Goal: Task Accomplishment & Management: Use online tool/utility

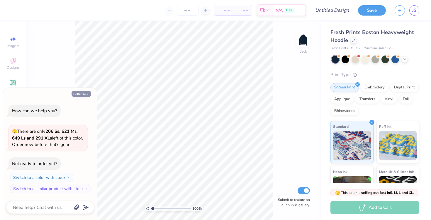
click at [77, 95] on button "Collapse" at bounding box center [82, 94] width 20 height 6
type textarea "x"
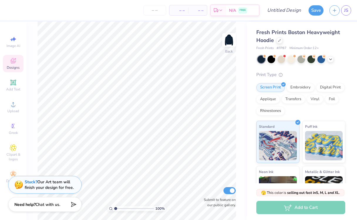
click at [16, 67] on span "Designs" at bounding box center [13, 67] width 13 height 5
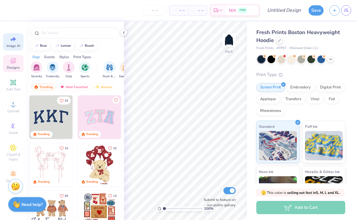
click at [14, 45] on span "Image AI" at bounding box center [13, 45] width 14 height 5
select select "4"
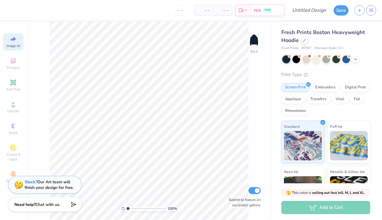
click at [18, 46] on span "Image AI" at bounding box center [13, 45] width 14 height 5
select select "4"
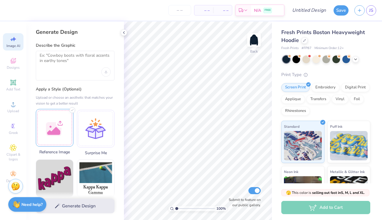
click at [41, 132] on div at bounding box center [55, 128] width 38 height 38
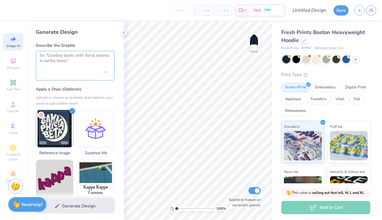
click at [70, 62] on textarea at bounding box center [75, 60] width 71 height 15
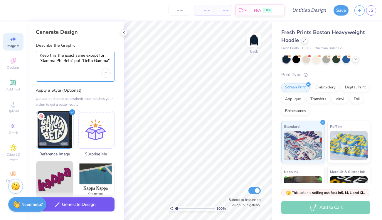
type textarea "Keep this the exact same except for "Gamma Phi Beta" put "Delta Gamma""
click at [63, 203] on button "Generate Design" at bounding box center [75, 204] width 79 height 14
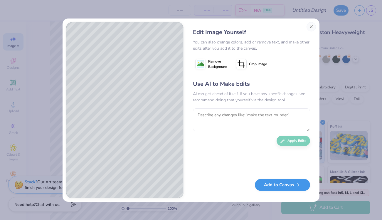
click at [281, 181] on button "Add to Canvas" at bounding box center [282, 185] width 55 height 12
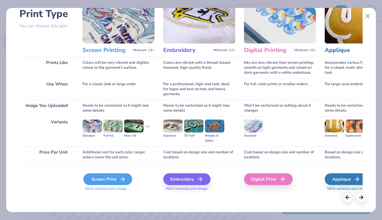
click at [105, 173] on div "Screen Print We'll vectorize your image." at bounding box center [118, 182] width 72 height 18
click at [106, 177] on div "Screen Print" at bounding box center [107, 179] width 49 height 12
click at [106, 178] on div "Screen Print" at bounding box center [107, 179] width 49 height 12
click at [117, 178] on div "Screen Print" at bounding box center [107, 179] width 49 height 12
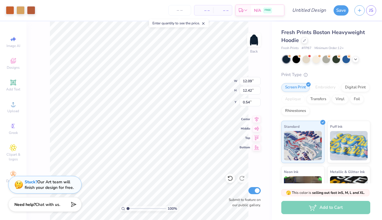
type input "8.00"
type input "8.22"
type input "4.74"
type input "12.09"
type input "12.42"
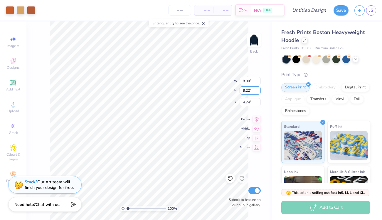
type input "0.54"
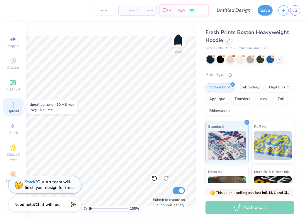
click at [14, 114] on div "Upload" at bounding box center [13, 106] width 21 height 17
click at [9, 104] on div "Upload" at bounding box center [13, 106] width 21 height 17
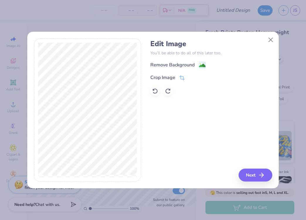
click at [176, 60] on div "Edit Image You’ll be able to do all of this later too. Remove Background Crop I…" at bounding box center [212, 68] width 122 height 56
click at [174, 66] on div "Remove Background" at bounding box center [173, 65] width 44 height 7
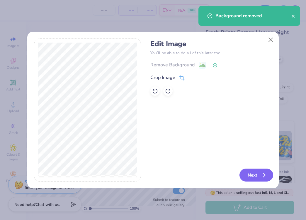
click at [264, 181] on button "Next" at bounding box center [257, 174] width 34 height 13
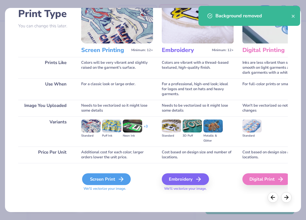
click at [111, 174] on div "Screen Print" at bounding box center [106, 179] width 49 height 12
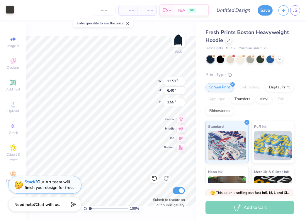
click at [8, 9] on div at bounding box center [10, 10] width 8 height 8
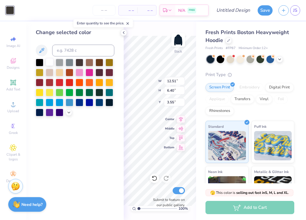
click at [49, 63] on div at bounding box center [50, 62] width 8 height 8
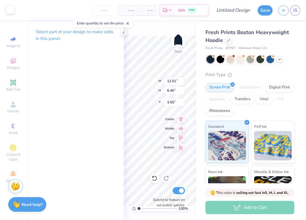
click at [9, 11] on div at bounding box center [10, 10] width 8 height 8
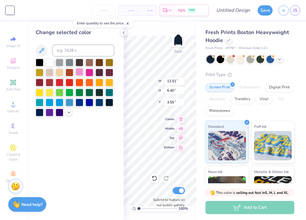
click at [77, 72] on div at bounding box center [80, 72] width 8 height 8
click at [49, 94] on div at bounding box center [50, 92] width 8 height 8
click at [35, 92] on div "Change selected color" at bounding box center [74, 120] width 97 height 198
click at [40, 93] on div at bounding box center [40, 92] width 8 height 8
click at [48, 59] on div at bounding box center [50, 62] width 8 height 8
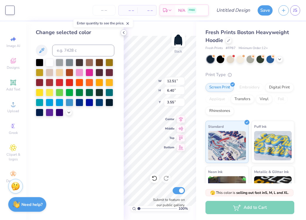
click at [123, 32] on icon at bounding box center [123, 32] width 5 height 5
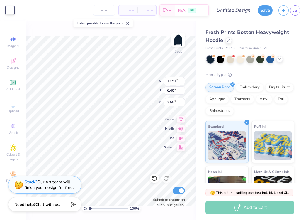
type input "7.84"
type input "4.01"
type input "3.69"
type input "9.43"
type input "4.82"
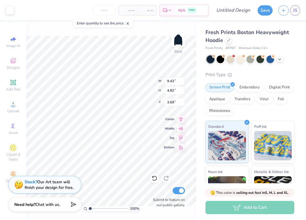
type input "4.34"
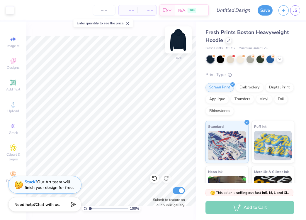
click at [182, 41] on img at bounding box center [178, 39] width 23 height 23
click at [12, 91] on span "Add Text" at bounding box center [13, 89] width 14 height 5
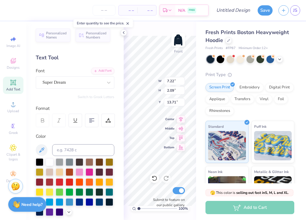
type textarea "DELTA GAMMA"
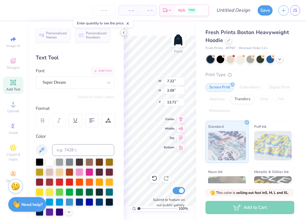
click at [124, 32] on icon at bounding box center [123, 32] width 5 height 5
type input "18.36"
type input "2.05"
type input "13.73"
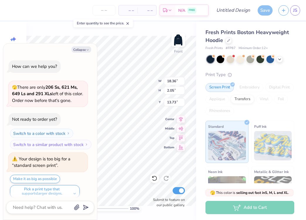
scroll to position [4, 0]
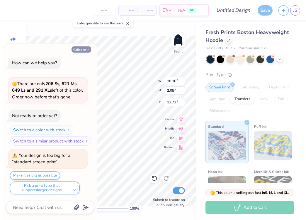
click at [78, 50] on button "Collapse" at bounding box center [82, 49] width 20 height 6
type textarea "x"
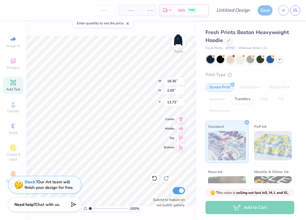
type input "13.00"
type input "1.45"
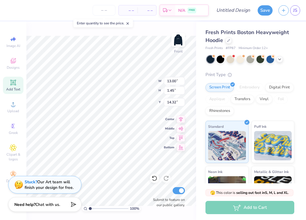
type input "17.58"
click at [11, 84] on icon at bounding box center [13, 83] width 6 height 6
type input "7.22"
type input "2.09"
type input "13.71"
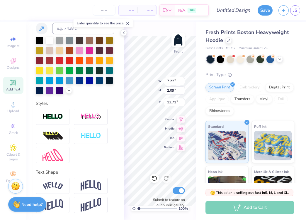
scroll to position [121, 0]
click at [55, 185] on img at bounding box center [53, 186] width 21 height 8
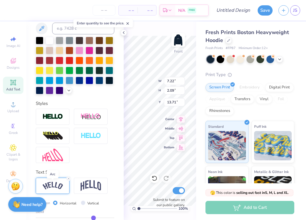
type input "9.79"
type input "2.75"
type input "13.38"
type input "13.00"
type input "1.45"
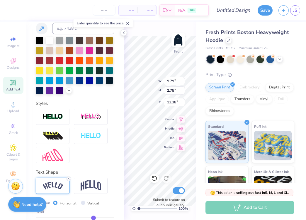
type input "17.58"
click at [46, 186] on img at bounding box center [53, 186] width 21 height 8
type input "14.62"
type input "3.28"
type input "16.66"
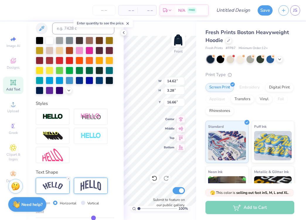
scroll to position [139, 0]
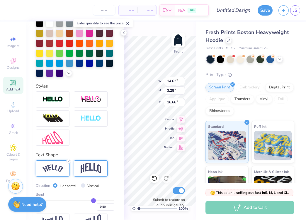
click at [98, 167] on img at bounding box center [91, 168] width 21 height 11
type input "13.00"
type input "4.02"
type input "16.29"
click at [48, 167] on img at bounding box center [53, 168] width 21 height 8
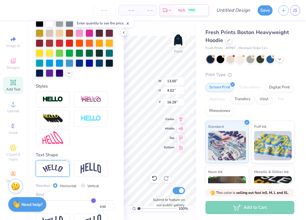
type input "14.62"
type input "3.28"
type input "16.66"
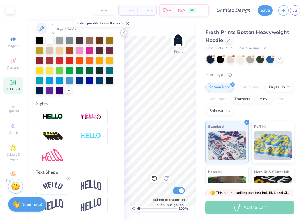
click at [124, 32] on icon at bounding box center [123, 32] width 5 height 5
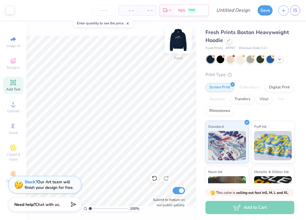
click at [183, 42] on img at bounding box center [178, 39] width 23 height 23
click at [183, 42] on img at bounding box center [179, 40] width 12 height 12
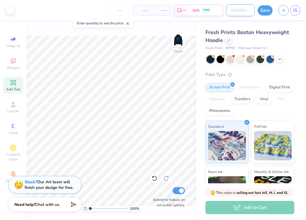
click at [244, 11] on input "Design Title" at bounding box center [240, 10] width 29 height 12
type input "SET#1"
click at [262, 12] on button "Save" at bounding box center [265, 9] width 15 height 10
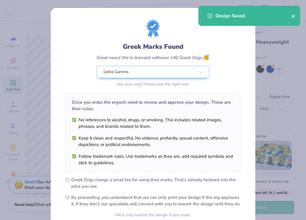
click at [294, 15] on icon "close" at bounding box center [293, 16] width 3 height 3
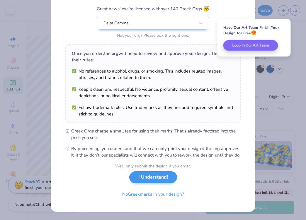
scroll to position [55, 0]
click at [156, 178] on button "I Understand!" at bounding box center [153, 177] width 48 height 12
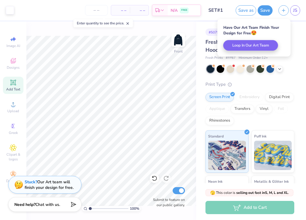
scroll to position [0, 0]
click at [293, 10] on span "JS" at bounding box center [295, 10] width 4 height 7
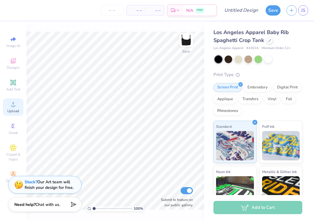
click at [18, 106] on div "Upload" at bounding box center [13, 106] width 21 height 17
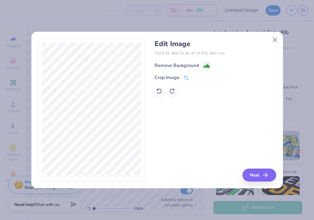
click at [177, 65] on div "Remove Background" at bounding box center [177, 65] width 44 height 7
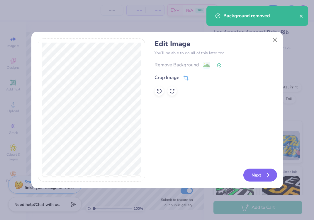
click at [259, 180] on button "Next" at bounding box center [261, 174] width 34 height 13
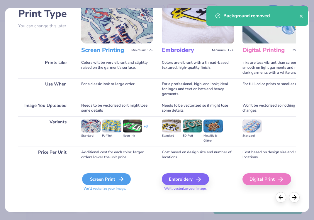
click at [101, 180] on div "Screen Print" at bounding box center [106, 179] width 49 height 12
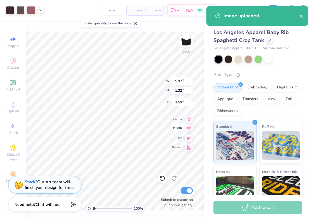
click at [185, 130] on div "100 % Back W 5.92 5.92 " H 1.32 1.32 " Y 3.59 3.59 " Center Middle Top Bottom S…" at bounding box center [115, 120] width 178 height 198
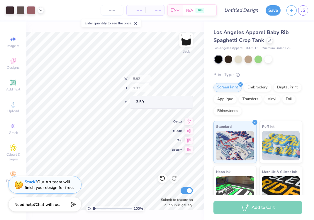
type input "3.41"
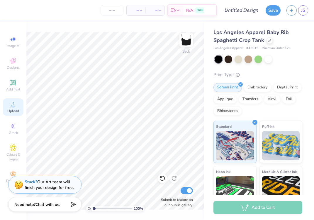
click at [15, 104] on icon at bounding box center [13, 104] width 7 height 7
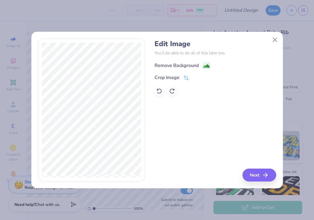
click at [175, 64] on div "Remove Background" at bounding box center [177, 65] width 44 height 7
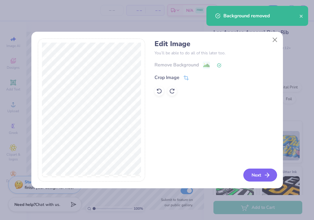
click at [260, 176] on button "Next" at bounding box center [261, 174] width 34 height 13
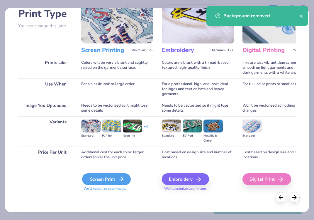
click at [109, 180] on div "Screen Print" at bounding box center [106, 179] width 49 height 12
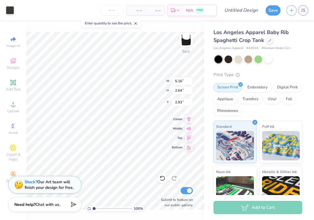
type input "3.61"
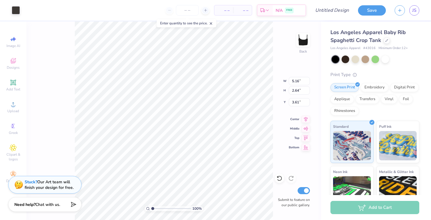
type input "3.44"
click at [15, 11] on div at bounding box center [16, 10] width 8 height 8
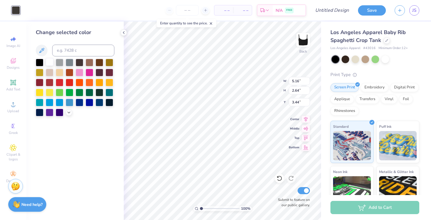
click at [48, 62] on div at bounding box center [50, 62] width 8 height 8
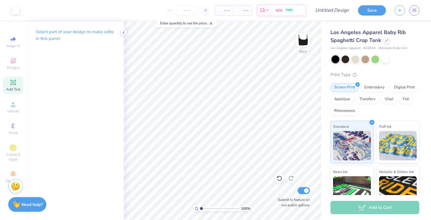
click at [15, 77] on div "Add Text" at bounding box center [13, 85] width 21 height 17
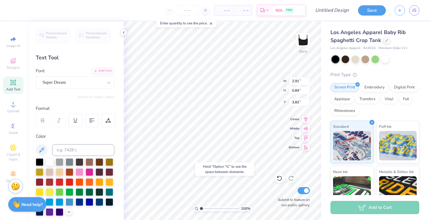
type input "6.36"
type textarea "DEEG"
type input "1.72"
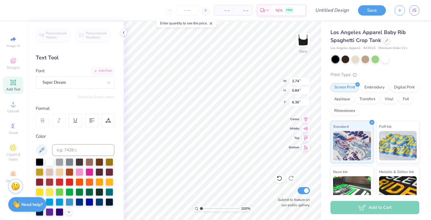
type input "0.53"
type input "6.67"
type input "6.69"
click at [332, 11] on input "Design Title" at bounding box center [339, 10] width 29 height 12
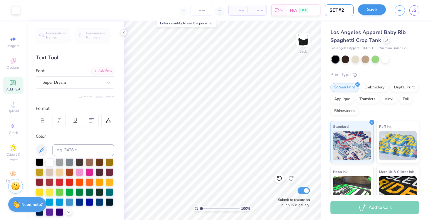
type input "SET#2"
click at [369, 14] on button "Save" at bounding box center [372, 9] width 28 height 10
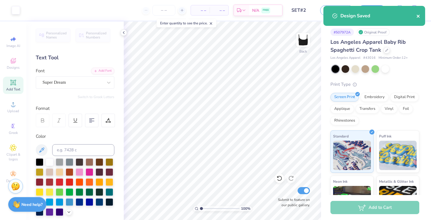
click at [418, 17] on icon "close" at bounding box center [419, 16] width 4 height 5
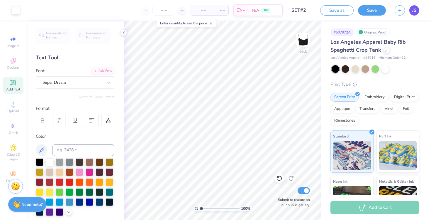
click at [415, 10] on span "JS" at bounding box center [415, 10] width 4 height 7
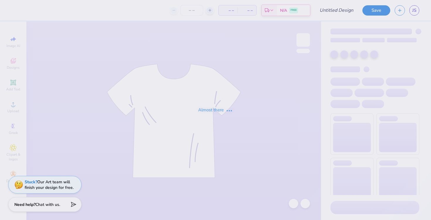
type input "SET#1"
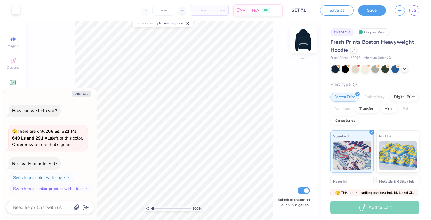
click at [305, 50] on img at bounding box center [303, 39] width 23 height 23
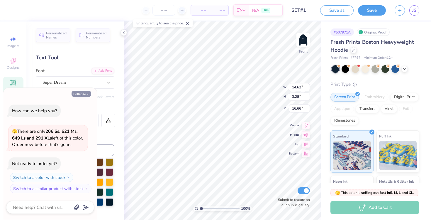
click at [79, 96] on button "Collapse" at bounding box center [82, 94] width 20 height 6
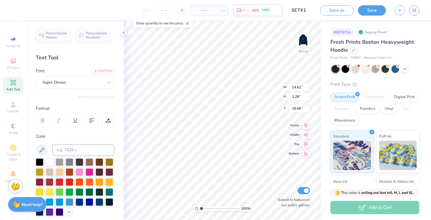
type textarea "x"
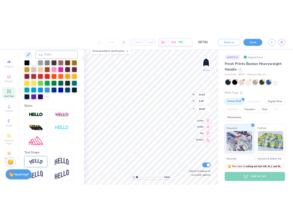
scroll to position [121, 0]
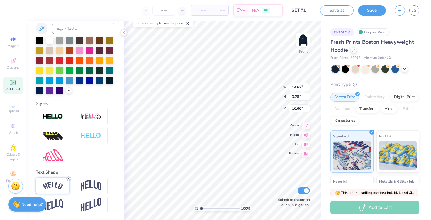
click at [68, 178] on icon at bounding box center [69, 179] width 4 height 4
type input "13.00"
type input "1.45"
type input "17.58"
click at [306, 40] on img at bounding box center [303, 39] width 23 height 23
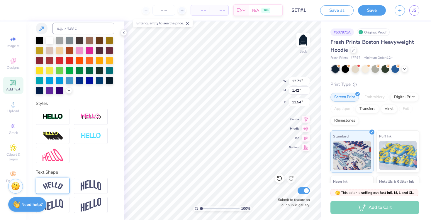
type input "9.79"
type input "9.43"
type input "1.05"
type input "9.98"
click at [271, 85] on div "100 % Back W 9.43 9.43 " H 1.05 1.05 " Y 9.98 9.98 " Center Middle Top Bottom S…" at bounding box center [222, 120] width 197 height 198
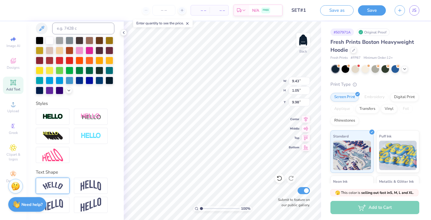
type input "9.64"
type input "7.61"
type input "0.85"
type input "9.73"
click at [304, 41] on img at bounding box center [303, 39] width 23 height 23
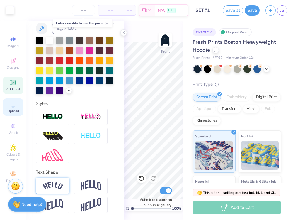
click at [12, 112] on span "Upload" at bounding box center [13, 111] width 12 height 5
click at [123, 31] on icon at bounding box center [123, 32] width 5 height 5
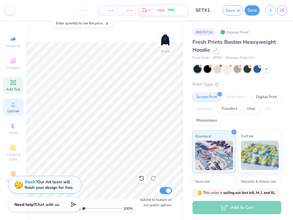
click at [11, 106] on icon at bounding box center [13, 104] width 7 height 7
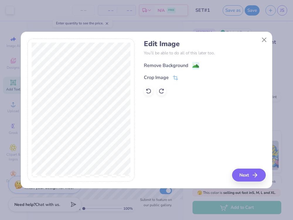
click at [162, 63] on div "Remove Background" at bounding box center [166, 65] width 44 height 7
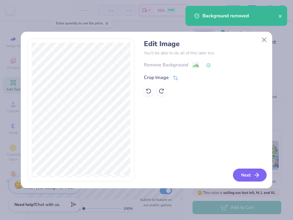
click at [251, 173] on button "Next" at bounding box center [250, 174] width 34 height 13
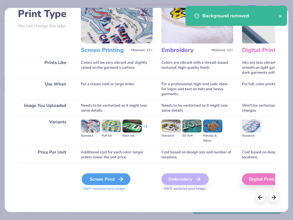
click at [108, 177] on div "Screen Print" at bounding box center [106, 179] width 49 height 12
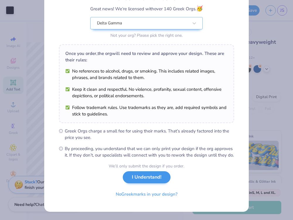
scroll to position [55, 0]
click at [143, 175] on button "I Understand!" at bounding box center [147, 177] width 48 height 12
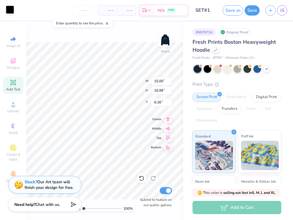
click at [10, 13] on div at bounding box center [10, 10] width 8 height 8
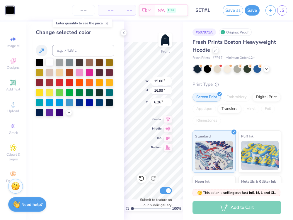
click at [48, 66] on div at bounding box center [50, 62] width 8 height 8
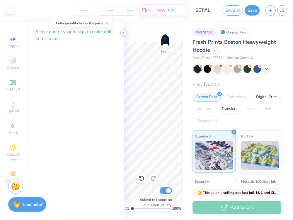
click at [125, 31] on icon at bounding box center [123, 32] width 5 height 5
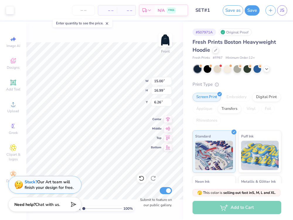
type input "8.73"
type input "9.89"
type input "7.69"
type input "5.87"
type input "6.64"
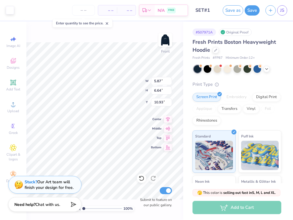
type input "7.12"
click at [13, 109] on span "Upload" at bounding box center [13, 111] width 12 height 5
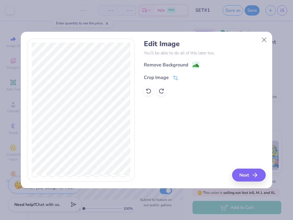
click at [165, 57] on div "Edit Image You’ll be able to do all of this later too. Remove Background Crop I…" at bounding box center [205, 68] width 122 height 56
click at [165, 65] on div "Remove Background" at bounding box center [166, 65] width 44 height 7
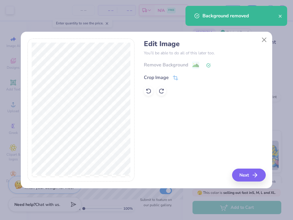
click at [258, 176] on icon "button" at bounding box center [255, 174] width 7 height 7
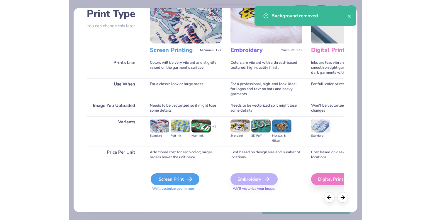
scroll to position [43, 0]
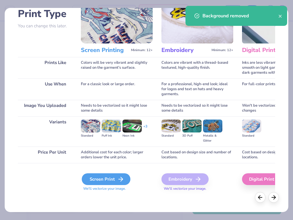
click at [99, 178] on div "Screen Print" at bounding box center [106, 179] width 49 height 12
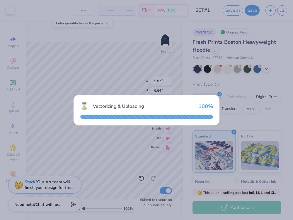
type input "15.00"
type input "14.28"
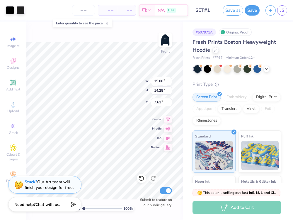
type input "8.93"
type input "9.86"
type input "9.38"
type input "6.42"
click at [24, 9] on div at bounding box center [20, 10] width 8 height 8
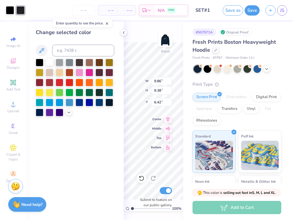
click at [49, 62] on div at bounding box center [50, 62] width 8 height 8
click at [9, 12] on div at bounding box center [10, 10] width 8 height 8
click at [50, 63] on div at bounding box center [50, 62] width 8 height 8
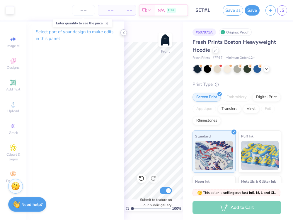
click at [124, 31] on icon at bounding box center [123, 32] width 5 height 5
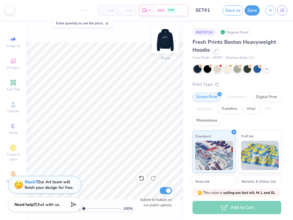
click at [163, 41] on img at bounding box center [165, 39] width 23 height 23
click at [168, 38] on img at bounding box center [165, 39] width 23 height 23
type input "8.11"
type input "9.86"
type input "9.38"
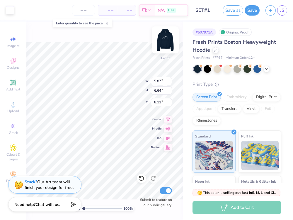
type input "6.42"
type input "17.86"
type input "13.00"
type input "1.45"
type input "17.58"
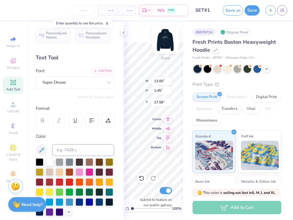
type input "5.87"
type input "6.64"
type input "17.86"
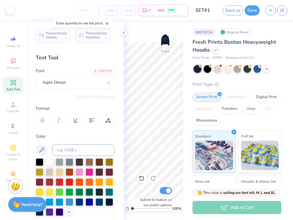
click at [123, 29] on div "Personalized Names Personalized Numbers Text Tool Add Font Font Super Dream Swi…" at bounding box center [74, 120] width 97 height 198
click at [123, 32] on icon at bounding box center [123, 32] width 5 height 5
click at [119, 148] on div "– – Per Item – – Total Est. Delivery N/A FREE Design Title SET#1 Save as Save J…" at bounding box center [146, 110] width 293 height 220
click at [123, 34] on icon at bounding box center [123, 32] width 5 height 5
type input "13.30"
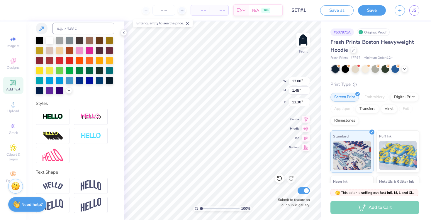
scroll to position [121, 0]
click at [53, 188] on img at bounding box center [53, 186] width 21 height 8
type input "14.62"
type input "3.28"
type input "12.39"
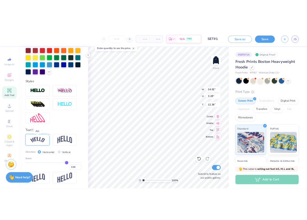
scroll to position [156, 0]
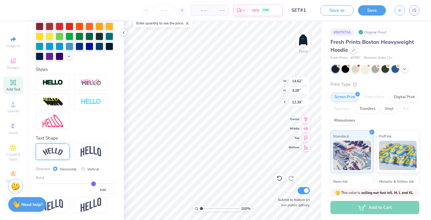
type input "0.46"
type input "0.44"
type input "0.39"
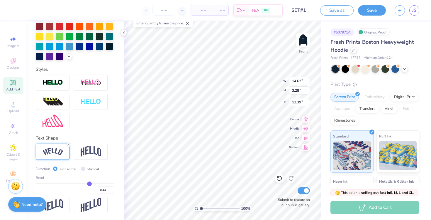
type input "0.39"
type input "0.33"
type input "0.26"
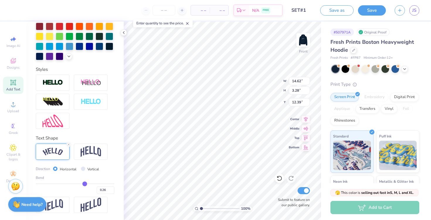
type input "0.21"
type input "0.17"
type input "0.14"
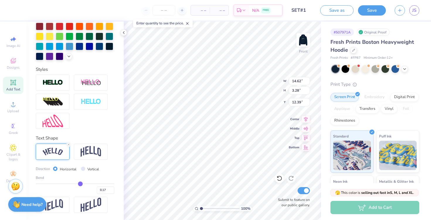
type input "0.14"
type input "0.12"
type input "0.1"
type input "0.10"
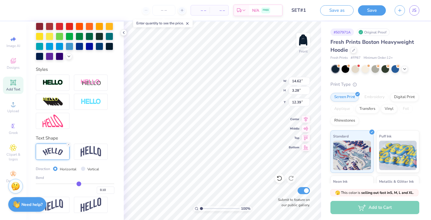
type input "0.09"
type input "0.08"
type input "0.07"
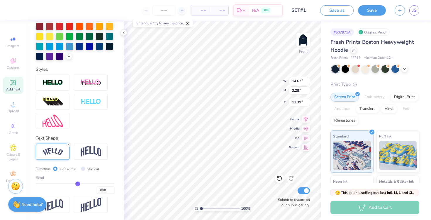
type input "0.07"
type input "0.06"
drag, startPoint x: 92, startPoint y: 183, endPoint x: 77, endPoint y: 183, distance: 15.0
type input "0.06"
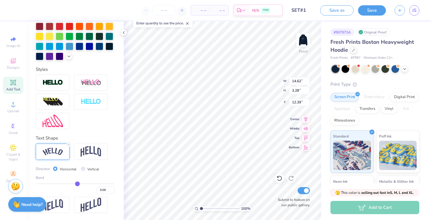
click at [77, 183] on input "range" at bounding box center [75, 183] width 79 height 1
type input "13.15"
type input "1.48"
type input "13.29"
type input "0.08"
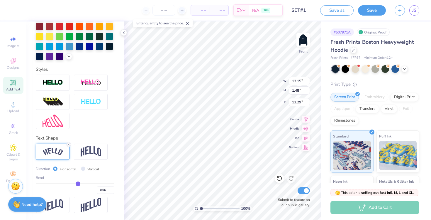
type input "0.08"
type input "0.1"
type input "0.10"
type input "0.11"
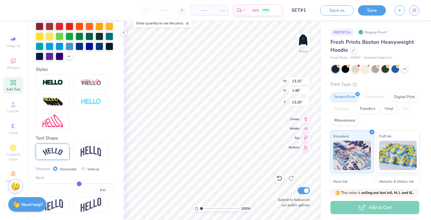
type input "0.13"
type input "0.14"
type input "0.16"
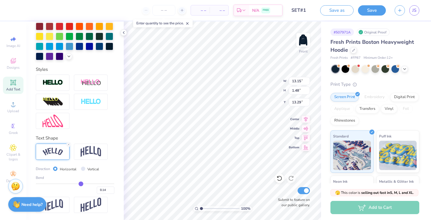
type input "0.16"
type input "0.18"
type input "0.2"
type input "0.20"
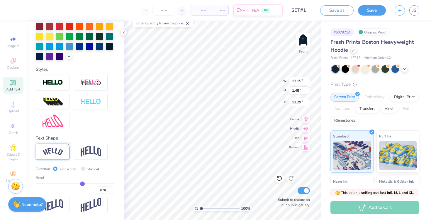
type input "0.21"
type input "0.23"
type input "0.24"
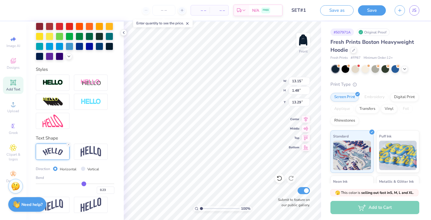
type input "0.24"
type input "0.25"
drag, startPoint x: 77, startPoint y: 183, endPoint x: 84, endPoint y: 183, distance: 7.0
type input "0.25"
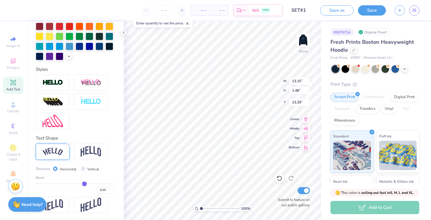
click at [84, 183] on input "range" at bounding box center [75, 183] width 79 height 1
type input "13.71"
type input "1.91"
type input "13.07"
type input "0.26"
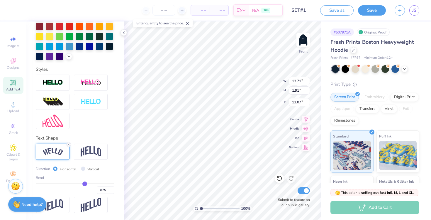
type input "0.26"
type input "0.28"
type input "0.29"
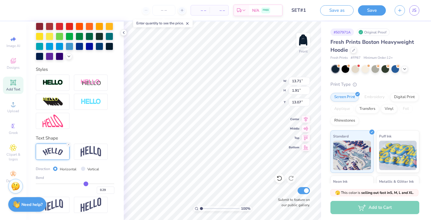
type input "0.3"
type input "0.30"
type input "0.32"
type input "0.33"
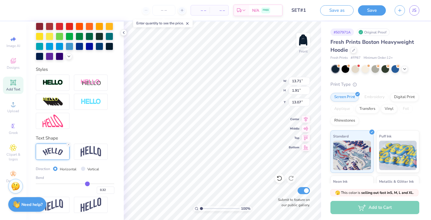
type input "0.33"
type input "0.34"
type input "0.35"
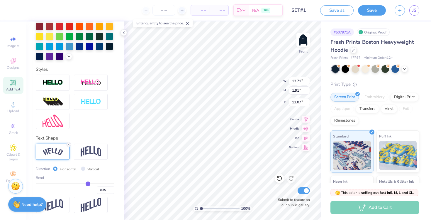
type input "0.37"
type input "0.38"
type input "0.39"
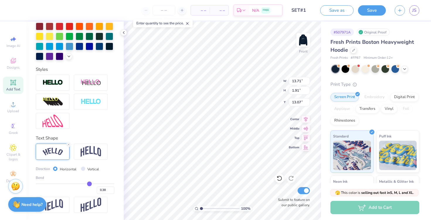
type input "0.39"
type input "0.4"
type input "0.40"
type input "0.41"
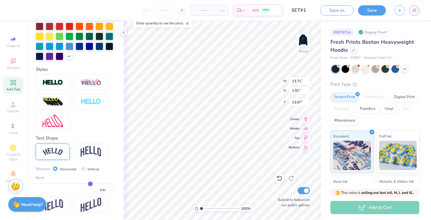
type input "0.42"
type input "0.43"
type input "0.44"
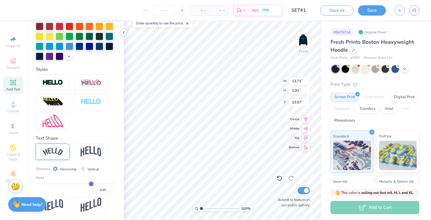
type input "0.44"
type input "0.45"
type input "0.46"
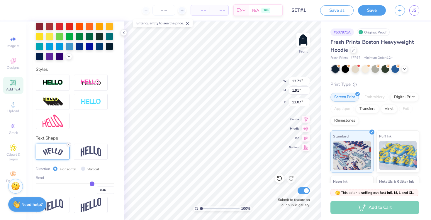
drag, startPoint x: 84, startPoint y: 183, endPoint x: 92, endPoint y: 183, distance: 7.9
type input "0.46"
click at [92, 183] on input "range" at bounding box center [75, 183] width 79 height 1
type input "14.49"
type input "3.00"
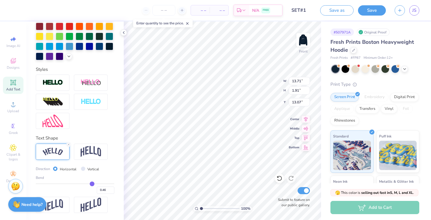
type input "12.52"
type input "11.75"
type input "5.87"
type input "6.64"
type input "14.75"
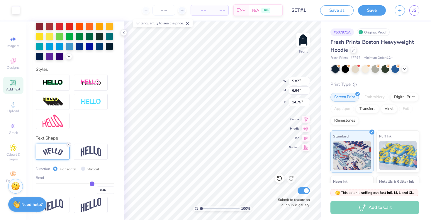
type input "3.71"
type input "4.20"
type input "14.29"
type input "17.77"
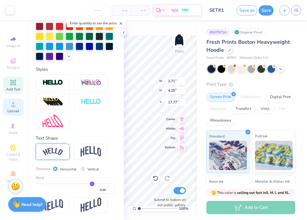
click at [16, 106] on icon at bounding box center [13, 104] width 7 height 7
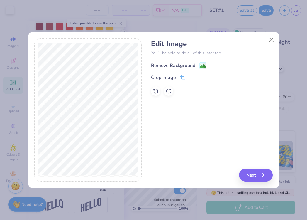
click at [172, 67] on div "Remove Background" at bounding box center [173, 65] width 44 height 7
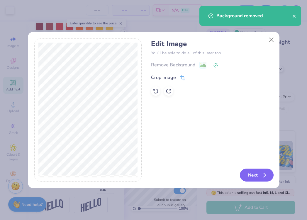
click at [253, 178] on button "Next" at bounding box center [257, 174] width 34 height 13
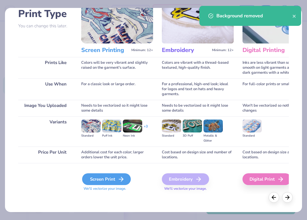
click at [106, 173] on div "Screen Print We'll vectorize your image." at bounding box center [117, 182] width 72 height 18
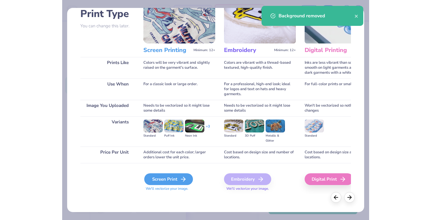
scroll to position [43, 0]
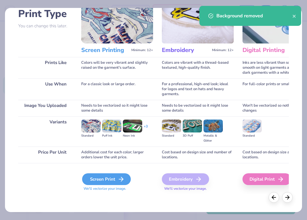
click at [107, 179] on div "Screen Print" at bounding box center [106, 179] width 49 height 12
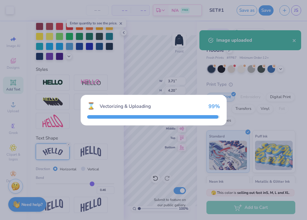
type input "15.00"
type input "14.28"
type input "7.61"
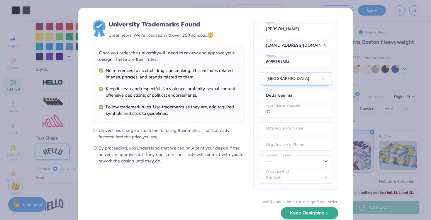
scroll to position [22, 0]
click at [311, 213] on button "Keep Designing" at bounding box center [310, 213] width 58 height 12
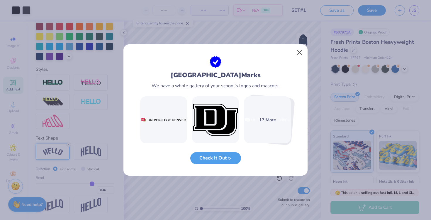
click at [298, 53] on button "Close" at bounding box center [299, 52] width 11 height 11
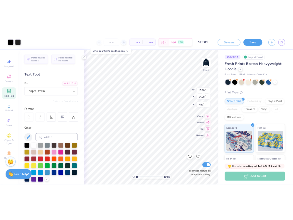
scroll to position [0, 0]
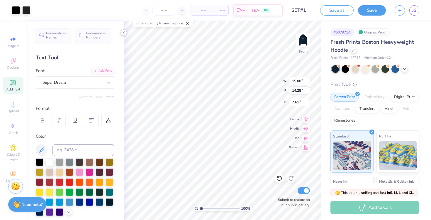
click at [124, 33] on icon at bounding box center [123, 32] width 5 height 5
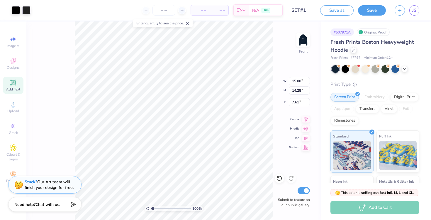
type input "8.25"
type input "7.86"
type input "14.12"
click at [25, 9] on div at bounding box center [26, 10] width 8 height 8
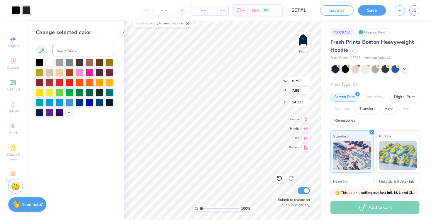
click at [50, 63] on div at bounding box center [50, 62] width 8 height 8
click at [17, 11] on div at bounding box center [16, 10] width 8 height 8
click at [49, 63] on div at bounding box center [50, 62] width 8 height 8
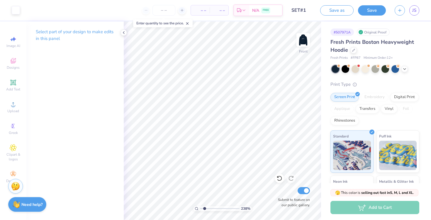
drag, startPoint x: 201, startPoint y: 208, endPoint x: 205, endPoint y: 209, distance: 4.2
click at [205, 209] on input "range" at bounding box center [220, 208] width 40 height 5
drag, startPoint x: 205, startPoint y: 208, endPoint x: 200, endPoint y: 208, distance: 4.7
type input "1"
click at [200, 208] on input "range" at bounding box center [220, 208] width 40 height 5
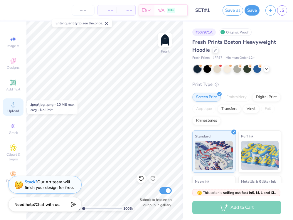
click at [14, 103] on icon at bounding box center [13, 104] width 7 height 7
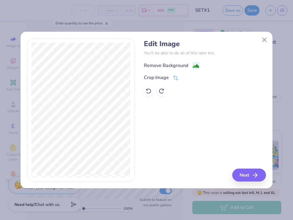
click at [161, 62] on div "Remove Background" at bounding box center [166, 65] width 44 height 7
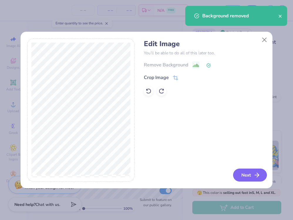
click at [254, 174] on icon "button" at bounding box center [256, 174] width 7 height 7
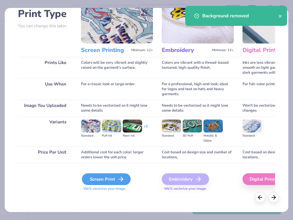
scroll to position [43, 0]
click at [97, 177] on div "Screen Print" at bounding box center [106, 179] width 49 height 12
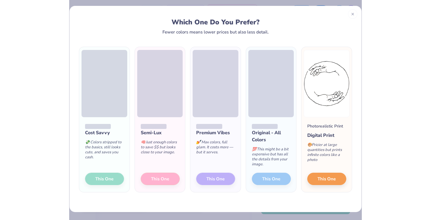
scroll to position [2, 0]
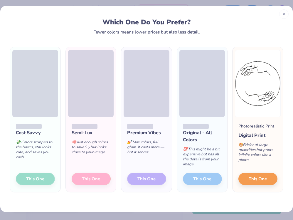
click at [34, 177] on div "Cost Savvy 💸 Colors stripped to the basics, still looks cute, and saves you cas…" at bounding box center [35, 154] width 50 height 75
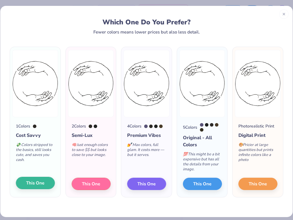
click at [36, 184] on span "This One" at bounding box center [35, 183] width 18 height 7
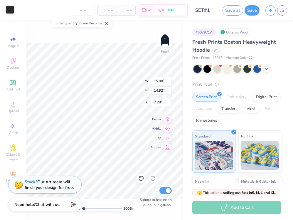
click at [9, 11] on div at bounding box center [10, 10] width 8 height 8
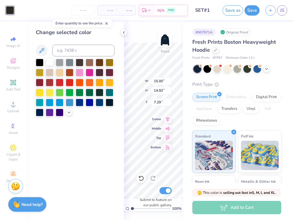
click at [49, 62] on div at bounding box center [50, 62] width 8 height 8
click at [123, 31] on icon at bounding box center [123, 32] width 5 height 5
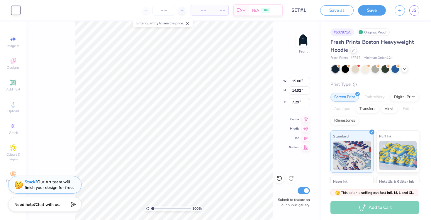
type input "7.18"
type input "7.15"
type input "5.00"
type input "14.49"
type input "3.00"
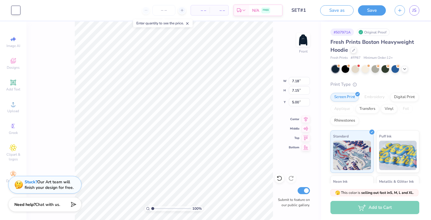
type input "11.75"
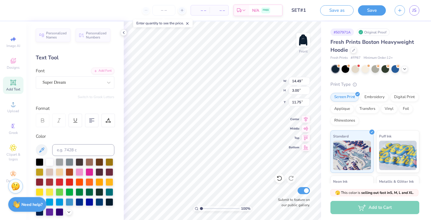
type input "10.82"
type input "2.24"
type input "12.51"
type input "2.43"
type input "2.44"
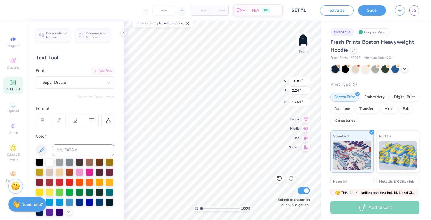
type input "18.59"
type input "20.30"
type input "2.43"
type input "2.44"
type input "18.58"
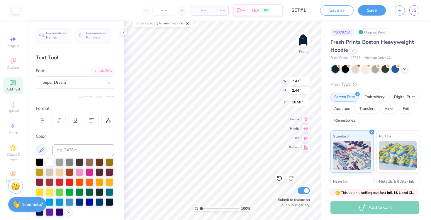
type input "10.82"
type input "2.24"
type input "12.51"
type input "14.37"
type input "7.18"
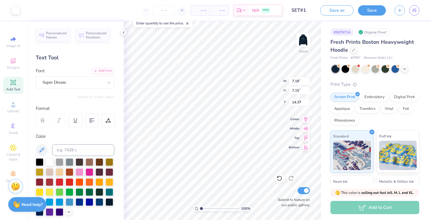
type input "7.15"
type input "11.91"
type input "11.53"
type input "11.47"
type input "9.75"
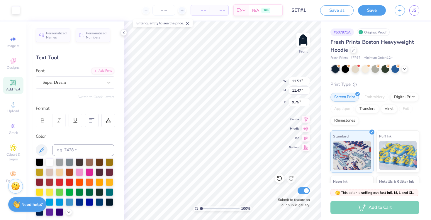
type input "14.63"
type input "14.56"
type input "8.52"
type input "10.82"
type input "2.24"
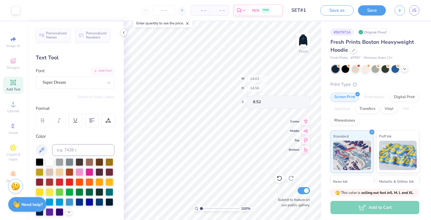
type input "14.37"
type input "7.73"
type input "1.60"
type input "15.06"
type input "7.47"
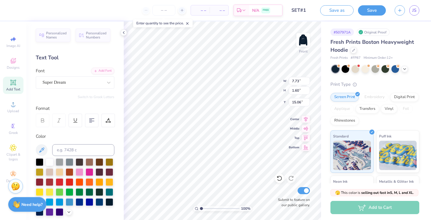
type input "13.95"
type input "9.00"
type input "1.86"
type input "13.82"
click at [306, 37] on img at bounding box center [303, 39] width 23 height 23
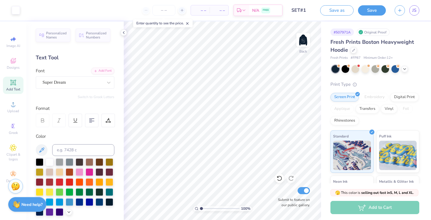
click at [306, 37] on img at bounding box center [304, 40] width 12 height 12
type input "2.9"
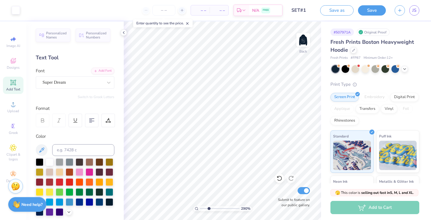
drag, startPoint x: 202, startPoint y: 208, endPoint x: 209, endPoint y: 208, distance: 7.3
click at [209, 208] on input "range" at bounding box center [220, 208] width 40 height 5
click at [13, 80] on icon at bounding box center [13, 82] width 7 height 7
type input "3.58"
type input "1.82"
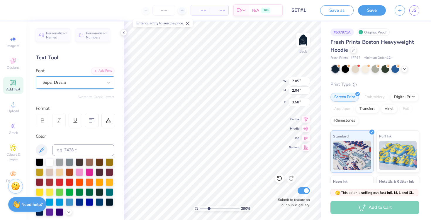
type input "0.53"
type input "10.24"
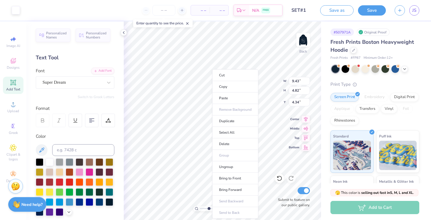
click at [191, 26] on div "Enter quantity to see the price." at bounding box center [163, 23] width 60 height 8
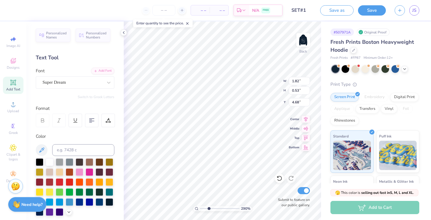
scroll to position [0, 0]
drag, startPoint x: 209, startPoint y: 208, endPoint x: 202, endPoint y: 208, distance: 7.3
click at [202, 208] on input "range" at bounding box center [220, 208] width 40 height 5
drag, startPoint x: 202, startPoint y: 209, endPoint x: 207, endPoint y: 209, distance: 4.1
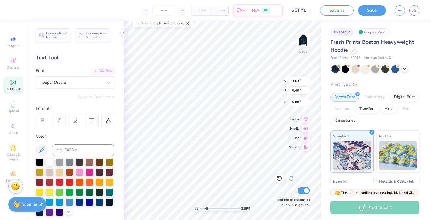
click at [207, 209] on input "range" at bounding box center [220, 208] width 40 height 5
drag, startPoint x: 207, startPoint y: 209, endPoint x: 198, endPoint y: 209, distance: 8.8
click at [198, 209] on div "100 %" at bounding box center [222, 208] width 59 height 5
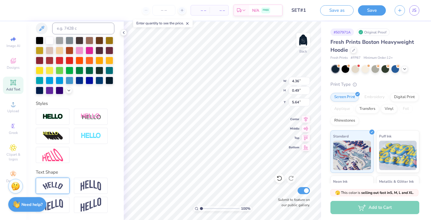
scroll to position [121, 0]
click at [56, 186] on img at bounding box center [53, 186] width 21 height 8
click at [386, 69] on div at bounding box center [386, 69] width 8 height 8
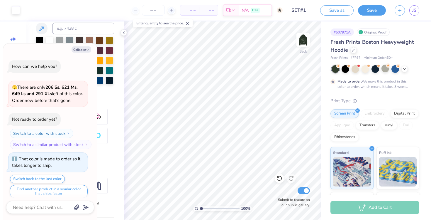
scroll to position [4, 0]
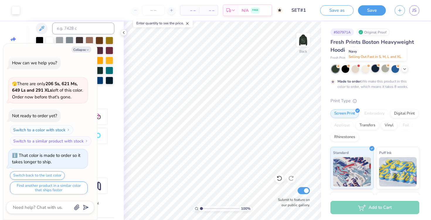
click at [376, 69] on div at bounding box center [376, 69] width 8 height 8
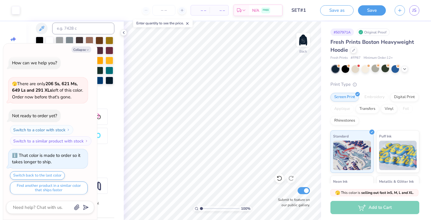
scroll to position [108, 0]
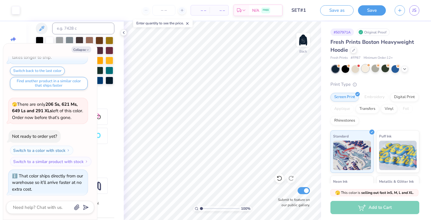
click at [367, 69] on div at bounding box center [366, 69] width 8 height 8
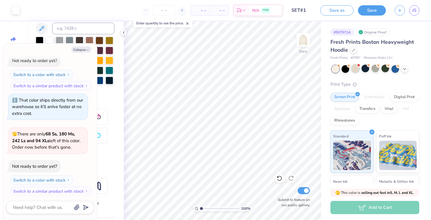
click at [354, 69] on div at bounding box center [356, 69] width 8 height 8
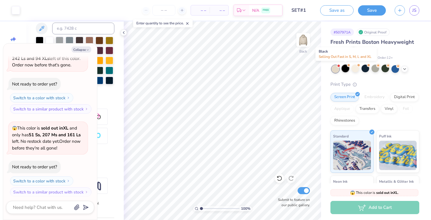
click at [344, 69] on div at bounding box center [346, 69] width 8 height 8
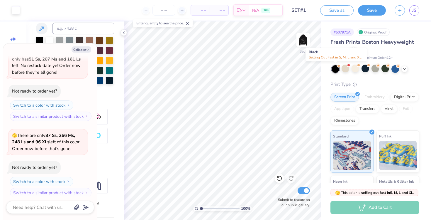
click at [335, 70] on div at bounding box center [336, 69] width 8 height 8
click at [395, 69] on div at bounding box center [396, 69] width 8 height 8
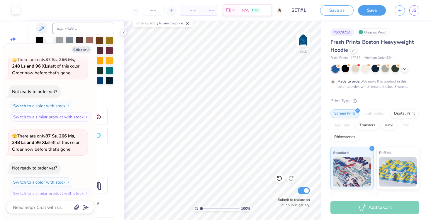
scroll to position [466, 0]
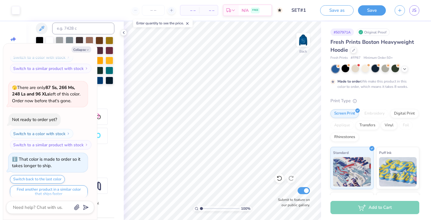
click at [376, 69] on div at bounding box center [376, 69] width 8 height 8
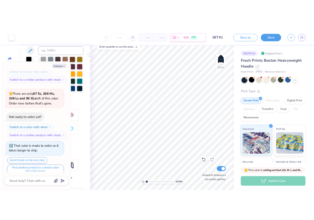
scroll to position [570, 0]
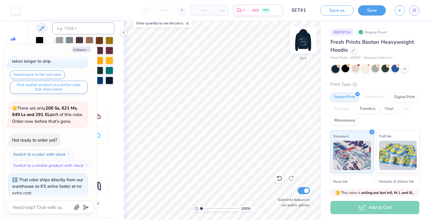
click at [304, 40] on img at bounding box center [303, 39] width 23 height 23
click at [303, 45] on img at bounding box center [303, 39] width 23 height 23
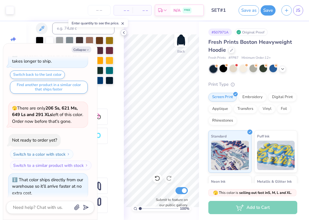
click at [125, 31] on icon at bounding box center [123, 32] width 5 height 5
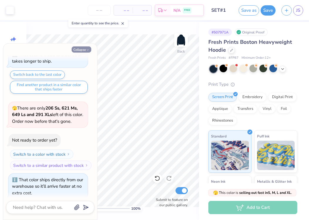
click at [82, 50] on button "Collapse" at bounding box center [82, 49] width 20 height 6
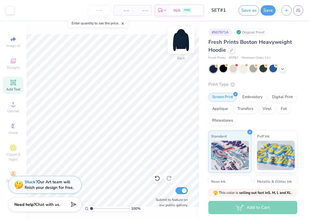
click at [183, 40] on img at bounding box center [180, 39] width 23 height 23
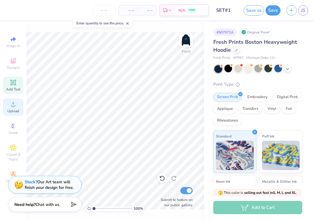
click at [14, 112] on span "Upload" at bounding box center [13, 111] width 12 height 5
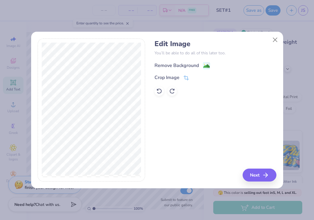
click at [164, 65] on div "Remove Background" at bounding box center [176, 65] width 44 height 7
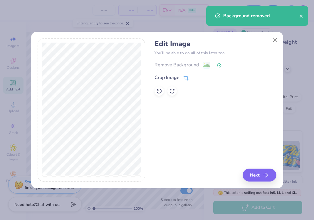
click at [264, 173] on icon "button" at bounding box center [265, 174] width 7 height 7
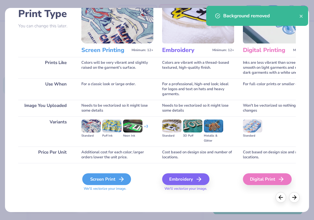
click at [109, 176] on div "Screen Print" at bounding box center [106, 179] width 49 height 12
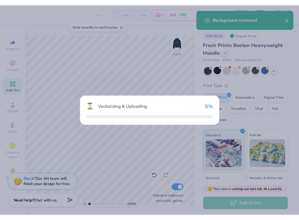
scroll to position [43, 0]
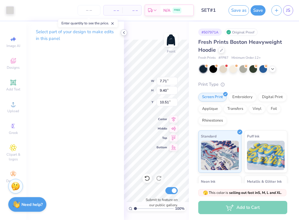
click at [123, 33] on icon at bounding box center [123, 32] width 5 height 5
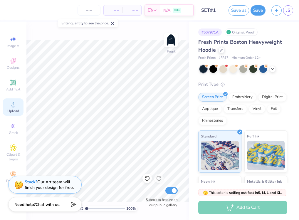
click at [11, 110] on span "Upload" at bounding box center [13, 111] width 12 height 5
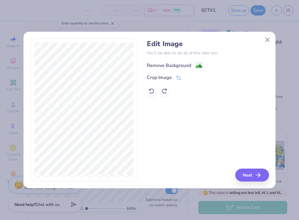
click at [170, 64] on div "Remove Background" at bounding box center [169, 65] width 44 height 7
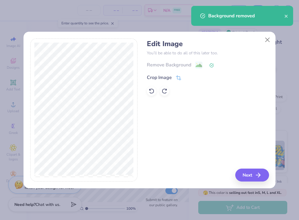
click at [248, 174] on button "Next" at bounding box center [252, 174] width 34 height 13
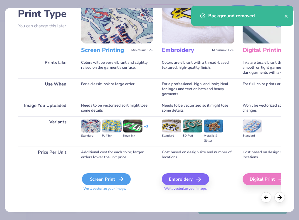
click at [106, 176] on div "Screen Print" at bounding box center [106, 179] width 49 height 12
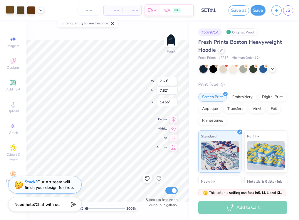
click at [11, 9] on div at bounding box center [10, 10] width 8 height 8
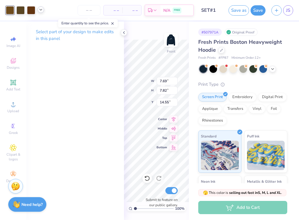
click at [40, 10] on icon at bounding box center [40, 9] width 5 height 5
click at [40, 24] on div at bounding box center [41, 25] width 8 height 8
click at [31, 9] on div at bounding box center [31, 10] width 8 height 8
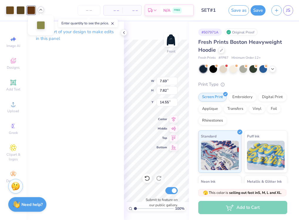
click at [70, 31] on p "Select part of your design to make edits in this panel" at bounding box center [75, 34] width 79 height 13
click at [12, 10] on div at bounding box center [10, 10] width 8 height 8
click at [124, 33] on icon at bounding box center [123, 32] width 5 height 5
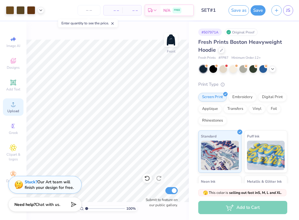
click at [11, 103] on icon at bounding box center [13, 104] width 7 height 7
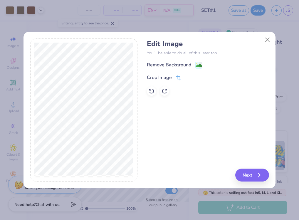
click at [162, 60] on div "Edit Image You’ll be able to do all of this later too. Remove Background Crop I…" at bounding box center [208, 68] width 122 height 56
click at [162, 62] on div "Remove Background" at bounding box center [169, 65] width 44 height 7
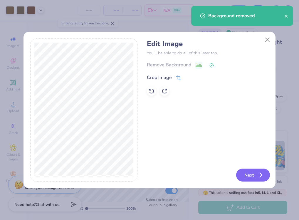
click at [247, 180] on button "Next" at bounding box center [253, 174] width 34 height 13
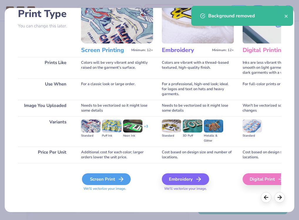
click at [112, 182] on div "Screen Print" at bounding box center [106, 179] width 49 height 12
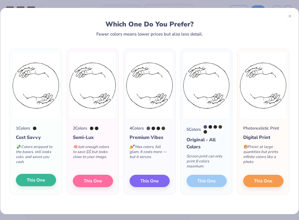
click at [42, 182] on span "This One" at bounding box center [36, 180] width 18 height 7
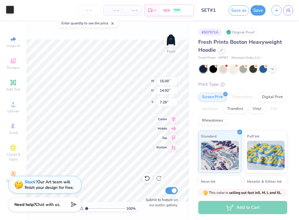
click at [11, 10] on div at bounding box center [10, 10] width 8 height 8
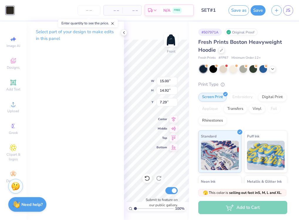
click at [62, 36] on p "Select part of your design to make edits in this panel" at bounding box center [75, 34] width 79 height 13
click at [111, 50] on div "Select part of your design to make edits in this panel" at bounding box center [74, 37] width 97 height 32
click at [125, 30] on div at bounding box center [124, 32] width 6 height 6
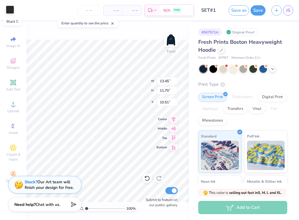
click at [9, 11] on div at bounding box center [10, 10] width 8 height 8
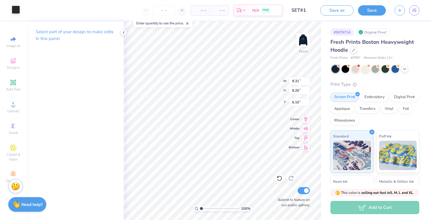
click at [14, 6] on div at bounding box center [16, 10] width 8 height 8
click at [126, 32] on icon at bounding box center [123, 32] width 5 height 5
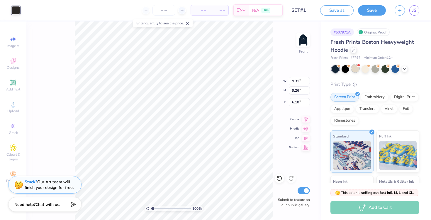
click at [355, 68] on div at bounding box center [356, 69] width 8 height 8
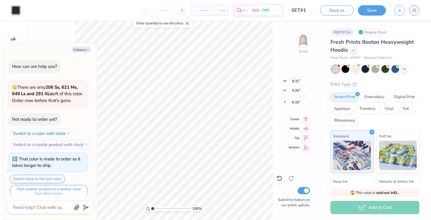
scroll to position [652, 0]
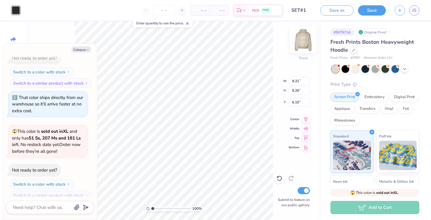
click at [304, 39] on img at bounding box center [303, 39] width 23 height 23
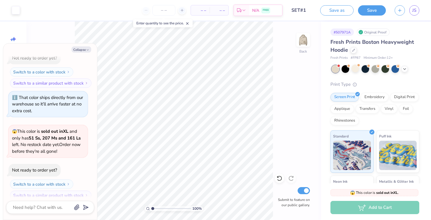
click at [304, 39] on img at bounding box center [304, 40] width 12 height 12
click at [155, 207] on input "range" at bounding box center [171, 208] width 40 height 5
click at [278, 176] on icon at bounding box center [278, 176] width 1 height 1
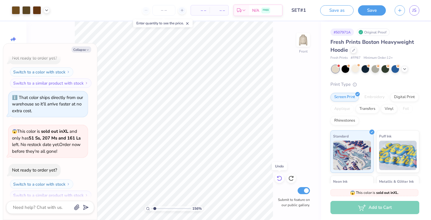
click at [278, 176] on icon at bounding box center [278, 176] width 1 height 1
drag, startPoint x: 156, startPoint y: 209, endPoint x: 146, endPoint y: 209, distance: 9.4
click at [148, 209] on div "141 %" at bounding box center [174, 208] width 59 height 5
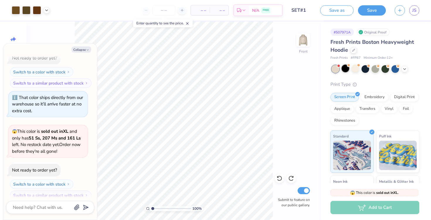
click at [345, 69] on div at bounding box center [346, 69] width 8 height 8
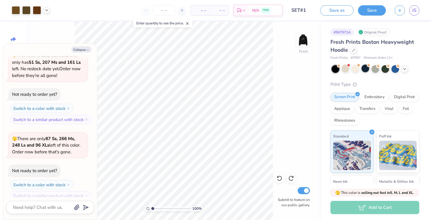
click at [366, 68] on div at bounding box center [366, 69] width 8 height 8
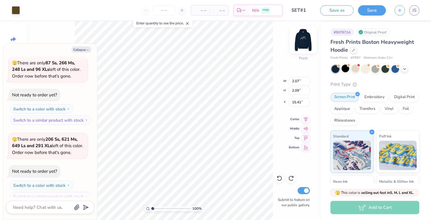
click at [303, 44] on img at bounding box center [303, 39] width 23 height 23
click at [15, 13] on div at bounding box center [16, 10] width 8 height 8
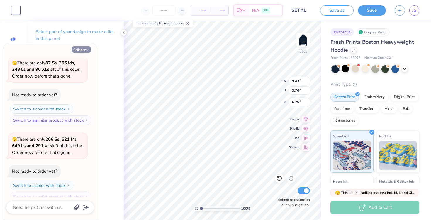
click at [81, 48] on button "Collapse" at bounding box center [82, 49] width 20 height 6
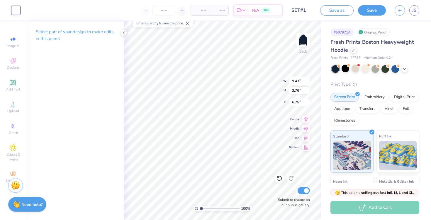
click at [21, 184] on div "Stuck? Our Art team will finish your design for free." at bounding box center [15, 185] width 15 height 15
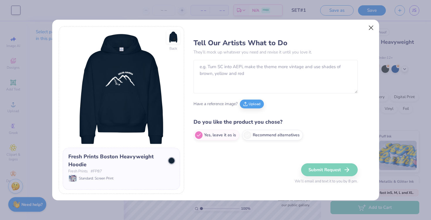
click at [371, 28] on button "Close" at bounding box center [371, 27] width 11 height 11
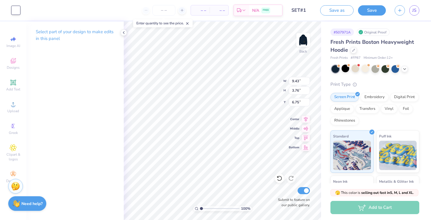
click at [28, 206] on strong "Need help?" at bounding box center [31, 204] width 21 height 6
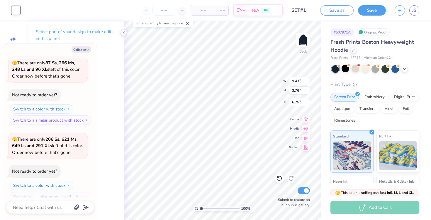
click at [28, 203] on div at bounding box center [50, 207] width 88 height 13
click at [27, 210] on textarea at bounding box center [42, 207] width 60 height 8
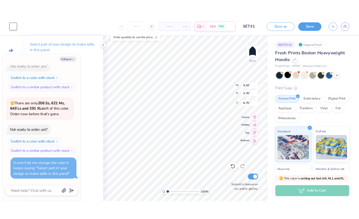
scroll to position [832, 0]
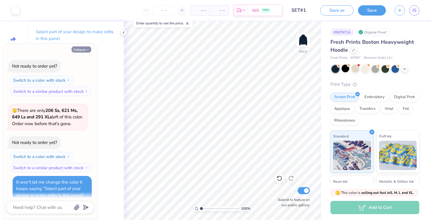
click at [77, 51] on button "Collapse" at bounding box center [82, 49] width 20 height 6
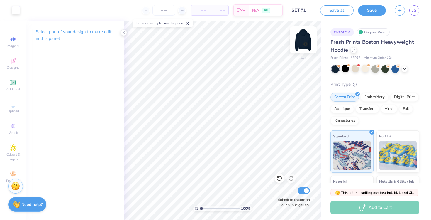
click at [308, 38] on img at bounding box center [303, 39] width 23 height 23
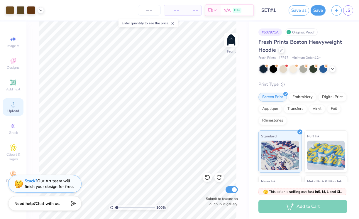
click at [18, 103] on div "Upload" at bounding box center [13, 106] width 21 height 17
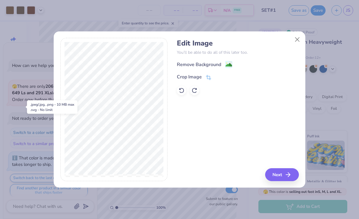
scroll to position [860, 0]
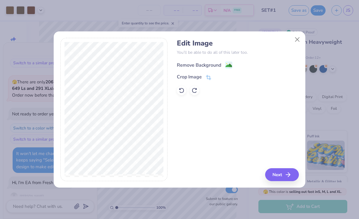
click at [199, 62] on div "Remove Background" at bounding box center [199, 65] width 44 height 7
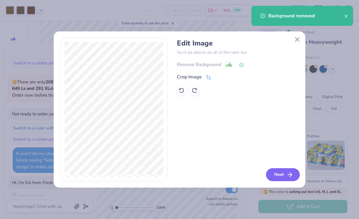
click at [272, 173] on button "Next" at bounding box center [283, 174] width 34 height 13
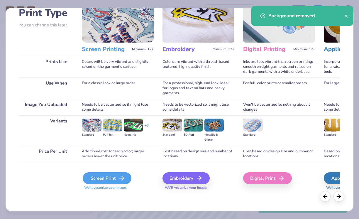
click at [107, 181] on div "Screen Print" at bounding box center [107, 178] width 49 height 12
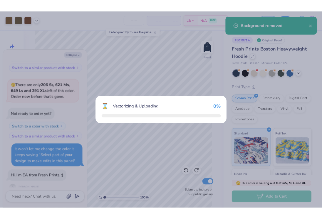
scroll to position [44, 0]
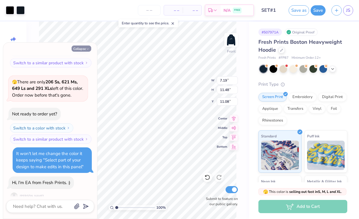
click at [81, 48] on button "Collapse" at bounding box center [82, 48] width 20 height 6
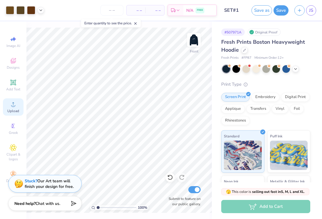
click at [11, 106] on icon at bounding box center [13, 104] width 7 height 7
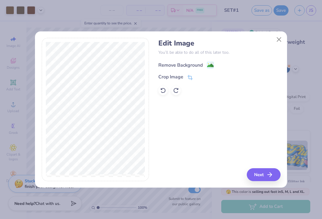
click at [186, 63] on div "Remove Background" at bounding box center [180, 65] width 44 height 7
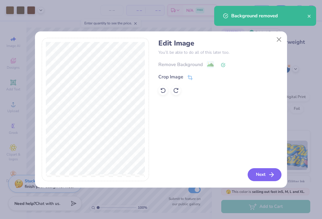
click at [263, 175] on button "Next" at bounding box center [264, 174] width 34 height 13
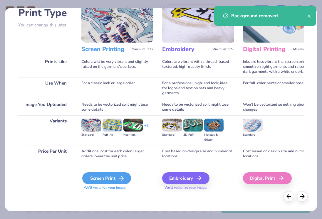
click at [101, 183] on div "Screen Print" at bounding box center [106, 178] width 49 height 12
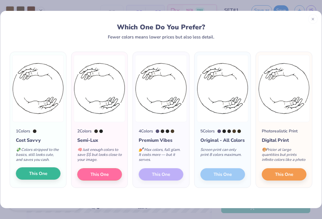
click at [42, 172] on span "This One" at bounding box center [38, 173] width 18 height 7
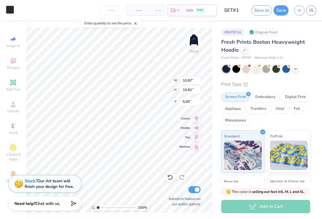
click at [13, 11] on div at bounding box center [10, 10] width 8 height 8
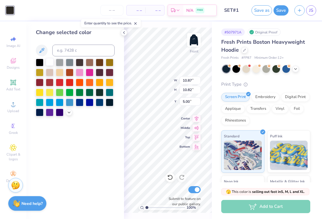
click at [50, 63] on div at bounding box center [50, 62] width 8 height 8
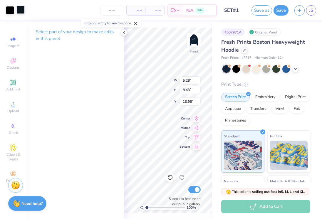
click at [21, 12] on div at bounding box center [20, 10] width 8 height 8
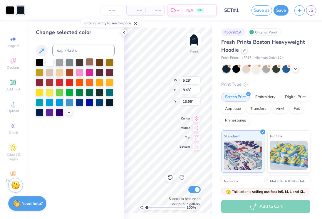
click at [88, 65] on div at bounding box center [90, 62] width 8 height 8
click at [9, 11] on div at bounding box center [10, 10] width 8 height 8
click at [90, 64] on div at bounding box center [90, 62] width 8 height 8
click at [151, 82] on div "100 % Front W 5.28 5.28 " H 8.43 8.43 " Y 13.96 13.96 " Center Middle Top Botto…" at bounding box center [168, 119] width 88 height 197
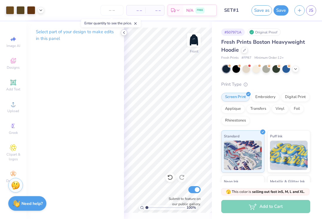
click at [124, 32] on polyline at bounding box center [123, 32] width 1 height 2
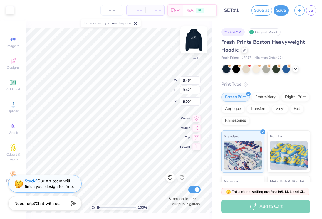
click at [193, 41] on img at bounding box center [193, 39] width 23 height 23
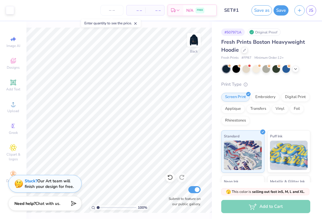
click at [193, 41] on img at bounding box center [194, 40] width 12 height 12
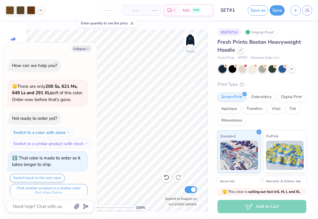
scroll to position [941, 0]
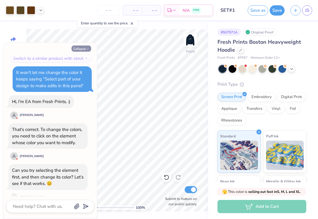
click at [77, 48] on button "Collapse" at bounding box center [82, 48] width 20 height 6
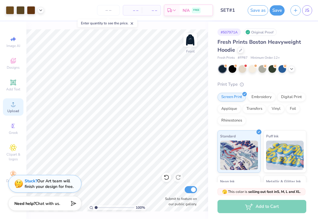
click at [14, 107] on circle at bounding box center [12, 105] width 3 height 3
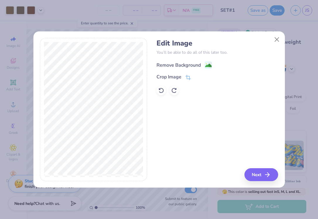
click at [174, 63] on div "Remove Background" at bounding box center [179, 65] width 44 height 7
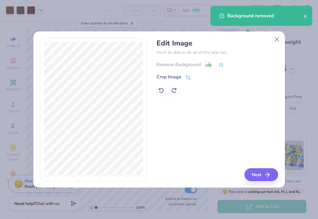
click at [260, 178] on button "Next" at bounding box center [262, 174] width 34 height 13
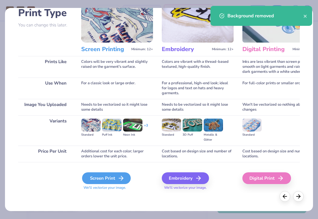
click at [113, 180] on div "Screen Print" at bounding box center [106, 178] width 49 height 12
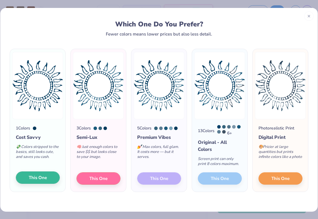
click at [37, 183] on button "This One" at bounding box center [38, 177] width 44 height 12
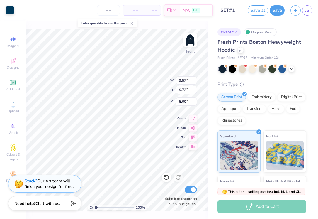
click at [5, 9] on div "Art colors" at bounding box center [7, 10] width 14 height 21
click at [9, 10] on div at bounding box center [10, 10] width 8 height 8
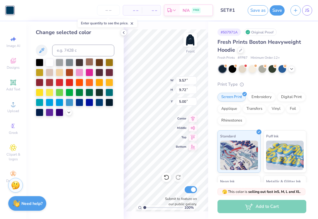
click at [89, 63] on div at bounding box center [90, 62] width 8 height 8
click at [124, 32] on icon at bounding box center [123, 32] width 5 height 5
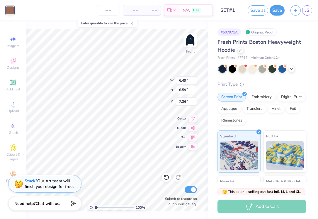
click at [144, 77] on div "100 % Front W 6.49 6.49 " H 6.59 6.59 " Y 7.36 7.36 " Center Middle Top Bottom …" at bounding box center [117, 119] width 182 height 197
drag, startPoint x: 97, startPoint y: 207, endPoint x: 100, endPoint y: 205, distance: 3.5
click at [100, 205] on input "range" at bounding box center [115, 207] width 40 height 5
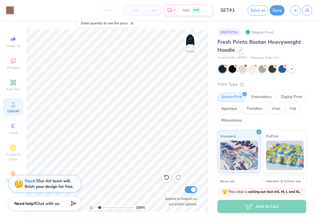
click at [11, 107] on icon at bounding box center [13, 104] width 7 height 7
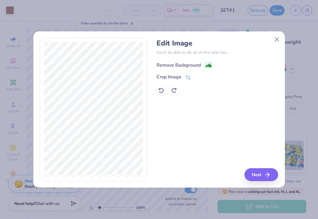
click at [186, 66] on div "Remove Background" at bounding box center [179, 65] width 44 height 7
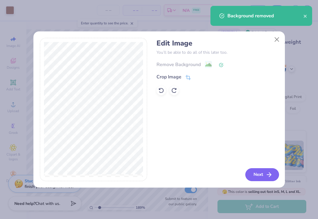
click at [260, 177] on button "Next" at bounding box center [263, 174] width 34 height 13
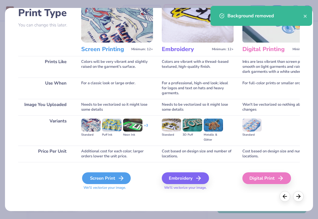
click at [102, 178] on div "Screen Print" at bounding box center [106, 178] width 49 height 12
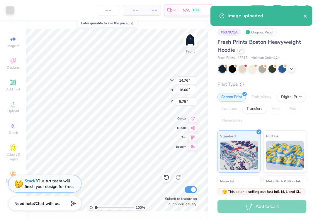
drag, startPoint x: 100, startPoint y: 207, endPoint x: 93, endPoint y: 206, distance: 7.4
click at [93, 206] on div "100 %" at bounding box center [117, 207] width 59 height 5
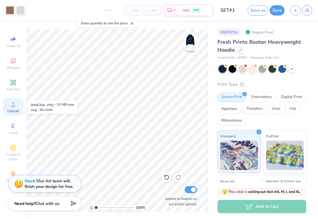
click at [19, 111] on span "Upload" at bounding box center [13, 111] width 12 height 5
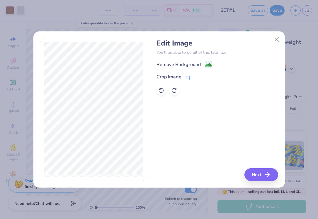
click at [178, 59] on div "Edit Image You’ll be able to do all of this later too. Remove Background Crop I…" at bounding box center [218, 67] width 122 height 56
click at [178, 62] on div "Remove Background" at bounding box center [179, 65] width 44 height 7
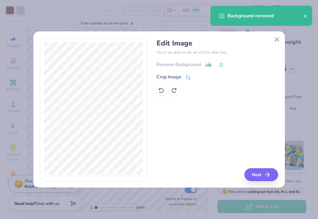
click at [253, 165] on div "Edit Image You’ll be able to do all of this later too. Remove Background Crop I…" at bounding box center [218, 109] width 122 height 143
click at [255, 170] on button "Next" at bounding box center [263, 174] width 34 height 13
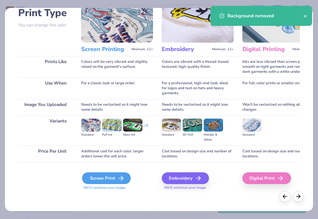
click at [117, 178] on div "Screen Print" at bounding box center [106, 178] width 49 height 12
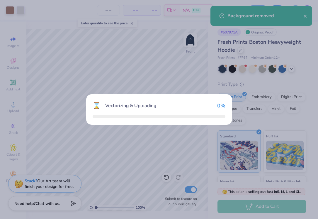
scroll to position [0, 0]
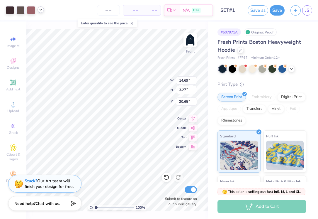
click at [40, 11] on icon at bounding box center [40, 9] width 5 height 5
click at [30, 11] on div at bounding box center [31, 10] width 8 height 8
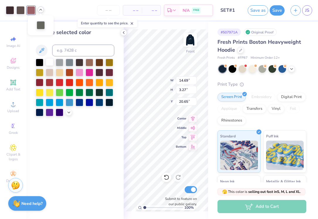
click at [50, 63] on div at bounding box center [50, 62] width 8 height 8
click at [21, 11] on div at bounding box center [20, 10] width 8 height 8
click at [48, 62] on div at bounding box center [50, 62] width 8 height 8
click at [9, 11] on div at bounding box center [10, 10] width 8 height 8
click at [48, 62] on div at bounding box center [50, 62] width 8 height 8
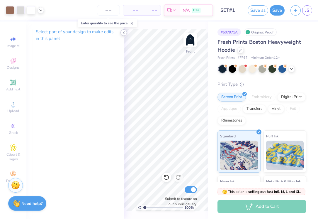
click at [122, 31] on icon at bounding box center [123, 32] width 5 height 5
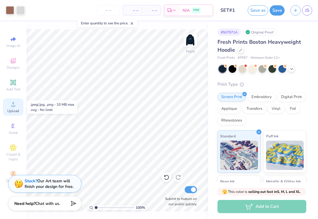
click at [12, 109] on span "Upload" at bounding box center [13, 111] width 12 height 5
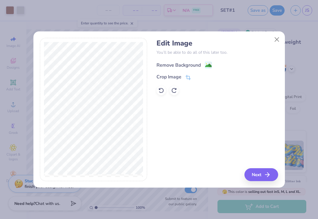
click at [188, 65] on div "Remove Background" at bounding box center [179, 65] width 44 height 7
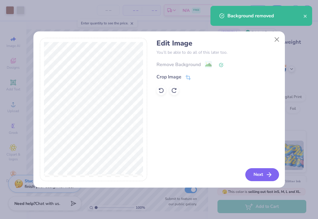
click at [250, 173] on button "Next" at bounding box center [263, 174] width 34 height 13
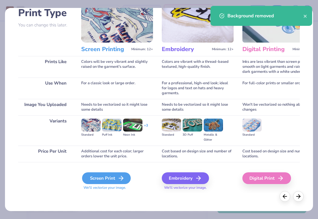
scroll to position [44, 0]
click at [104, 178] on div "Screen Print" at bounding box center [106, 178] width 49 height 12
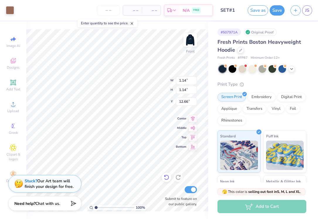
click at [165, 178] on icon at bounding box center [167, 177] width 6 height 6
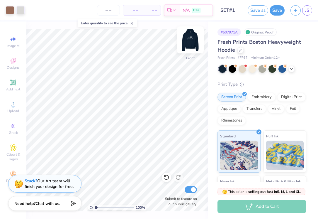
click at [192, 38] on img at bounding box center [190, 39] width 23 height 23
click at [192, 38] on img at bounding box center [191, 40] width 12 height 12
click at [192, 38] on img at bounding box center [190, 39] width 23 height 23
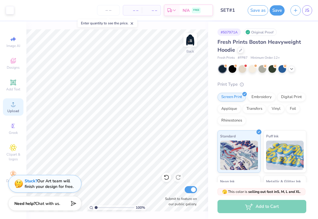
click at [14, 107] on circle at bounding box center [12, 105] width 3 height 3
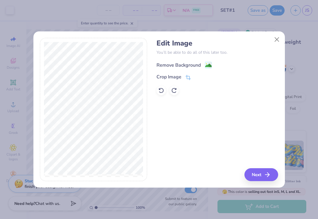
click at [173, 63] on div "Remove Background" at bounding box center [179, 65] width 44 height 7
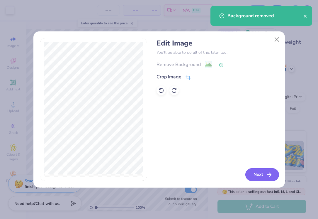
click at [254, 171] on button "Next" at bounding box center [263, 174] width 34 height 13
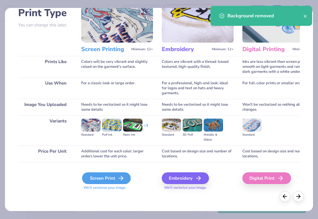
scroll to position [45, 0]
click at [109, 173] on div "Screen Print" at bounding box center [106, 178] width 49 height 12
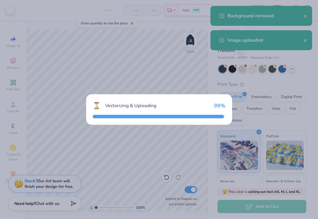
scroll to position [0, 0]
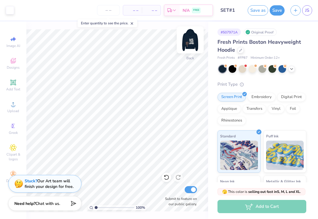
click at [190, 41] on img at bounding box center [190, 39] width 23 height 23
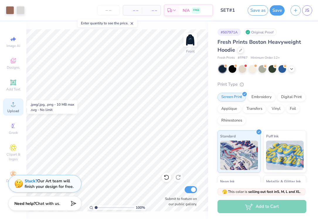
click at [14, 107] on circle at bounding box center [12, 105] width 3 height 3
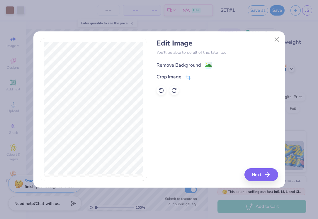
click at [193, 67] on div "Remove Background" at bounding box center [179, 65] width 44 height 7
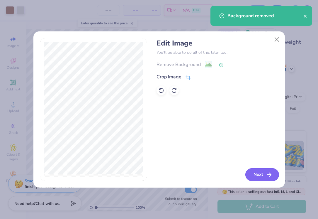
click at [250, 170] on button "Next" at bounding box center [263, 174] width 34 height 13
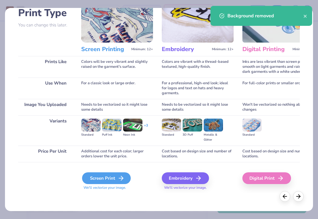
scroll to position [45, 0]
click at [119, 175] on icon at bounding box center [121, 178] width 7 height 7
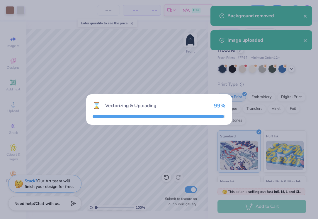
scroll to position [0, 0]
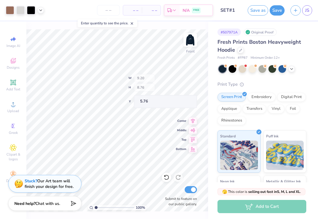
click at [147, 76] on div "100 % Front W 9.20 H 8.76 Y 5.76 Center Middle Top Bottom Submit to feature on …" at bounding box center [117, 119] width 182 height 197
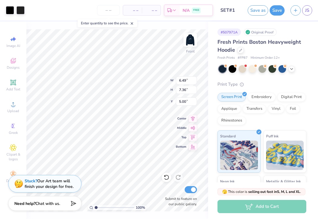
click at [15, 9] on div at bounding box center [15, 10] width 19 height 8
click at [22, 10] on div at bounding box center [20, 10] width 8 height 8
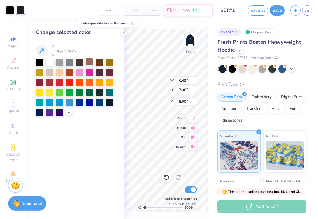
click at [90, 64] on div at bounding box center [90, 62] width 8 height 8
click at [10, 10] on div at bounding box center [10, 10] width 8 height 8
click at [88, 65] on div at bounding box center [90, 62] width 8 height 8
click at [70, 62] on div at bounding box center [70, 62] width 8 height 8
click at [88, 63] on div at bounding box center [90, 62] width 8 height 8
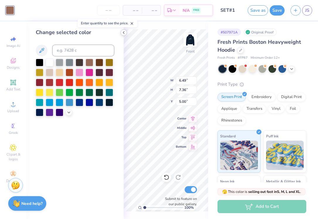
click at [124, 32] on polyline at bounding box center [123, 32] width 1 height 2
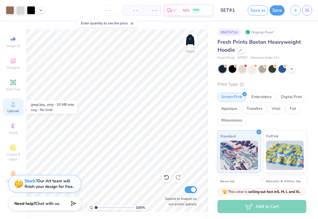
click at [14, 108] on div "Upload" at bounding box center [13, 106] width 21 height 17
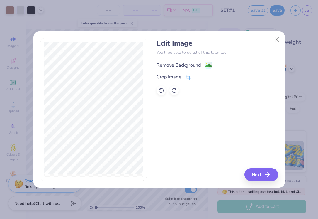
click at [193, 64] on div "Remove Background" at bounding box center [179, 65] width 44 height 7
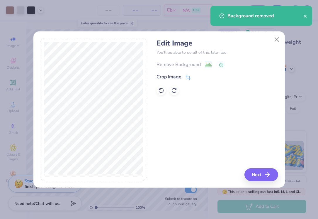
click at [265, 174] on icon "button" at bounding box center [267, 174] width 7 height 7
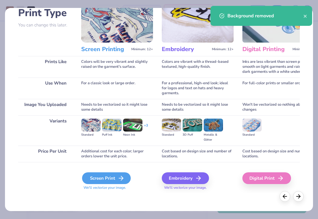
scroll to position [44, 0]
click at [113, 178] on div "Screen Print" at bounding box center [106, 178] width 49 height 12
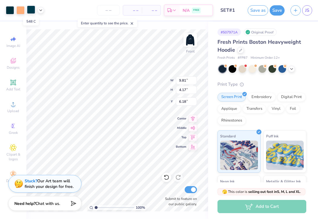
click at [34, 10] on div at bounding box center [31, 10] width 8 height 8
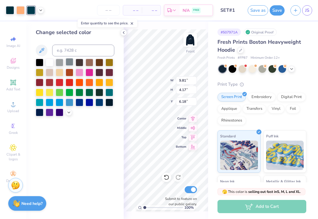
click at [69, 63] on div at bounding box center [70, 62] width 8 height 8
click at [9, 11] on div at bounding box center [10, 10] width 8 height 8
click at [69, 64] on div at bounding box center [70, 62] width 8 height 8
click at [123, 30] on icon at bounding box center [123, 32] width 5 height 5
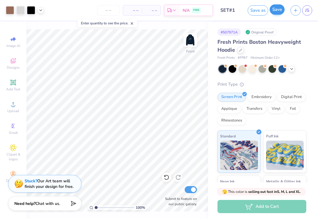
click at [277, 10] on button "Save" at bounding box center [277, 9] width 15 height 10
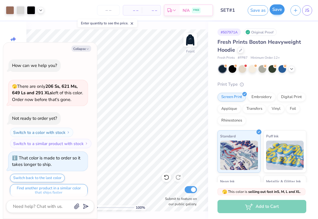
scroll to position [969, 0]
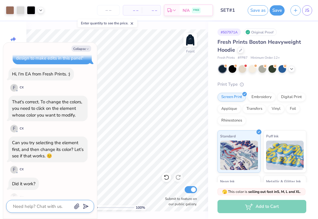
click at [20, 203] on textarea at bounding box center [42, 206] width 60 height 8
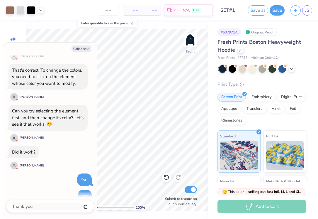
scroll to position [1016, 0]
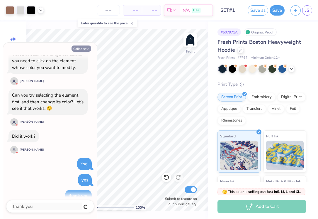
click at [77, 49] on button "Collapse" at bounding box center [82, 48] width 20 height 6
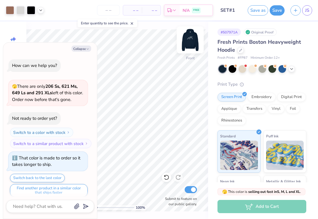
scroll to position [1044, 0]
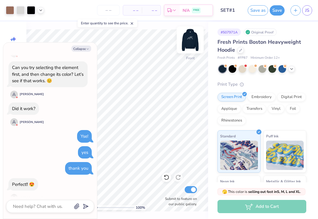
click at [195, 43] on img at bounding box center [190, 39] width 23 height 23
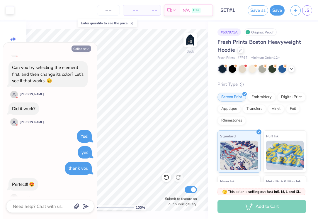
click at [81, 50] on button "Collapse" at bounding box center [82, 48] width 20 height 6
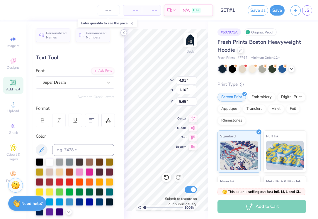
click at [124, 34] on icon at bounding box center [123, 32] width 5 height 5
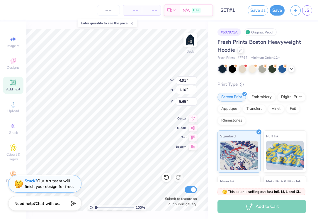
scroll to position [0, 1]
click at [8, 88] on span "Add Text" at bounding box center [13, 89] width 14 height 5
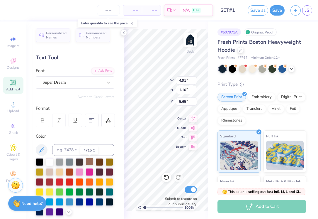
click at [91, 162] on div at bounding box center [90, 162] width 8 height 8
click at [192, 41] on img at bounding box center [190, 39] width 23 height 23
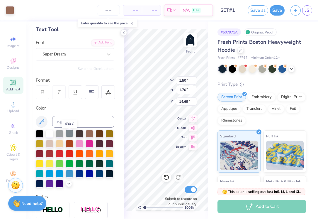
scroll to position [28, 0]
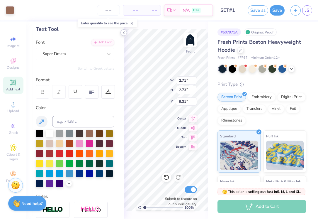
click at [124, 33] on polyline at bounding box center [123, 32] width 1 height 2
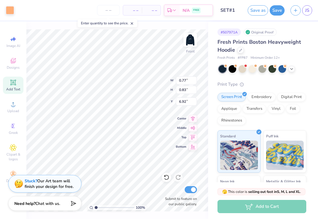
click at [147, 84] on div "100 % Front W 0.77 0.77 " H 0.83 0.83 " Y 6.92 6.92 " Center Middle Top Bottom …" at bounding box center [117, 119] width 182 height 197
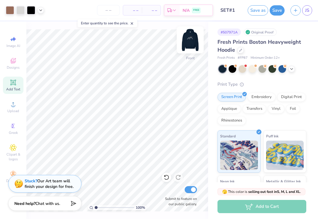
click at [196, 46] on img at bounding box center [190, 39] width 23 height 23
click at [192, 45] on img at bounding box center [190, 39] width 23 height 23
click at [279, 9] on button "Save" at bounding box center [277, 9] width 15 height 10
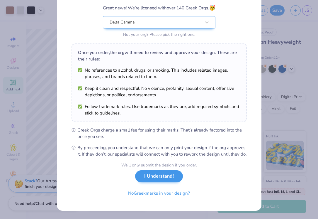
scroll to position [56, 0]
click at [164, 180] on button "I Understand!" at bounding box center [159, 176] width 48 height 12
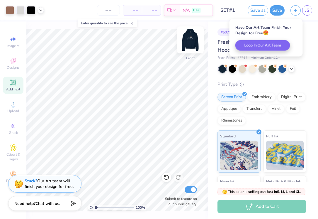
click at [187, 38] on img at bounding box center [190, 39] width 23 height 23
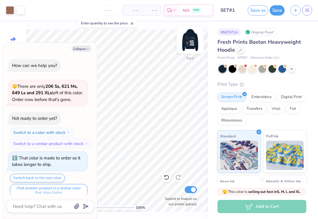
scroll to position [1105, 0]
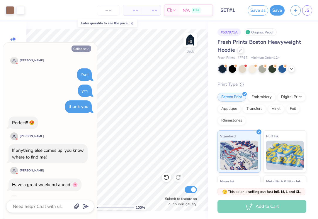
click at [81, 47] on button "Collapse" at bounding box center [82, 48] width 20 height 6
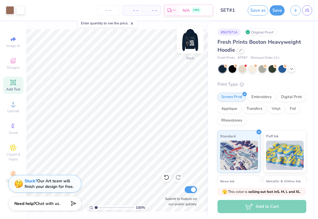
click at [186, 44] on img at bounding box center [190, 39] width 23 height 23
click at [190, 48] on img at bounding box center [190, 39] width 23 height 23
click at [189, 48] on img at bounding box center [190, 39] width 23 height 23
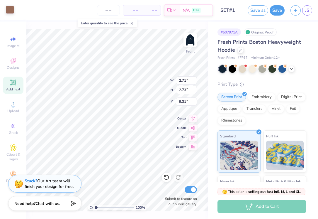
click at [6, 9] on div at bounding box center [10, 10] width 8 height 8
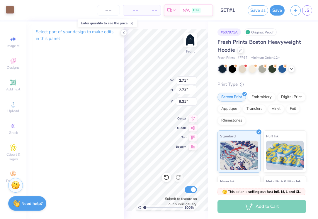
click at [11, 7] on div at bounding box center [10, 10] width 8 height 8
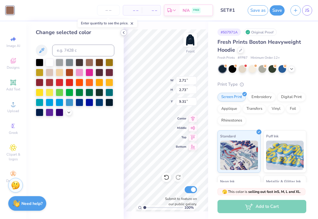
click at [124, 31] on icon at bounding box center [123, 32] width 5 height 5
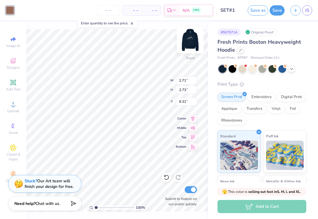
click at [188, 45] on img at bounding box center [190, 39] width 23 height 23
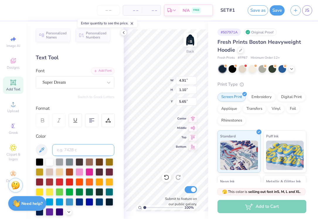
click at [70, 152] on input at bounding box center [83, 150] width 62 height 12
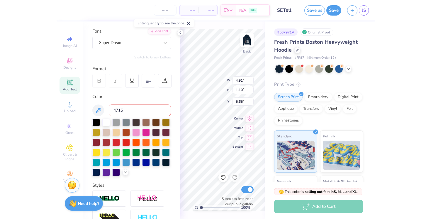
scroll to position [41, 0]
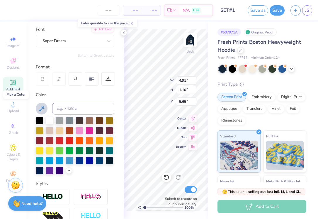
click at [39, 111] on icon at bounding box center [41, 108] width 7 height 7
click at [188, 40] on img at bounding box center [190, 39] width 23 height 23
click at [191, 43] on img at bounding box center [190, 39] width 23 height 23
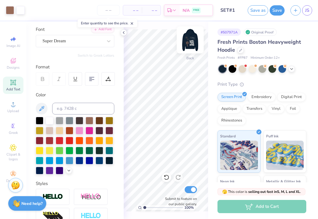
click at [200, 38] on img at bounding box center [190, 39] width 23 height 23
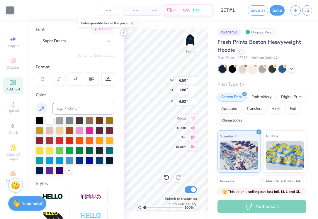
click at [122, 33] on icon at bounding box center [123, 32] width 5 height 5
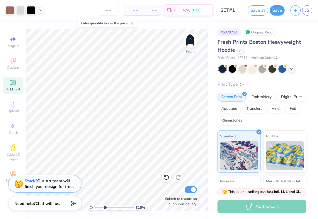
drag, startPoint x: 97, startPoint y: 207, endPoint x: 105, endPoint y: 207, distance: 7.9
click at [105, 207] on input "range" at bounding box center [115, 207] width 40 height 5
click at [11, 10] on div at bounding box center [10, 10] width 8 height 8
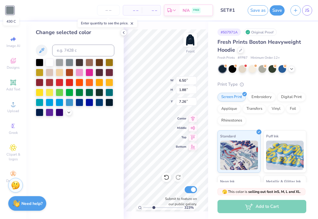
click at [11, 10] on div at bounding box center [10, 10] width 8 height 8
click at [123, 33] on icon at bounding box center [123, 32] width 5 height 5
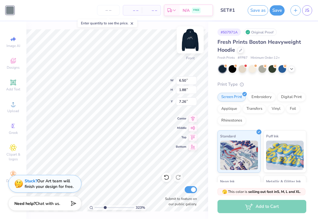
click at [190, 42] on img at bounding box center [190, 39] width 23 height 23
drag, startPoint x: 105, startPoint y: 208, endPoint x: 93, endPoint y: 208, distance: 11.7
click at [93, 208] on div "160 %" at bounding box center [117, 207] width 59 height 5
click at [193, 39] on img at bounding box center [190, 39] width 23 height 23
click at [9, 9] on div at bounding box center [10, 10] width 8 height 8
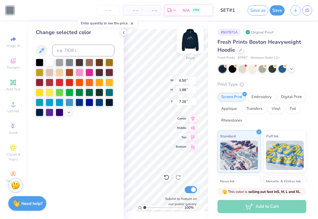
click at [192, 35] on img at bounding box center [190, 39] width 23 height 23
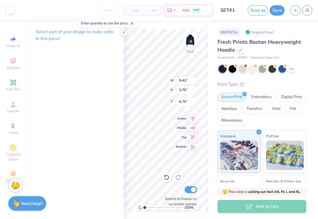
click at [9, 13] on div at bounding box center [10, 10] width 8 height 8
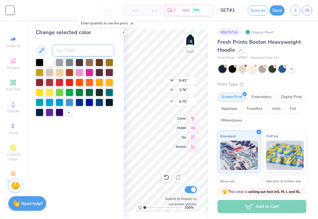
click at [77, 56] on input at bounding box center [83, 51] width 62 height 12
click at [143, 82] on div "100 % Back W 9.43 9.43 " H 3.76 3.76 " Y 6.75 6.75 " Center Middle Top Bottom S…" at bounding box center [166, 119] width 85 height 197
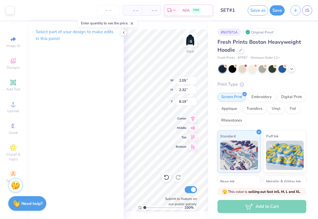
click at [144, 82] on div "100 % Back W 2.05 2.05 " H 2.32 2.32 " Y 8.19 8.19 " Center Middle Top Bottom S…" at bounding box center [166, 119] width 85 height 197
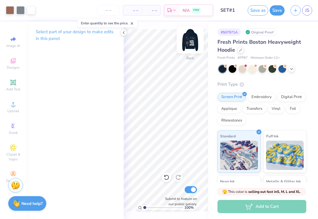
click at [193, 44] on img at bounding box center [190, 39] width 23 height 23
click at [183, 135] on div "100 % Front Submit to feature on our public gallery." at bounding box center [166, 119] width 85 height 197
click at [23, 11] on div at bounding box center [20, 10] width 8 height 8
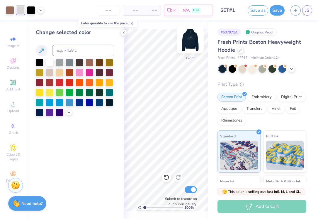
click at [190, 43] on img at bounding box center [190, 39] width 23 height 23
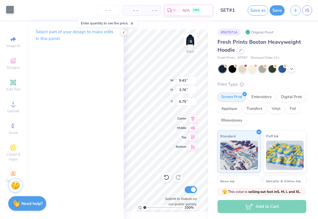
click at [9, 14] on div at bounding box center [10, 10] width 8 height 8
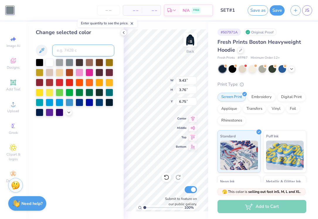
click at [80, 53] on input at bounding box center [83, 51] width 62 height 12
click at [69, 114] on icon at bounding box center [69, 111] width 5 height 5
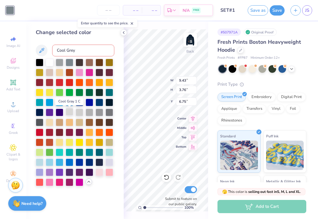
click at [70, 111] on div at bounding box center [70, 112] width 8 height 8
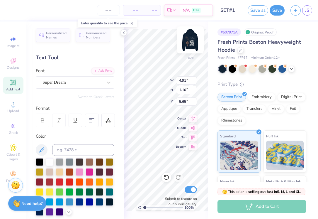
click at [192, 41] on img at bounding box center [190, 39] width 23 height 23
click at [11, 11] on div at bounding box center [10, 10] width 8 height 8
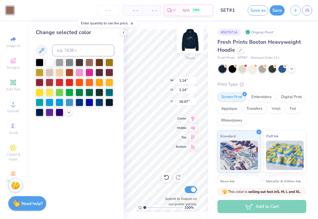
click at [186, 43] on img at bounding box center [190, 39] width 23 height 23
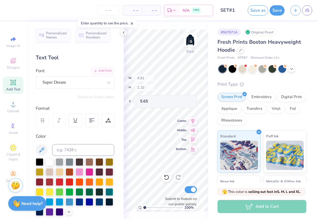
click at [147, 81] on div "100 % Back W 4.91 H 1.10 Y 5.65 Center Middle Top Bottom Submit to feature on o…" at bounding box center [166, 119] width 85 height 197
click at [143, 89] on div "100 % Back W 4.91 H 1.10 Y 5.65 Center Middle Top Bottom Submit to feature on o…" at bounding box center [166, 119] width 85 height 197
click at [125, 34] on icon at bounding box center [123, 32] width 5 height 5
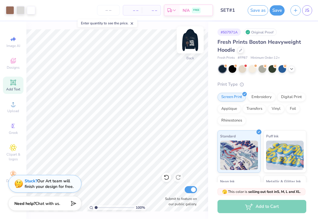
click at [193, 42] on img at bounding box center [190, 39] width 23 height 23
drag, startPoint x: 96, startPoint y: 207, endPoint x: 100, endPoint y: 207, distance: 4.4
click at [100, 207] on input "range" at bounding box center [115, 207] width 40 height 5
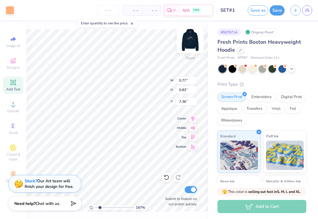
click at [188, 45] on img at bounding box center [190, 39] width 23 height 23
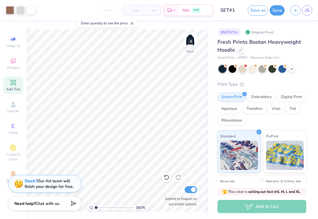
drag, startPoint x: 100, startPoint y: 206, endPoint x: 82, endPoint y: 206, distance: 18.5
click at [82, 206] on div "182 %" at bounding box center [117, 120] width 182 height 182
click at [186, 44] on img at bounding box center [190, 39] width 23 height 23
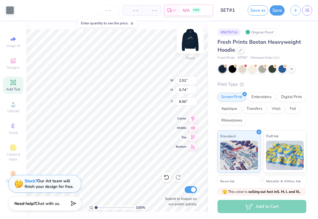
click at [142, 84] on div "100 % Front W 2.52 2.52 " H 0.74 0.74 " Y 8.50 8.50 " Center Middle Top Bottom …" at bounding box center [117, 119] width 182 height 197
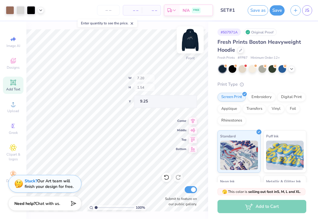
click at [149, 81] on div "100 % Front W 7.20 H 1.54 Y 9.25 Center Middle Top Bottom Submit to feature on …" at bounding box center [117, 119] width 182 height 197
click at [190, 40] on img at bounding box center [190, 39] width 23 height 23
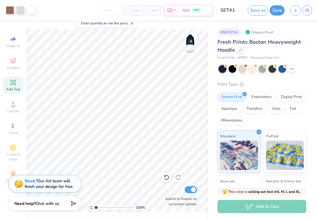
click at [190, 40] on img at bounding box center [191, 40] width 12 height 12
click at [274, 13] on button "Save" at bounding box center [277, 9] width 15 height 10
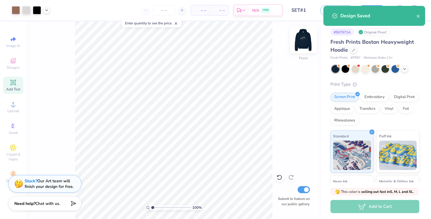
click at [302, 44] on img at bounding box center [303, 39] width 23 height 23
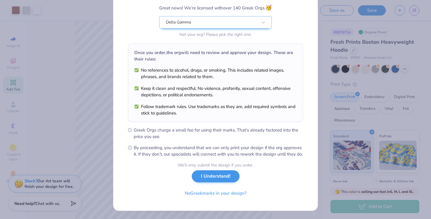
scroll to position [56, 0]
click at [217, 175] on button "I Understand!" at bounding box center [216, 176] width 48 height 12
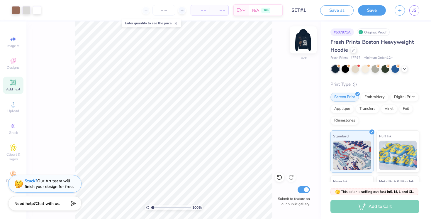
click at [306, 41] on img at bounding box center [303, 39] width 23 height 23
click at [304, 38] on img at bounding box center [303, 39] width 23 height 23
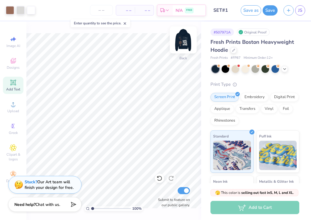
click at [185, 38] on img at bounding box center [183, 39] width 23 height 23
click at [185, 39] on img at bounding box center [183, 39] width 23 height 23
click at [185, 39] on img at bounding box center [184, 40] width 12 height 12
click at [271, 11] on button "Save" at bounding box center [270, 9] width 15 height 10
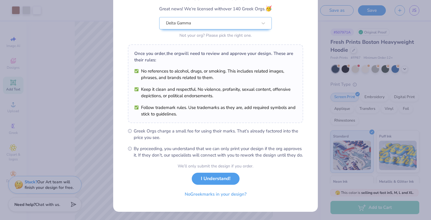
scroll to position [55, 0]
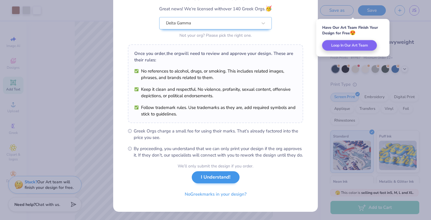
click at [214, 181] on button "I Understand!" at bounding box center [216, 177] width 48 height 12
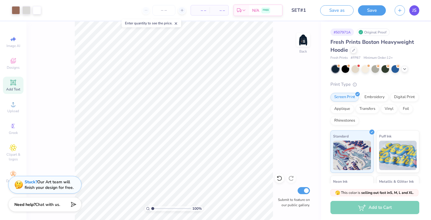
click at [418, 12] on link "JS" at bounding box center [415, 10] width 10 height 10
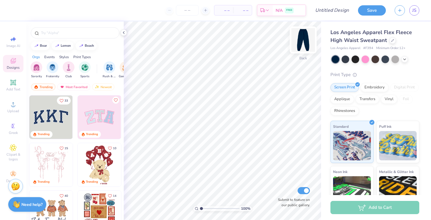
click at [306, 41] on img at bounding box center [303, 39] width 23 height 23
click at [306, 41] on img at bounding box center [304, 40] width 12 height 12
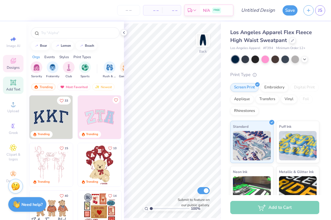
click at [15, 83] on icon at bounding box center [13, 82] width 7 height 7
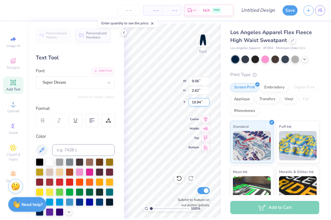
type textarea "Delta Gamma"
click at [125, 32] on icon at bounding box center [123, 32] width 5 height 5
type input "11.38"
type input "1.33"
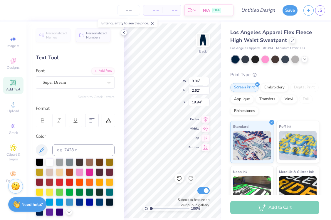
type input "20.58"
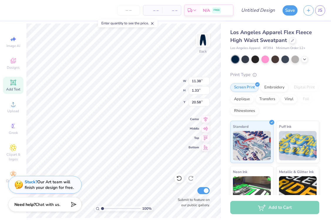
type input "8.91"
type input "1.04"
type input "17.52"
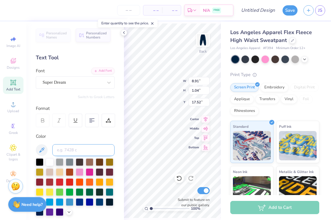
click at [72, 146] on input at bounding box center [83, 150] width 62 height 12
type input "4715"
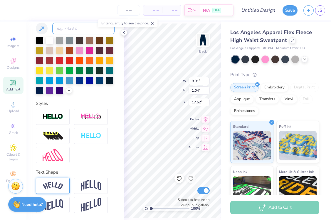
scroll to position [121, 0]
click at [60, 179] on div at bounding box center [53, 186] width 34 height 16
type input "10.03"
type input "2.30"
type input "16.90"
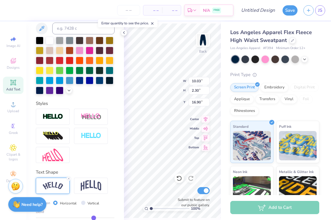
type input "6.25"
type input "8.60"
type input "1.97"
type input "6.58"
click at [124, 31] on icon at bounding box center [123, 32] width 5 height 5
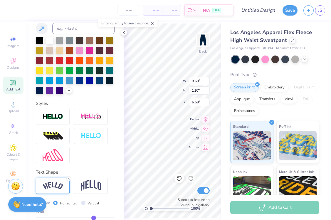
type input "7.47"
click at [12, 110] on span "Upload" at bounding box center [13, 111] width 12 height 5
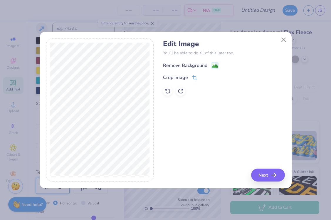
click at [179, 65] on div "Remove Background" at bounding box center [185, 65] width 44 height 7
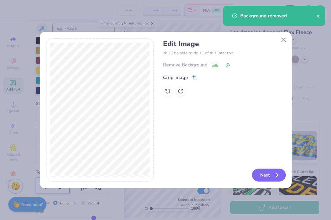
click at [266, 173] on button "Next" at bounding box center [269, 174] width 34 height 13
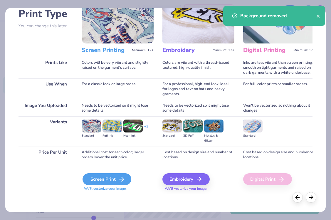
click at [104, 177] on div "Screen Print" at bounding box center [106, 179] width 49 height 12
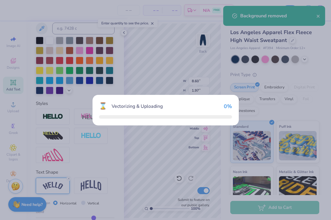
scroll to position [43, 0]
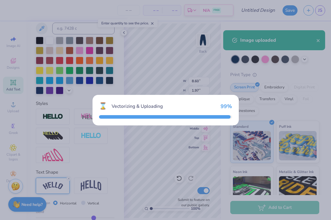
type input "11.38"
type input "12.89"
type input "14.80"
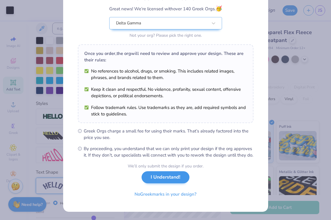
scroll to position [55, 0]
click at [173, 176] on button "I Understand!" at bounding box center [165, 177] width 48 height 12
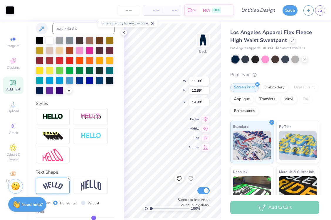
type input "7.69"
type input "8.71"
click at [199, 93] on div "100 % Back W 7.69 7.69 " H 8.71 8.71 " Y 18.98 18.98 " Center Middle Top Bottom…" at bounding box center [172, 120] width 97 height 198
type input "9.44"
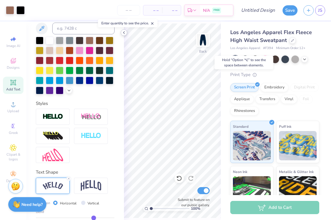
click at [125, 33] on icon at bounding box center [123, 32] width 5 height 5
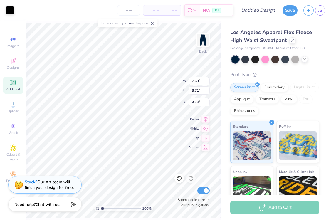
type input "5.89"
type input "6.67"
type input "9.02"
click at [9, 12] on div at bounding box center [10, 10] width 8 height 8
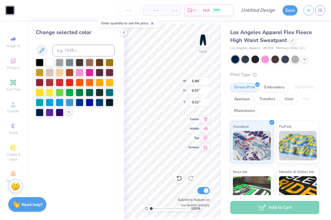
click at [66, 113] on div at bounding box center [69, 112] width 6 height 6
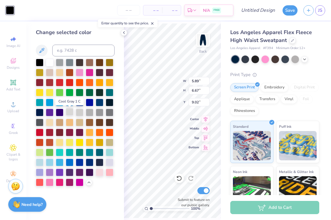
click at [71, 113] on div at bounding box center [70, 112] width 8 height 8
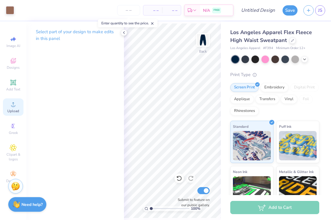
click at [11, 108] on div "Upload" at bounding box center [13, 106] width 21 height 17
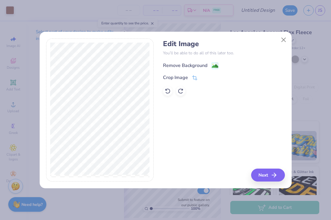
click at [176, 65] on div "Remove Background" at bounding box center [185, 65] width 44 height 7
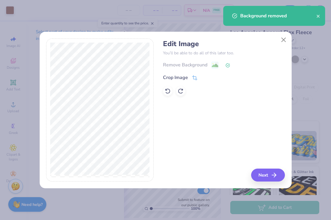
click at [268, 177] on button "Next" at bounding box center [268, 174] width 34 height 13
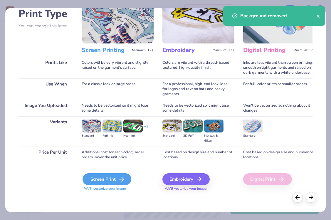
click at [100, 175] on div "Screen Print" at bounding box center [106, 179] width 49 height 12
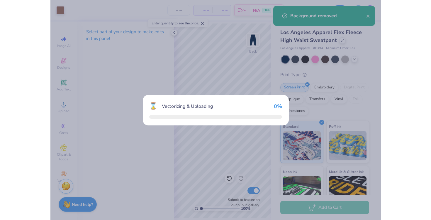
scroll to position [43, 0]
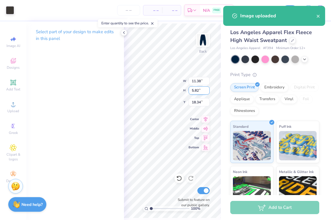
click at [196, 92] on div "100 % Back W 11.38 11.38 " H 5.82 5.82 " Y 18.34 18.34 " Center Middle Top Bott…" at bounding box center [172, 120] width 97 height 198
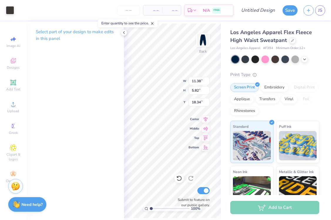
type input "6.74"
type input "3.45"
click at [198, 85] on div "100 % Back W 6.74 6.74 " H 3.45 3.45 " Y 20.71 20.71 " Center Middle Top Bottom…" at bounding box center [172, 120] width 97 height 198
type input "9.44"
click at [193, 86] on div "100 % Back W 6.74 6.74 " H 3.45 3.45 " Y 9.44 9.44 " Center Middle Top Bottom S…" at bounding box center [172, 120] width 97 height 198
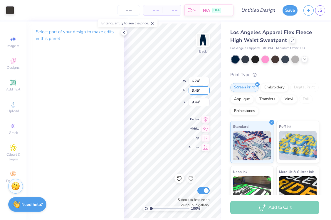
type input "10.93"
click at [200, 97] on div "100 % Back W 6.74 6.74 " H 3.45 3.45 " Y 10.93 10.93 " Center Middle Top Bottom…" at bounding box center [172, 120] width 97 height 198
type input "7.94"
type input "4.06"
type input "10.31"
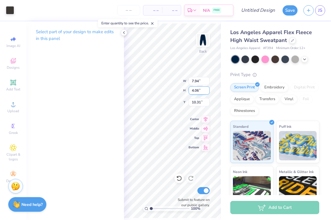
click at [197, 88] on div "100 % Back W 7.94 7.94 " H 4.06 4.06 " Y 10.31 10.31 " Center Middle Top Bottom…" at bounding box center [172, 120] width 97 height 198
type input "9.44"
click at [199, 81] on div "100 % Back W 7.94 7.94 " H 4.06 4.06 " Y 9.44 9.44 " Center Middle Top Bottom S…" at bounding box center [172, 120] width 97 height 198
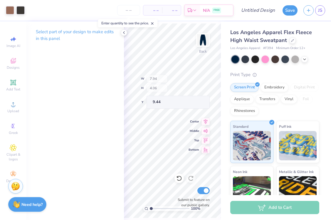
type input "8.84"
type input "3.46"
drag, startPoint x: 151, startPoint y: 208, endPoint x: 161, endPoint y: 208, distance: 9.7
click at [161, 208] on input "range" at bounding box center [170, 208] width 40 height 5
type input "0.47"
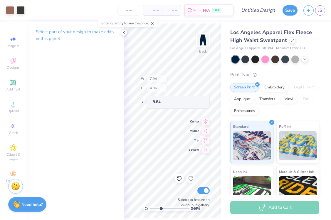
type input "0.49"
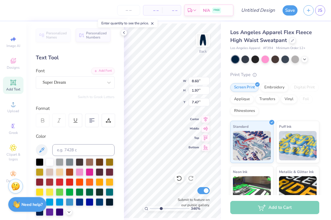
type input "8.07"
click at [11, 9] on div at bounding box center [10, 10] width 8 height 8
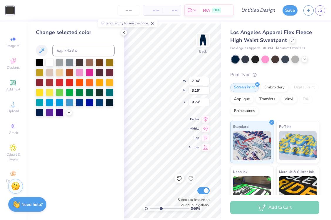
click at [70, 116] on div at bounding box center [75, 88] width 79 height 58
click at [70, 115] on div at bounding box center [69, 112] width 6 height 6
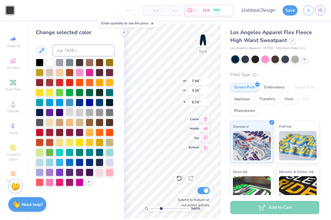
click at [69, 114] on div at bounding box center [70, 112] width 8 height 8
type input "1.72"
type input "1.95"
type input "10.83"
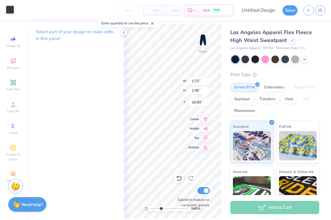
click at [11, 11] on div at bounding box center [10, 10] width 8 height 8
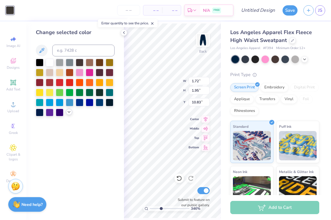
click at [69, 114] on icon at bounding box center [69, 111] width 5 height 5
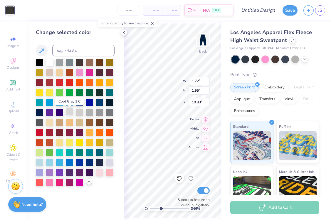
click at [70, 112] on div at bounding box center [70, 112] width 8 height 8
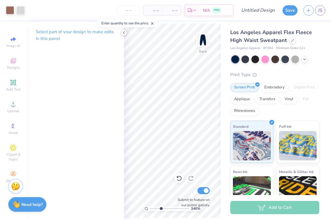
click at [124, 33] on icon at bounding box center [123, 32] width 5 height 5
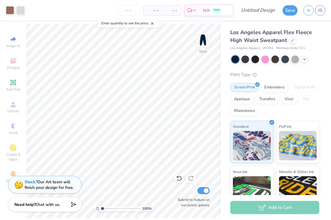
drag, startPoint x: 111, startPoint y: 208, endPoint x: 90, endPoint y: 208, distance: 20.5
type input "1"
click at [90, 208] on div "100 %" at bounding box center [123, 120] width 194 height 194
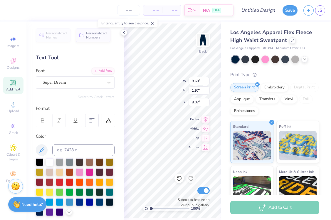
type input "7.77"
click at [126, 34] on icon at bounding box center [123, 32] width 5 height 5
type input "9.84"
type input "7.94"
type input "3.16"
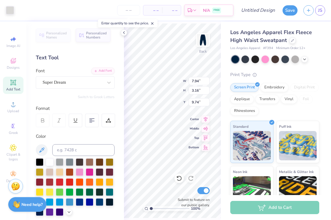
type input "11.81"
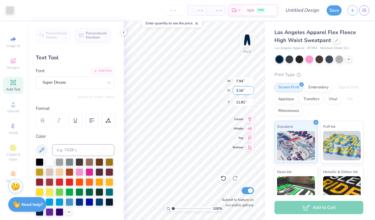
type input "1.72"
type input "1.95"
type input "13.02"
type input "12.41"
type input "13.39"
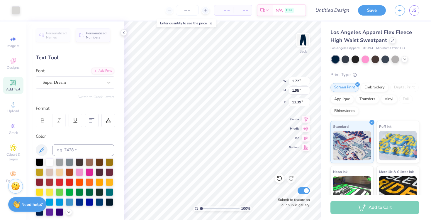
type input "13.02"
type input "5.54"
click at [307, 42] on img at bounding box center [303, 39] width 23 height 23
click at [20, 89] on span "Add Text" at bounding box center [13, 89] width 14 height 5
type textarea "[PERSON_NAME]"
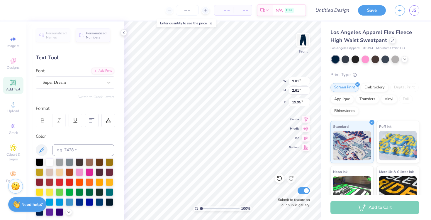
scroll to position [0, 0]
click at [305, 38] on img at bounding box center [303, 39] width 23 height 23
click at [305, 47] on img at bounding box center [303, 39] width 23 height 23
click at [302, 42] on img at bounding box center [303, 39] width 23 height 23
click at [12, 88] on span "Add Text" at bounding box center [13, 89] width 14 height 5
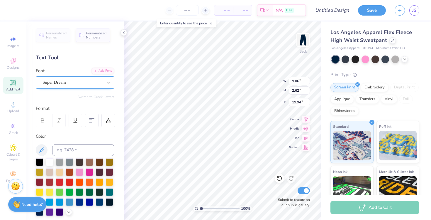
type textarea "[PERSON_NAME]"
type input "14.39"
click at [69, 209] on div at bounding box center [75, 187] width 79 height 58
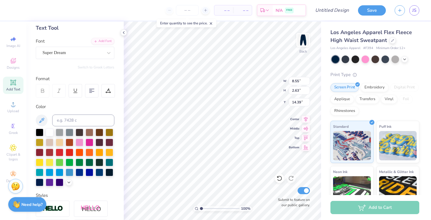
scroll to position [33, 0]
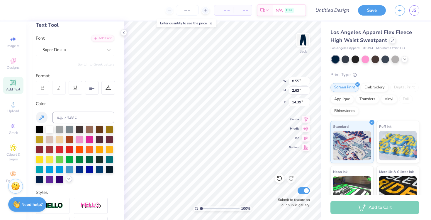
click at [67, 179] on icon at bounding box center [69, 178] width 5 height 5
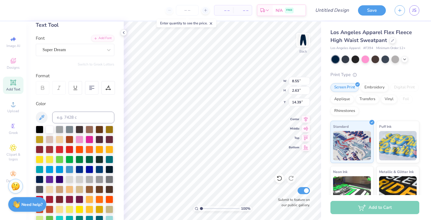
scroll to position [58, 0]
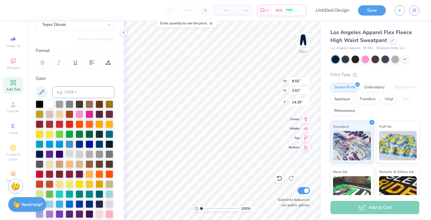
click at [70, 151] on div at bounding box center [70, 154] width 8 height 8
type textarea "Delta Gamma"
type input "9.44"
type input "1.11"
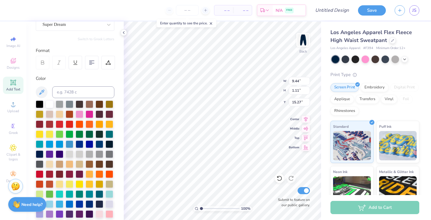
type input "14.03"
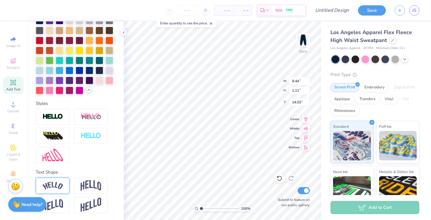
click at [58, 188] on img at bounding box center [53, 186] width 21 height 8
type input "10.63"
type input "2.43"
type input "13.37"
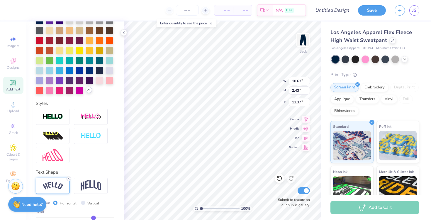
type input "9.49"
type input "2.17"
type input "10.45"
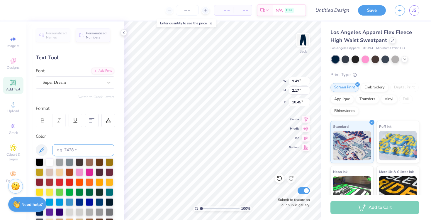
scroll to position [0, 0]
click at [79, 141] on div "Color" at bounding box center [75, 209] width 79 height 153
click at [79, 151] on input at bounding box center [83, 150] width 62 height 12
type input "4715"
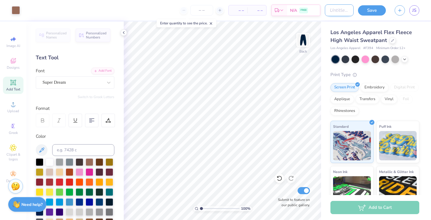
click at [333, 8] on input "Design Title" at bounding box center [339, 10] width 29 height 12
type input "SET#1"
click at [372, 14] on button "Save" at bounding box center [372, 9] width 28 height 10
click at [371, 13] on div "Save" at bounding box center [372, 10] width 28 height 10
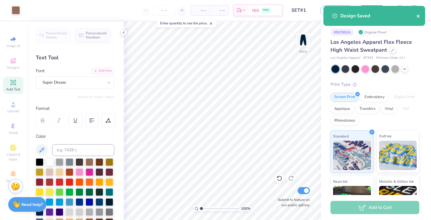
click at [419, 16] on icon "close" at bounding box center [419, 16] width 4 height 5
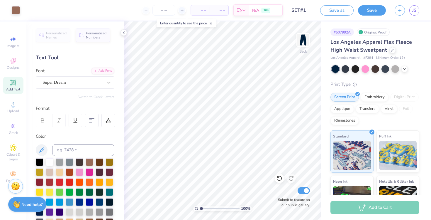
click at [412, 8] on div "Design Saved" at bounding box center [374, 18] width 104 height 27
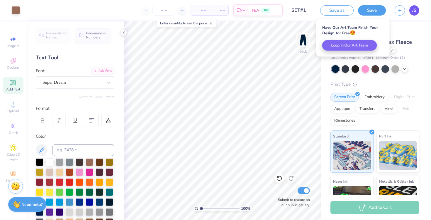
click at [413, 13] on span "JS" at bounding box center [415, 10] width 4 height 7
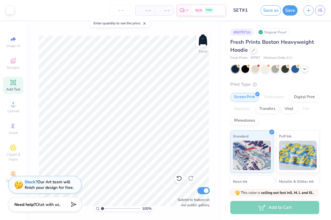
scroll to position [121, 0]
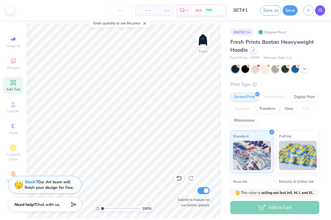
click at [320, 9] on span "JS" at bounding box center [320, 10] width 4 height 7
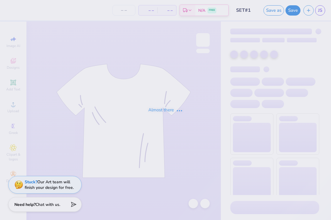
type input "5"
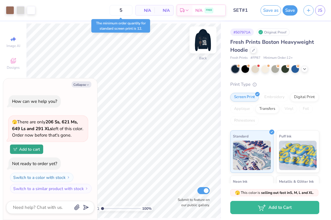
click at [201, 45] on img at bounding box center [202, 39] width 23 height 23
click at [84, 83] on button "Collapse" at bounding box center [82, 84] width 20 height 6
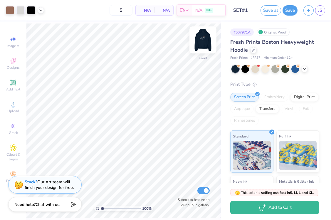
click at [203, 41] on img at bounding box center [202, 39] width 23 height 23
click at [203, 41] on img at bounding box center [203, 40] width 12 height 12
click at [203, 40] on img at bounding box center [202, 39] width 23 height 23
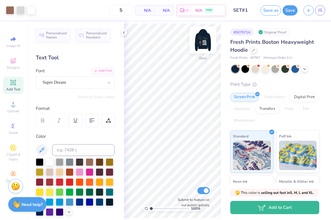
click at [202, 37] on img at bounding box center [202, 39] width 23 height 23
click at [126, 33] on div at bounding box center [124, 32] width 6 height 6
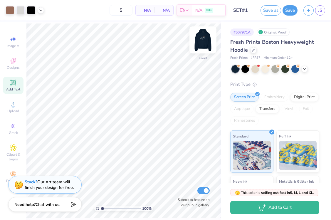
click at [204, 41] on img at bounding box center [202, 39] width 23 height 23
click at [203, 41] on img at bounding box center [202, 39] width 23 height 23
click at [207, 37] on img at bounding box center [202, 39] width 23 height 23
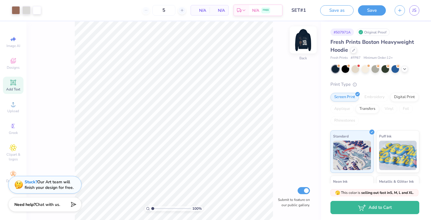
click at [301, 43] on img at bounding box center [303, 39] width 23 height 23
click at [301, 43] on img at bounding box center [304, 40] width 12 height 12
click at [310, 38] on img at bounding box center [303, 39] width 23 height 23
click at [308, 39] on img at bounding box center [303, 39] width 23 height 23
click at [330, 12] on button "Save" at bounding box center [372, 9] width 28 height 10
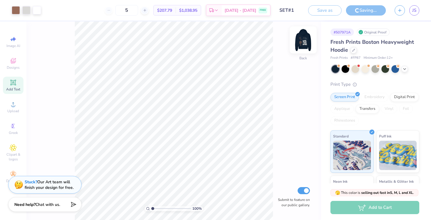
click at [301, 42] on img at bounding box center [303, 39] width 23 height 23
click at [330, 12] on span "JS" at bounding box center [415, 10] width 4 height 7
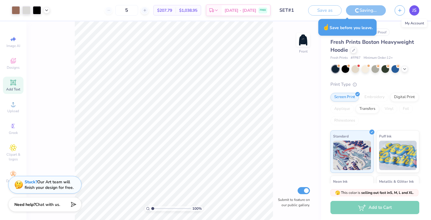
type textarea "x"
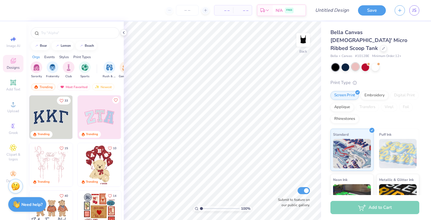
click at [356, 63] on div at bounding box center [356, 67] width 8 height 8
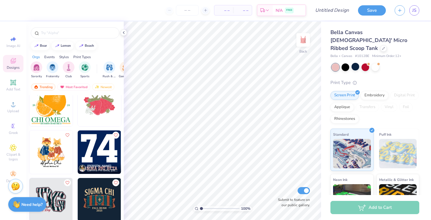
scroll to position [2045, 0]
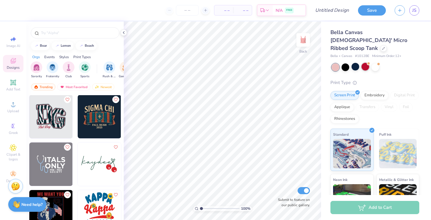
click at [369, 63] on div at bounding box center [366, 67] width 8 height 8
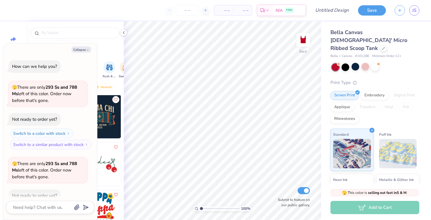
scroll to position [31, 0]
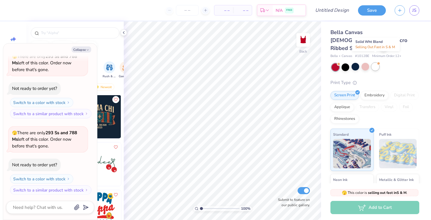
click at [375, 63] on div at bounding box center [376, 67] width 8 height 8
click at [80, 51] on button "Collapse" at bounding box center [82, 49] width 20 height 6
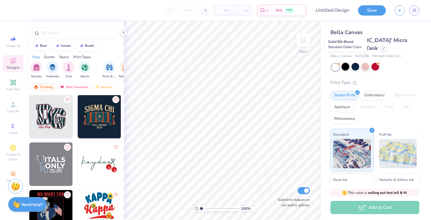
click at [346, 63] on div at bounding box center [346, 67] width 8 height 8
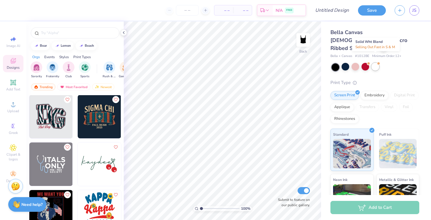
click at [376, 63] on div at bounding box center [376, 67] width 8 height 8
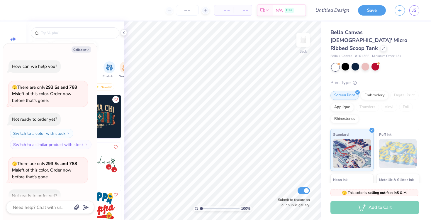
scroll to position [182, 0]
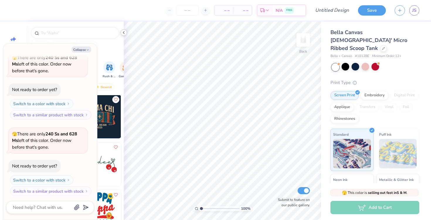
click at [124, 33] on icon at bounding box center [123, 32] width 5 height 5
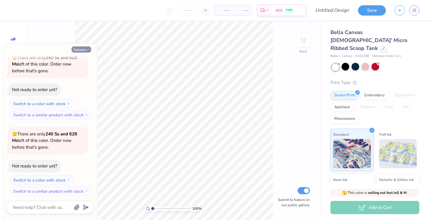
click at [82, 49] on button "Collapse" at bounding box center [82, 49] width 20 height 6
type textarea "x"
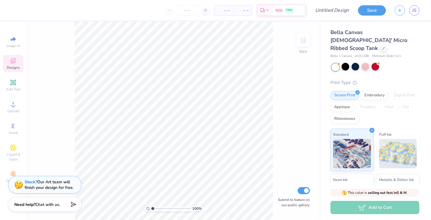
click at [12, 67] on span "Designs" at bounding box center [13, 67] width 13 height 5
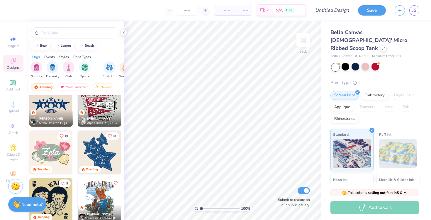
scroll to position [423, 0]
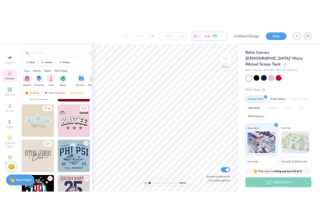
scroll to position [3957, 0]
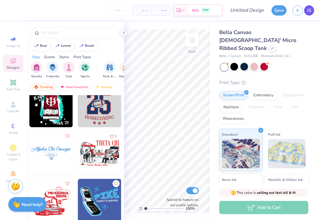
click at [307, 10] on link "JS" at bounding box center [309, 10] width 10 height 10
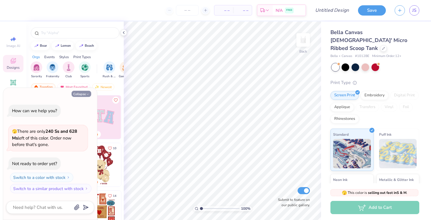
click at [79, 94] on button "Collapse" at bounding box center [82, 94] width 20 height 6
type textarea "x"
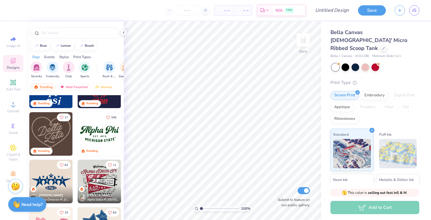
scroll to position [341, 0]
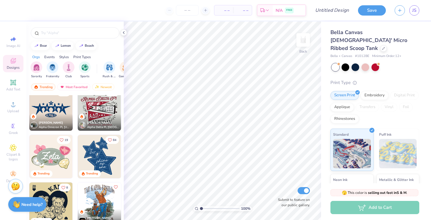
click at [53, 112] on img at bounding box center [50, 108] width 43 height 43
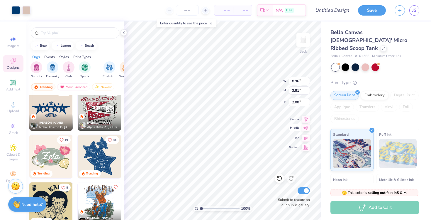
type input "7.57"
type input "3.22"
type input "2.28"
click at [111, 153] on img at bounding box center [99, 156] width 43 height 43
type input "0.83"
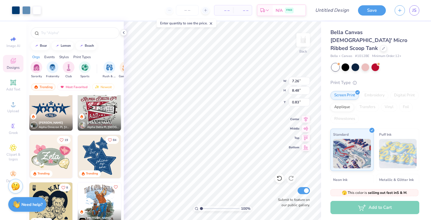
type input "5.22"
type input "6.10"
type input "2.18"
type input "2.45"
drag, startPoint x: 202, startPoint y: 208, endPoint x: 207, endPoint y: 208, distance: 5.0
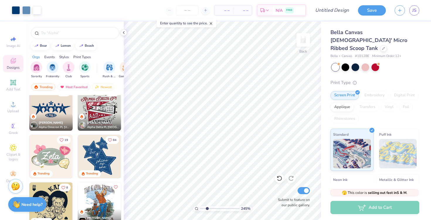
click at [207, 208] on input "range" at bounding box center [220, 208] width 40 height 5
type input "0.78"
type input "0.49"
type input "3.86"
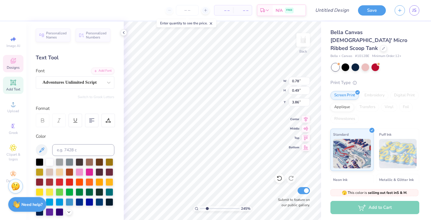
type textarea "Delta"
type input "0.99"
type input "0.43"
type input "4.38"
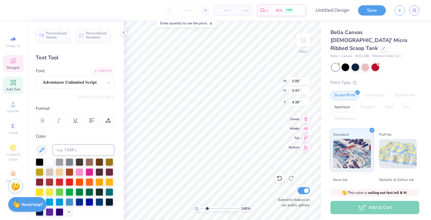
type textarea "Gamma"
type input "4.54"
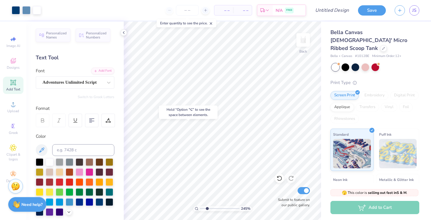
click at [184, 120] on body "Art colors – – Per Item – – Total Est. Delivery N/A FREE Design Title Save JS I…" at bounding box center [215, 110] width 431 height 220
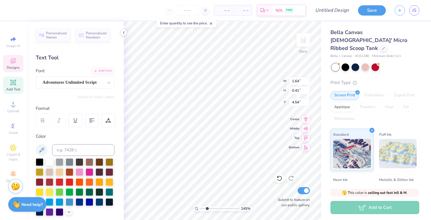
type input "4.34"
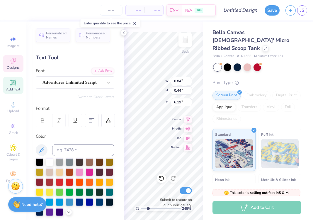
type input "1"
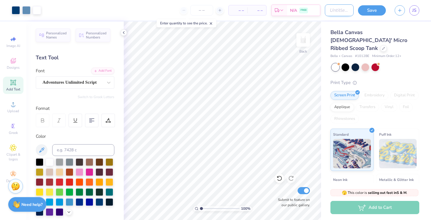
click at [339, 6] on input "Design Title" at bounding box center [339, 10] width 29 height 12
type input "set #2"
click at [376, 6] on button "Save" at bounding box center [372, 9] width 28 height 10
click at [373, 8] on div "Save" at bounding box center [372, 10] width 28 height 10
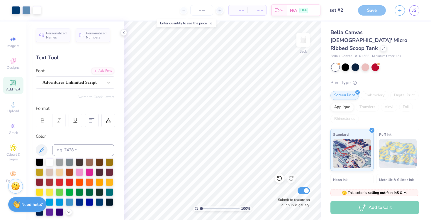
click at [375, 13] on div "Save" at bounding box center [372, 10] width 28 height 10
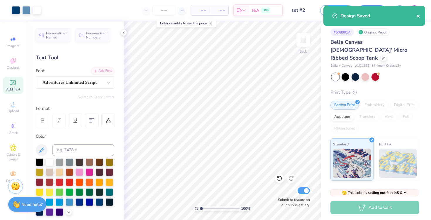
click at [418, 17] on icon "close" at bounding box center [419, 16] width 4 height 5
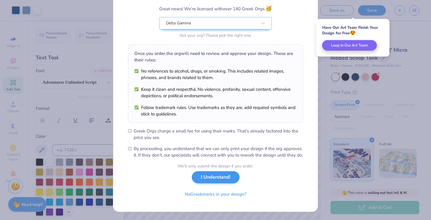
scroll to position [55, 0]
click at [225, 177] on button "I Understand!" at bounding box center [216, 177] width 48 height 12
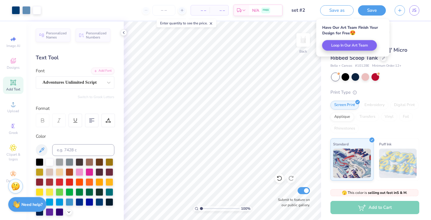
click at [410, 14] on div "JS" at bounding box center [415, 10] width 10 height 10
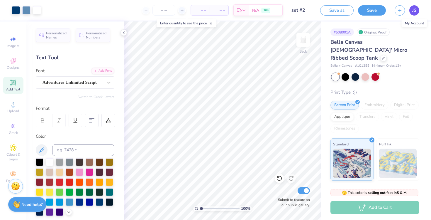
click at [415, 10] on span "JS" at bounding box center [415, 10] width 4 height 7
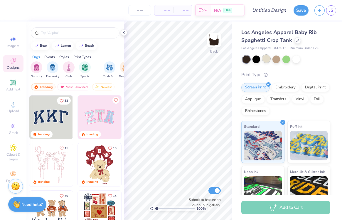
click at [266, 60] on div at bounding box center [266, 59] width 8 height 8
click at [255, 63] on div "Los Angeles Apparel Baby Rib Spaghetti Crop Tank Los Angeles Apparel # 43016 Mi…" at bounding box center [285, 140] width 89 height 225
click at [293, 61] on div at bounding box center [296, 59] width 8 height 8
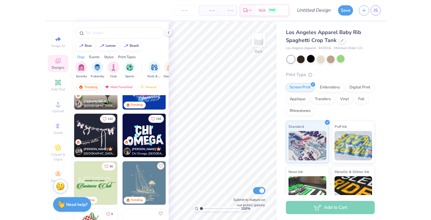
scroll to position [653, 0]
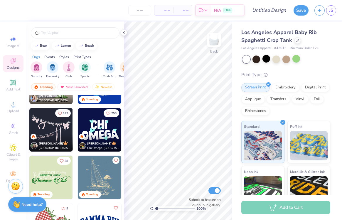
click at [101, 129] on img at bounding box center [99, 129] width 43 height 43
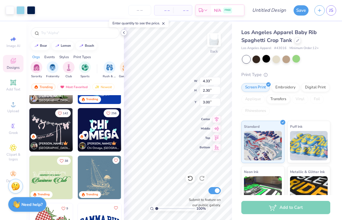
click at [124, 33] on polyline at bounding box center [123, 32] width 1 height 2
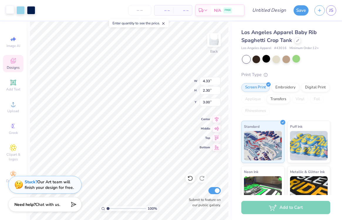
click at [10, 9] on div at bounding box center [10, 10] width 8 height 8
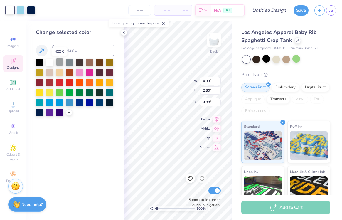
click at [63, 65] on div at bounding box center [60, 62] width 8 height 8
click at [69, 64] on div at bounding box center [70, 62] width 8 height 8
click at [82, 63] on div at bounding box center [80, 62] width 8 height 8
click at [92, 63] on div at bounding box center [90, 62] width 8 height 8
click at [79, 74] on div at bounding box center [80, 72] width 8 height 8
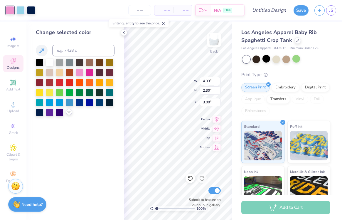
click at [70, 111] on icon at bounding box center [69, 111] width 5 height 5
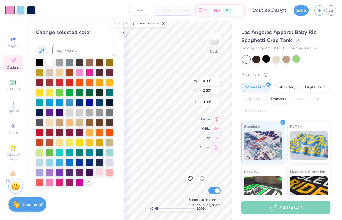
click at [100, 173] on div at bounding box center [100, 172] width 8 height 8
click at [108, 173] on div at bounding box center [110, 172] width 8 height 8
click at [50, 182] on div at bounding box center [50, 182] width 8 height 8
click at [80, 74] on div at bounding box center [80, 72] width 8 height 8
click at [125, 33] on icon at bounding box center [123, 32] width 5 height 5
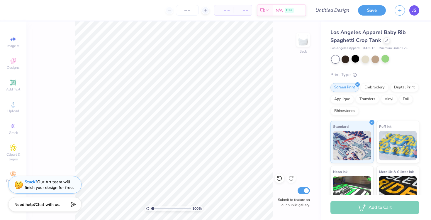
click at [342, 8] on link "JS" at bounding box center [415, 10] width 10 height 10
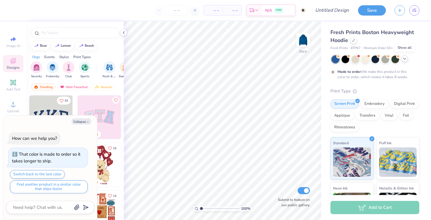
click at [404, 59] on icon at bounding box center [405, 58] width 5 height 5
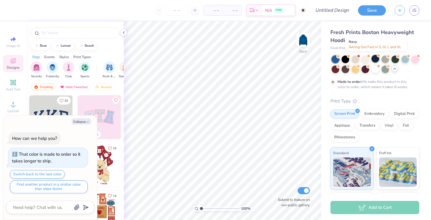
click at [377, 59] on div at bounding box center [376, 59] width 8 height 8
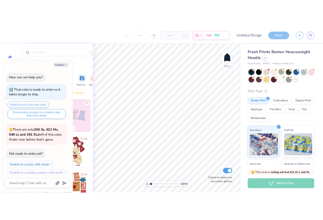
scroll to position [108, 0]
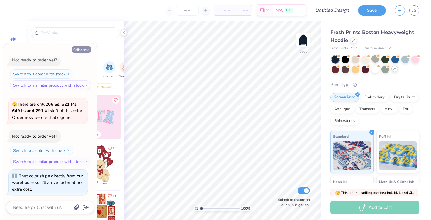
click at [78, 49] on button "Collapse" at bounding box center [82, 49] width 20 height 6
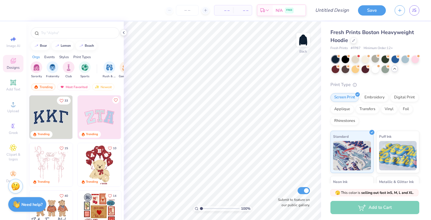
type textarea "x"
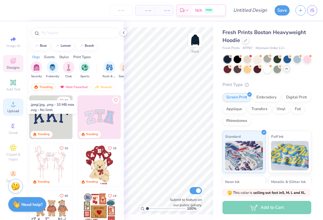
click at [14, 111] on span "Upload" at bounding box center [13, 111] width 12 height 5
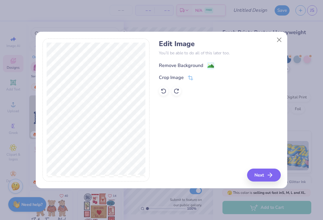
click at [186, 65] on div "Remove Background" at bounding box center [181, 65] width 44 height 7
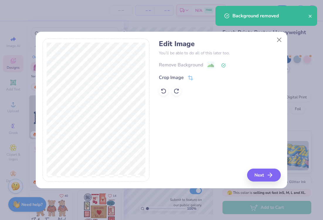
click at [261, 173] on button "Next" at bounding box center [264, 174] width 34 height 13
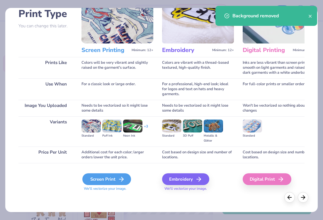
scroll to position [43, 0]
click at [109, 176] on div "Screen Print" at bounding box center [106, 179] width 49 height 12
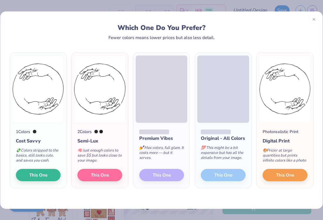
click at [37, 178] on span "This One" at bounding box center [38, 174] width 18 height 7
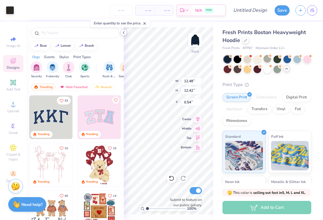
click at [123, 33] on icon at bounding box center [123, 32] width 5 height 5
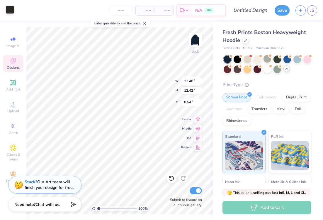
click at [9, 13] on div at bounding box center [10, 10] width 8 height 8
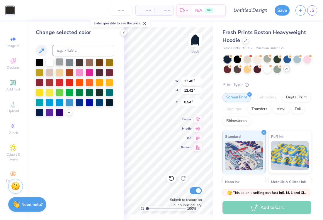
click at [61, 63] on div at bounding box center [60, 62] width 8 height 8
click at [71, 62] on div at bounding box center [70, 62] width 8 height 8
click at [69, 115] on div at bounding box center [69, 112] width 6 height 6
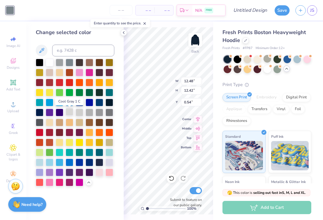
click at [69, 114] on div at bounding box center [70, 112] width 8 height 8
click at [123, 34] on icon at bounding box center [123, 32] width 5 height 5
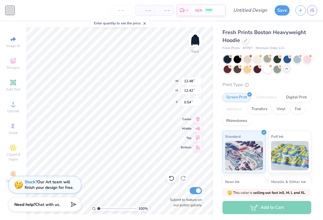
type input "8.73"
type input "8.69"
type input "3.49"
type input "7.79"
type input "7.76"
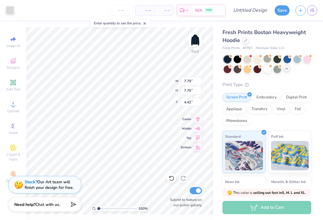
type input "4.12"
click at [15, 87] on span "Add Text" at bounding box center [13, 89] width 14 height 5
type input "7.05"
type input "2.04"
type input "5.73"
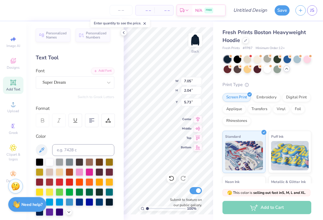
type textarea "DEEG"
type input "6.65"
type input "2.05"
type input "5.73"
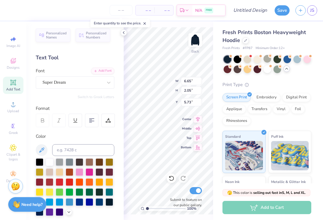
type input "3.72"
type input "1.15"
click at [124, 35] on icon at bounding box center [123, 32] width 5 height 5
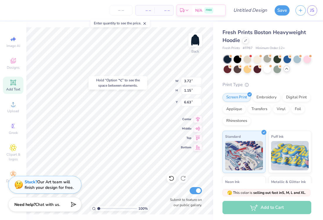
type input "7.42"
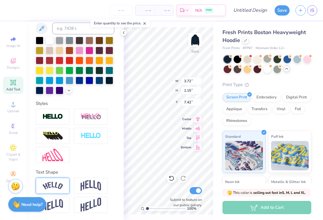
scroll to position [121, 0]
click at [56, 186] on img at bounding box center [53, 186] width 21 height 8
type input "5.14"
type input "1.62"
type input "7.19"
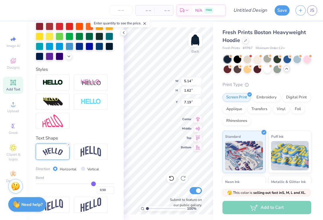
scroll to position [156, 0]
type input "0.46"
type input "0.44"
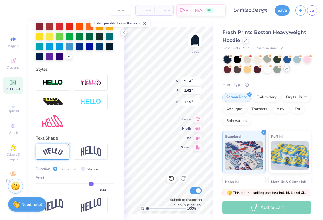
type input "0.43"
type input "0.42"
type input "0.41"
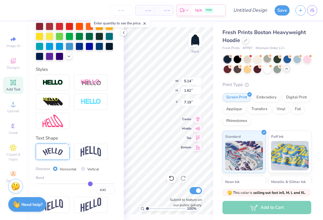
type input "0.41"
type input "0.4"
type input "0.40"
type input "0.4"
click at [90, 184] on input "range" at bounding box center [75, 183] width 79 height 1
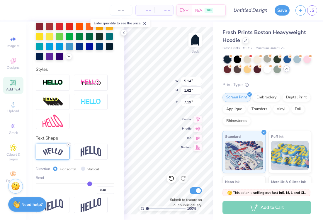
type input "4.88"
type input "1.44"
type input "7.28"
click at [125, 34] on icon at bounding box center [123, 32] width 5 height 5
type input "7.79"
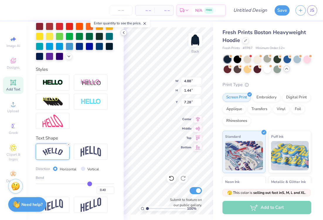
type input "7.76"
type input "4.12"
type input "4.88"
type input "1.44"
type input "7.28"
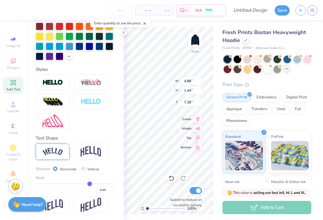
scroll to position [0, 0]
type textarea "Delta Gamma"
type input "6.89"
type input "1.30"
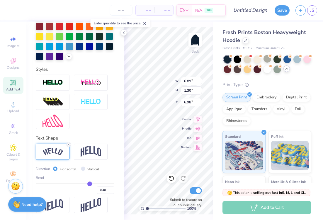
type input "7.35"
click at [124, 33] on icon at bounding box center [123, 32] width 5 height 5
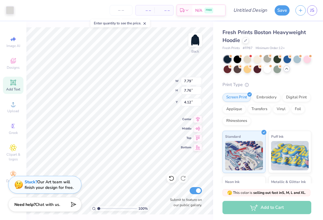
type input "3.47"
type input "6.89"
type input "1.30"
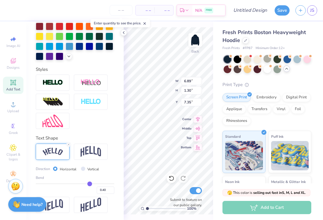
type input "6.75"
click at [123, 35] on icon at bounding box center [123, 32] width 5 height 5
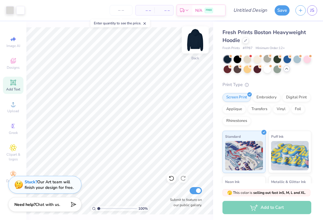
click at [195, 47] on img at bounding box center [195, 39] width 23 height 23
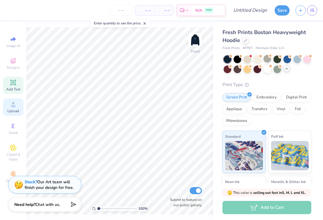
click at [10, 111] on span "Upload" at bounding box center [13, 111] width 12 height 5
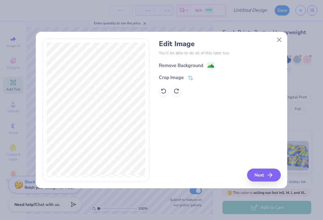
click at [189, 66] on div "Remove Background" at bounding box center [181, 65] width 44 height 7
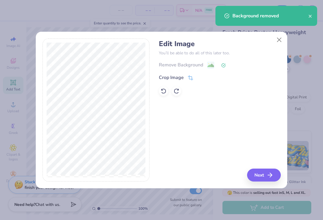
click at [259, 175] on button "Next" at bounding box center [264, 174] width 34 height 13
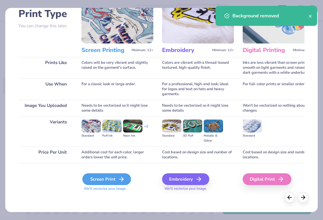
click at [101, 177] on div "Screen Print" at bounding box center [106, 179] width 49 height 12
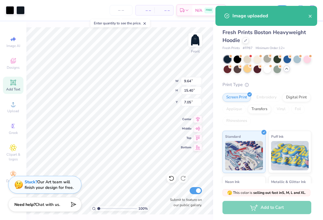
click at [248, 67] on div at bounding box center [248, 69] width 8 height 8
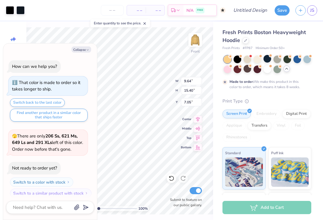
scroll to position [156, 0]
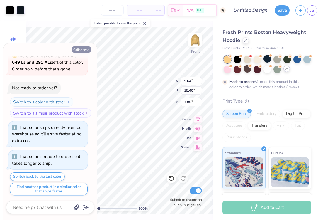
click at [78, 50] on button "Collapse" at bounding box center [82, 49] width 20 height 6
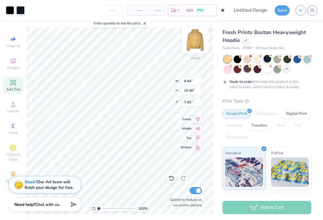
click at [193, 39] on img at bounding box center [195, 39] width 23 height 23
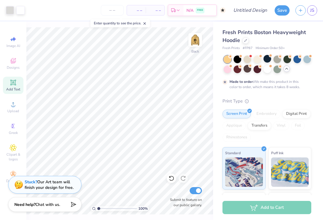
click at [193, 39] on img at bounding box center [196, 40] width 12 height 12
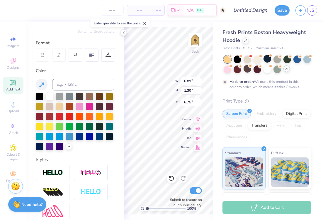
scroll to position [63, 0]
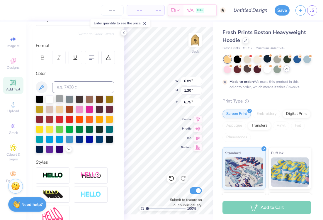
click at [61, 98] on div at bounding box center [60, 99] width 8 height 8
click at [72, 98] on div at bounding box center [70, 99] width 8 height 8
click at [82, 98] on div at bounding box center [80, 99] width 8 height 8
click at [102, 102] on div at bounding box center [100, 99] width 8 height 8
click at [102, 110] on div at bounding box center [100, 109] width 8 height 8
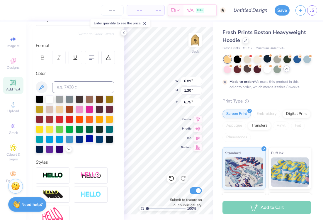
click at [90, 138] on div at bounding box center [90, 139] width 8 height 8
click at [109, 138] on div at bounding box center [110, 139] width 8 height 8
click at [97, 140] on div at bounding box center [100, 139] width 8 height 8
click at [108, 141] on div at bounding box center [110, 139] width 8 height 8
click at [148, 79] on div "100 % Back W 6.89 6.89 " H 1.30 1.30 " Y 6.75 6.75 " Center Middle Top Bottom S…" at bounding box center [168, 120] width 89 height 198
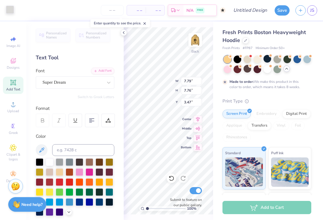
scroll to position [0, 0]
click at [9, 10] on div at bounding box center [10, 10] width 8 height 8
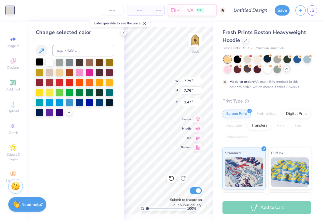
click at [40, 64] on div at bounding box center [40, 62] width 8 height 8
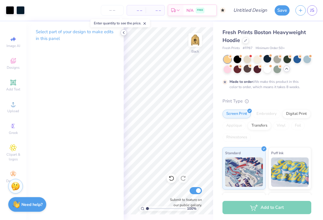
click at [125, 33] on icon at bounding box center [123, 32] width 5 height 5
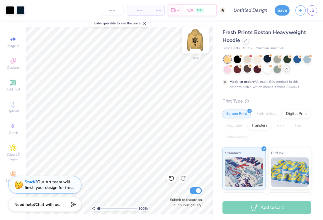
click at [200, 47] on img at bounding box center [195, 39] width 23 height 23
click at [200, 46] on img at bounding box center [196, 40] width 12 height 12
click at [270, 59] on div at bounding box center [268, 59] width 8 height 8
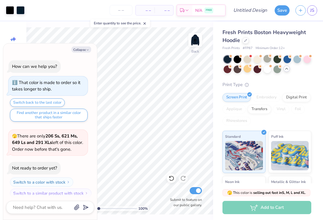
scroll to position [261, 0]
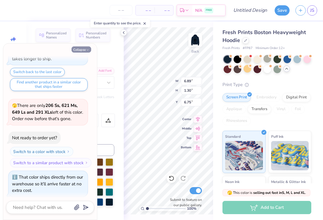
click at [79, 49] on button "Collapse" at bounding box center [82, 49] width 20 height 6
type textarea "x"
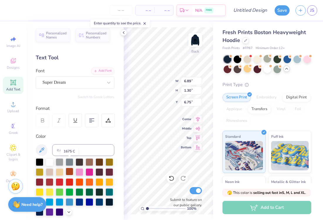
scroll to position [14, 0]
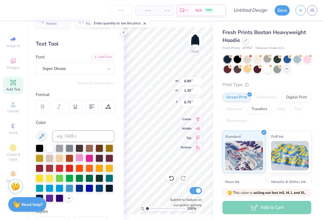
click at [81, 158] on div at bounding box center [80, 158] width 8 height 8
type input "7.79"
type input "7.76"
type input "3.47"
click at [67, 147] on div at bounding box center [70, 148] width 8 height 8
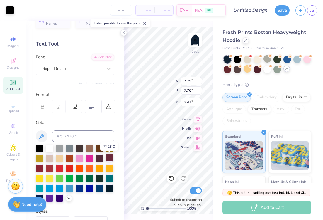
click at [112, 156] on div at bounding box center [110, 158] width 8 height 8
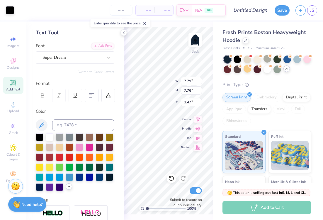
click at [67, 187] on icon at bounding box center [69, 186] width 5 height 5
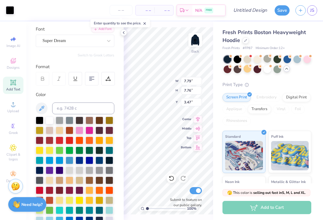
scroll to position [43, 0]
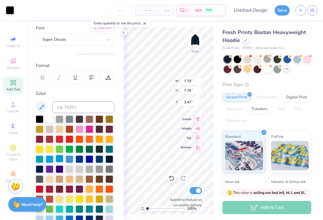
click at [58, 157] on div at bounding box center [60, 159] width 8 height 8
click at [69, 157] on div at bounding box center [70, 159] width 8 height 8
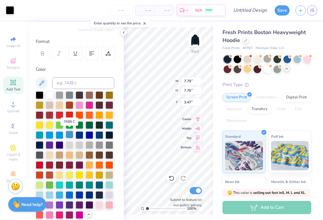
scroll to position [69, 0]
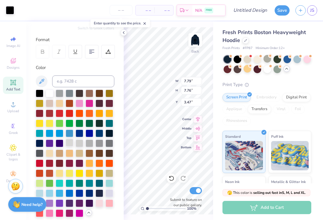
click at [71, 143] on div at bounding box center [70, 143] width 8 height 8
click at [69, 95] on div at bounding box center [70, 93] width 8 height 8
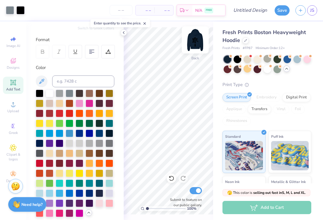
click at [195, 42] on img at bounding box center [195, 39] width 23 height 23
click at [125, 34] on icon at bounding box center [123, 32] width 5 height 5
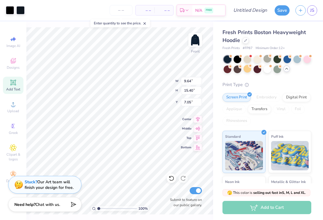
type input "5.66"
type input "9.03"
type input "12.30"
click at [10, 106] on icon at bounding box center [13, 104] width 7 height 7
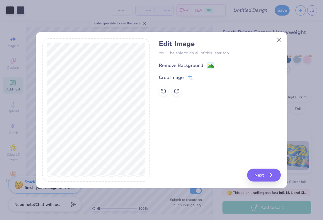
click at [188, 63] on div "Remove Background" at bounding box center [181, 65] width 44 height 7
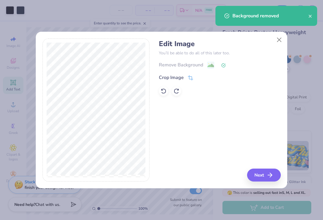
click at [264, 178] on button "Next" at bounding box center [264, 174] width 34 height 13
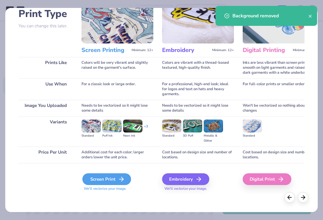
scroll to position [43, 0]
click at [105, 175] on div "Screen Print" at bounding box center [106, 179] width 49 height 12
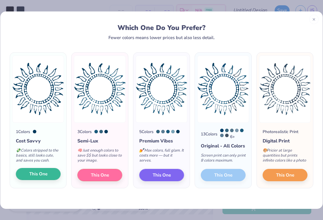
click at [50, 179] on button "This One" at bounding box center [38, 174] width 45 height 12
type input "15.00"
type input "15.24"
type input "7.13"
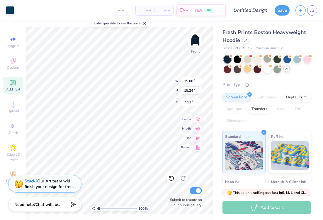
type input "11.05"
type input "11.23"
type input "6.09"
type input "7.81"
type input "7.94"
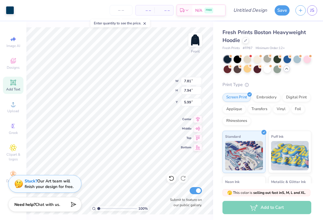
type input "5.62"
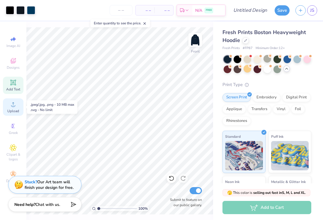
click at [14, 104] on icon at bounding box center [13, 104] width 7 height 7
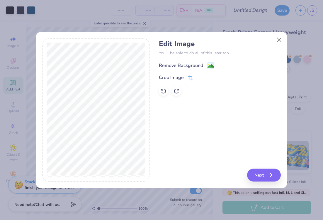
click at [189, 67] on div "Remove Background" at bounding box center [181, 65] width 44 height 7
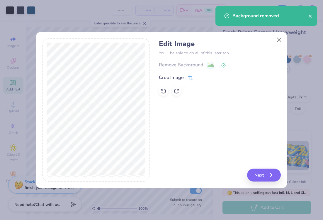
click at [272, 175] on icon "button" at bounding box center [270, 174] width 7 height 7
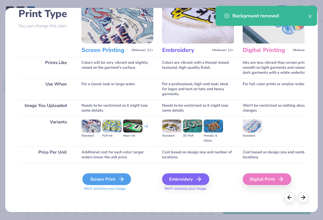
scroll to position [44, 0]
click at [115, 175] on div "Screen Print" at bounding box center [106, 179] width 49 height 12
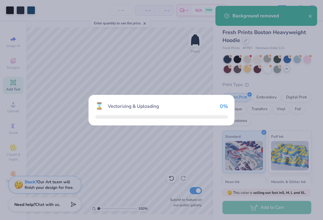
scroll to position [0, 0]
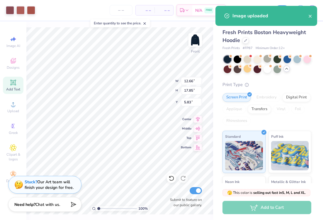
type input "5.54"
type input "7.82"
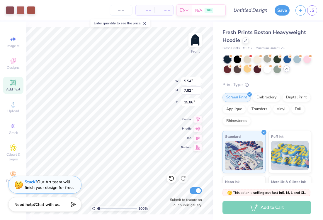
type input "16.68"
type input "11.93"
type input "11.01"
type input "6.75"
type input "6.86"
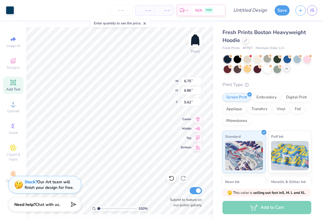
type input "13.19"
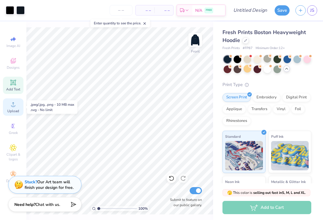
click at [14, 102] on icon at bounding box center [13, 104] width 7 height 7
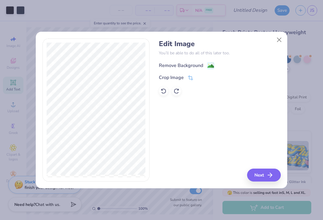
click at [178, 64] on div "Remove Background" at bounding box center [181, 65] width 44 height 7
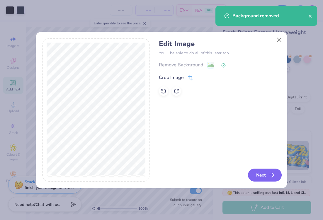
click at [266, 178] on button "Next" at bounding box center [265, 174] width 34 height 13
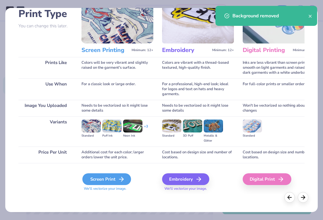
scroll to position [43, 0]
click at [110, 176] on div "Screen Print" at bounding box center [106, 179] width 49 height 12
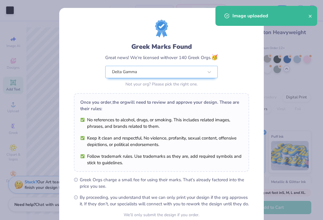
click at [157, 95] on div "Once you order, the org will need to review and approve your design. These are …" at bounding box center [161, 132] width 175 height 79
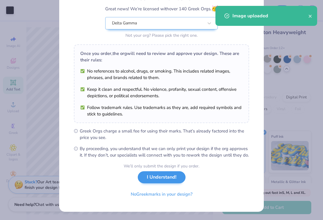
scroll to position [55, 0]
click at [166, 177] on button "I Understand!" at bounding box center [162, 177] width 48 height 12
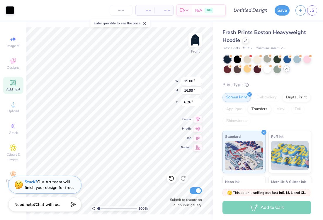
type input "6.93"
type input "7.85"
type input "15.39"
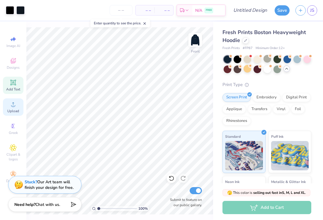
click at [18, 108] on div "Upload" at bounding box center [13, 106] width 21 height 17
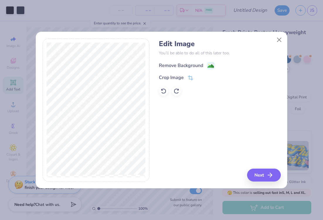
click at [191, 66] on div "Remove Background" at bounding box center [181, 65] width 44 height 7
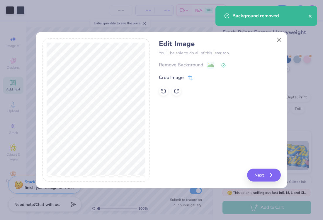
click at [268, 174] on icon "button" at bounding box center [270, 174] width 7 height 7
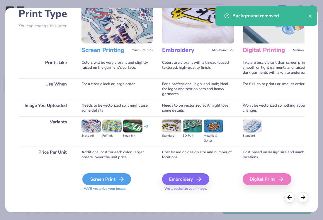
click at [99, 182] on div "Screen Print" at bounding box center [106, 179] width 49 height 12
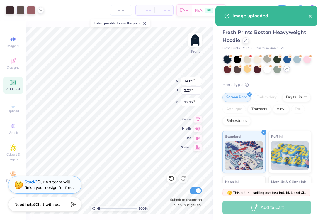
type input "6.28"
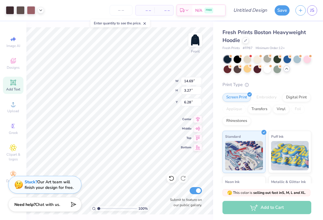
type input "6.53"
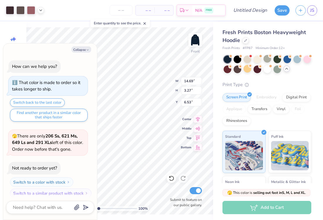
scroll to position [309, 0]
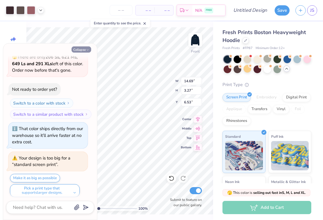
click at [79, 48] on button "Collapse" at bounding box center [82, 49] width 20 height 6
type textarea "x"
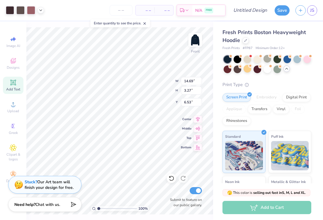
type input "14.73"
type input "3.28"
type input "7.14"
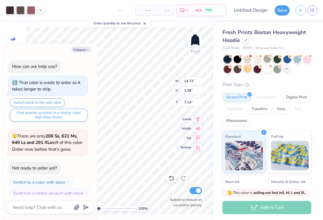
scroll to position [358, 0]
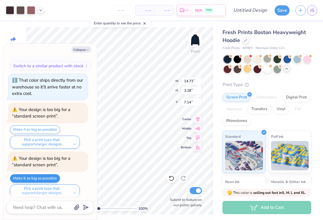
click at [36, 175] on button "Make it as big as possible" at bounding box center [35, 178] width 50 height 9
type textarea "x"
type input "15.00"
type input "3.34"
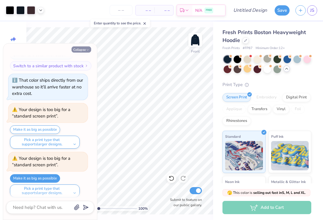
click at [82, 47] on button "Collapse" at bounding box center [82, 49] width 20 height 6
type textarea "x"
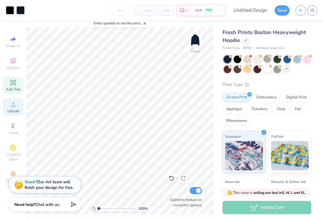
click at [9, 105] on div "Upload" at bounding box center [13, 106] width 21 height 17
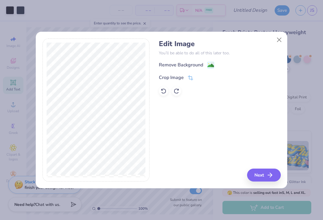
click at [190, 60] on div "Edit Image You’ll be able to do all of this later too. Remove Background Crop I…" at bounding box center [220, 68] width 122 height 56
click at [190, 66] on div "Remove Background" at bounding box center [181, 65] width 44 height 7
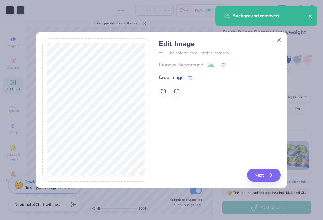
click at [264, 178] on button "Next" at bounding box center [264, 174] width 34 height 13
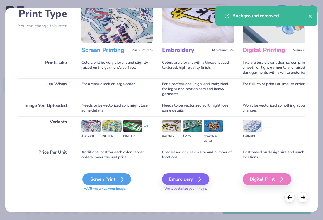
click at [104, 178] on div "Screen Print" at bounding box center [106, 179] width 49 height 12
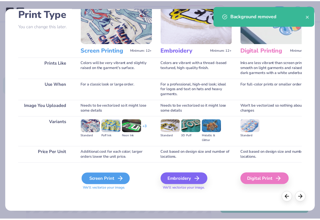
scroll to position [43, 0]
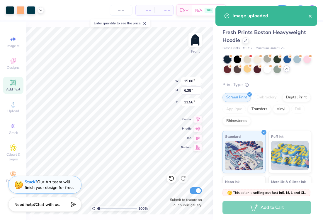
type input "5.89"
type input "5.66"
type input "9.03"
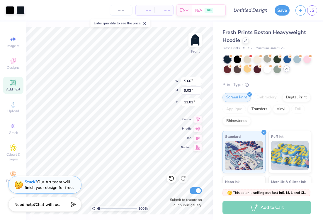
type input "13.04"
type input "15.00"
type input "6.38"
type input "6.14"
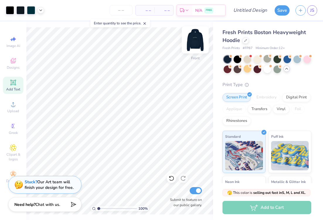
click at [192, 36] on img at bounding box center [195, 39] width 23 height 23
click at [192, 36] on img at bounding box center [196, 40] width 12 height 12
type input "14.34"
type input "15.00"
type input "6.38"
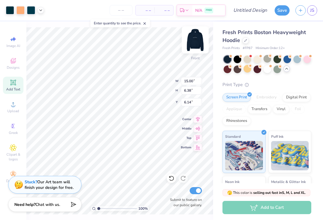
type input "6.88"
type input "12.67"
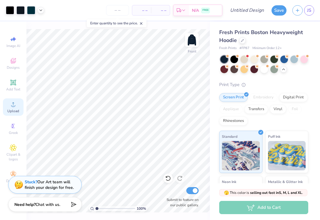
click at [16, 112] on span "Upload" at bounding box center [13, 111] width 12 height 5
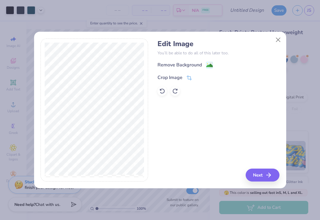
click at [194, 62] on div "Remove Background" at bounding box center [218, 64] width 122 height 7
click at [194, 65] on div "Remove Background" at bounding box center [179, 65] width 44 height 7
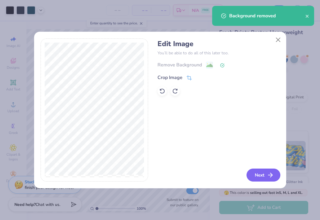
click at [257, 175] on button "Next" at bounding box center [263, 174] width 34 height 13
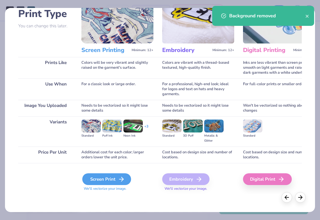
scroll to position [44, 0]
click at [108, 181] on div "Screen Print" at bounding box center [106, 179] width 49 height 12
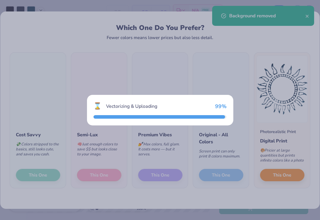
scroll to position [0, 0]
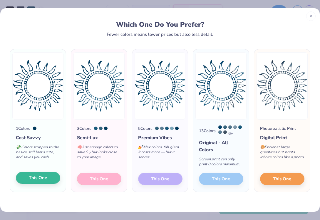
click at [39, 181] on span "This One" at bounding box center [38, 177] width 18 height 7
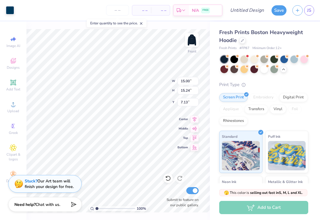
type input "8.46"
type input "8.60"
type input "13.77"
type input "14.12"
type input "15.00"
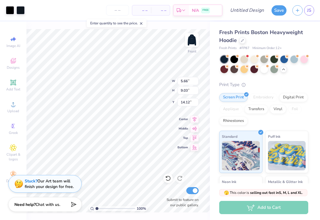
type input "6.38"
type input "7.74"
type input "3.96"
type input "6.32"
type input "16.83"
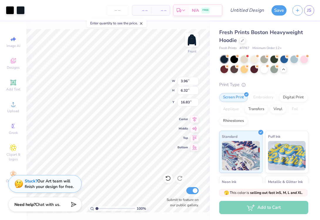
type input "16.52"
type input "15.00"
type input "6.38"
type input "8.37"
type input "15.39"
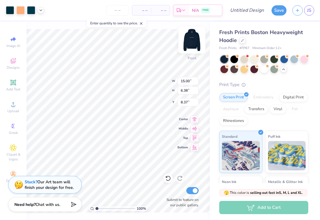
click at [195, 41] on img at bounding box center [191, 39] width 23 height 23
click at [9, 10] on div at bounding box center [10, 10] width 8 height 8
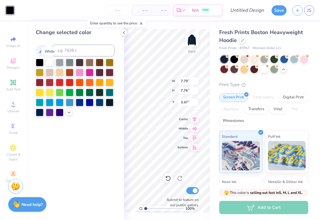
click at [52, 60] on div at bounding box center [50, 62] width 8 height 8
click at [124, 33] on icon at bounding box center [123, 32] width 5 height 5
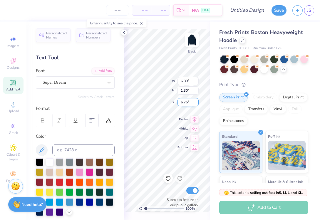
scroll to position [0, 1]
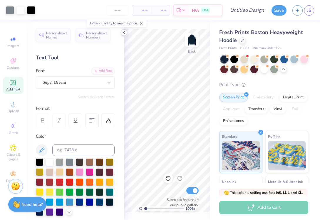
click at [123, 34] on icon at bounding box center [123, 32] width 5 height 5
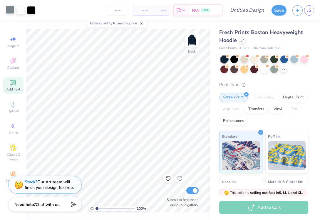
click at [10, 11] on div at bounding box center [10, 10] width 8 height 8
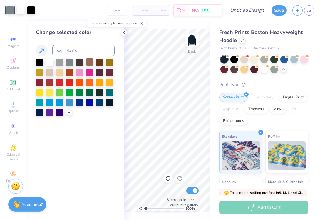
click at [91, 65] on div at bounding box center [90, 62] width 8 height 8
click at [82, 74] on div at bounding box center [80, 72] width 8 height 8
click at [60, 71] on div at bounding box center [60, 72] width 8 height 8
click at [47, 93] on div at bounding box center [50, 92] width 8 height 8
click at [35, 93] on div "Change selected color" at bounding box center [74, 120] width 97 height 198
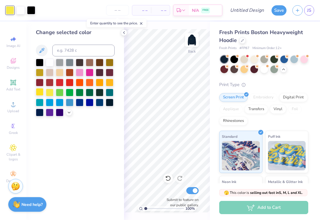
click at [39, 94] on div at bounding box center [40, 92] width 8 height 8
click at [52, 106] on div at bounding box center [50, 102] width 8 height 8
click at [63, 104] on div at bounding box center [60, 102] width 8 height 8
click at [71, 105] on div at bounding box center [70, 102] width 8 height 8
click at [109, 73] on div at bounding box center [110, 72] width 8 height 8
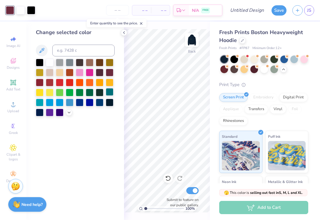
click at [109, 96] on div at bounding box center [110, 92] width 8 height 8
click at [69, 112] on icon at bounding box center [69, 111] width 5 height 5
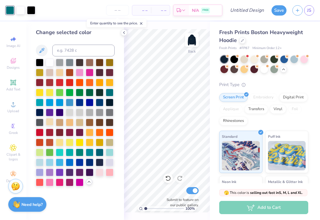
click at [52, 122] on div at bounding box center [50, 122] width 8 height 8
click at [68, 123] on div at bounding box center [70, 122] width 8 height 8
click at [88, 145] on div at bounding box center [90, 142] width 8 height 8
click at [66, 142] on div at bounding box center [70, 142] width 8 height 8
click at [75, 143] on div at bounding box center [75, 122] width 79 height 127
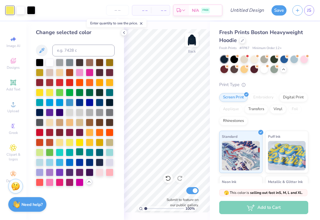
click at [78, 154] on div at bounding box center [80, 152] width 8 height 8
click at [87, 153] on div at bounding box center [90, 152] width 8 height 8
click at [91, 152] on div at bounding box center [90, 152] width 8 height 8
click at [101, 151] on div at bounding box center [100, 152] width 8 height 8
click at [108, 151] on div at bounding box center [110, 152] width 8 height 8
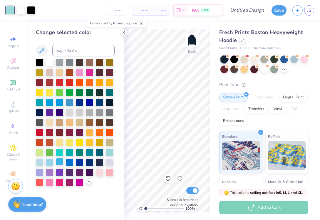
click at [57, 163] on div at bounding box center [60, 162] width 8 height 8
click at [46, 163] on div at bounding box center [50, 162] width 8 height 8
click at [39, 163] on div at bounding box center [40, 162] width 8 height 8
click at [53, 162] on div at bounding box center [50, 162] width 8 height 8
click at [121, 34] on div at bounding box center [124, 32] width 6 height 6
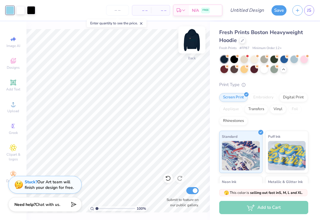
click at [185, 44] on img at bounding box center [191, 39] width 23 height 23
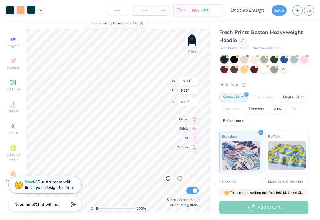
click at [31, 12] on div at bounding box center [31, 10] width 8 height 8
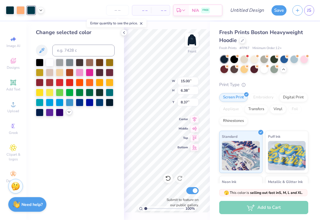
click at [68, 114] on icon at bounding box center [69, 111] width 5 height 5
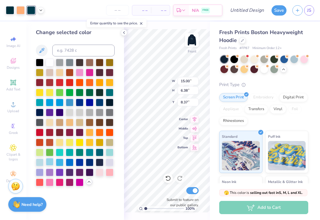
click at [50, 163] on div at bounding box center [50, 162] width 8 height 8
click at [10, 13] on div at bounding box center [10, 10] width 8 height 8
click at [79, 160] on div at bounding box center [80, 162] width 8 height 8
click at [69, 102] on div at bounding box center [70, 102] width 8 height 8
click at [123, 32] on icon at bounding box center [123, 32] width 5 height 5
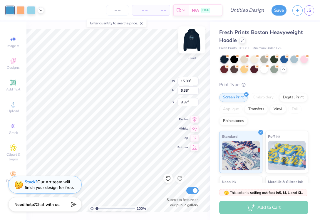
click at [193, 39] on img at bounding box center [191, 39] width 23 height 23
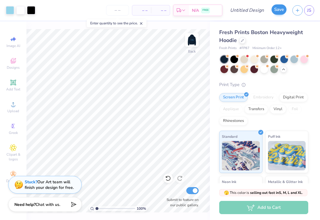
click at [275, 10] on button "Save" at bounding box center [278, 9] width 15 height 10
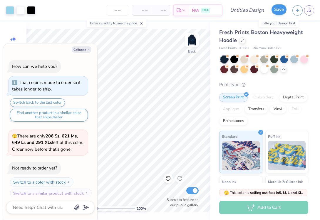
scroll to position [374, 0]
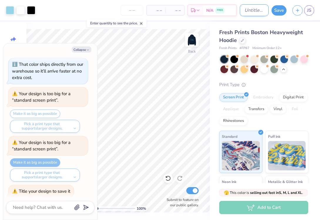
click at [245, 11] on input "Design Title" at bounding box center [253, 10] width 29 height 12
type textarea "x"
type input "t"
type textarea "x"
type input "ti"
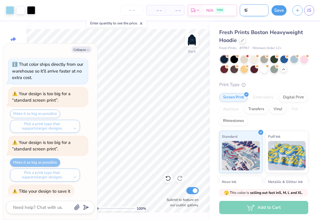
type textarea "x"
type input "tit"
type textarea "x"
type input "titl"
type textarea "x"
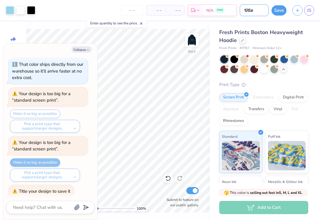
type input "title"
click at [276, 15] on div "Save" at bounding box center [278, 10] width 15 height 10
click at [276, 14] on button "Save" at bounding box center [278, 9] width 15 height 10
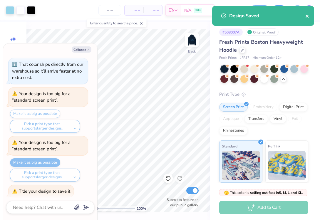
click at [306, 16] on icon "close" at bounding box center [307, 16] width 4 height 5
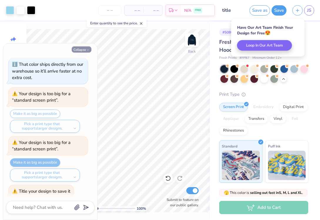
click at [79, 50] on button "Collapse" at bounding box center [82, 49] width 20 height 6
type textarea "x"
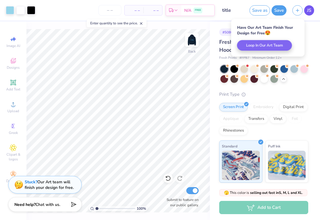
click at [310, 12] on span "JS" at bounding box center [309, 10] width 4 height 7
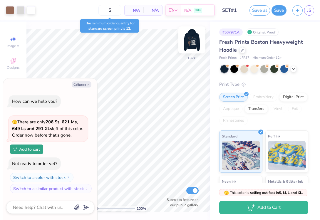
click at [194, 43] on img at bounding box center [191, 39] width 23 height 23
click at [78, 83] on button "Collapse" at bounding box center [82, 84] width 20 height 6
type textarea "x"
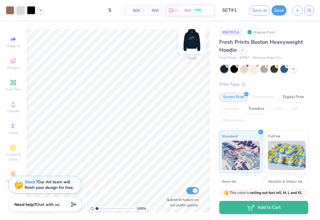
click at [191, 43] on img at bounding box center [191, 39] width 23 height 23
click at [191, 43] on img at bounding box center [192, 40] width 12 height 12
click at [190, 42] on img at bounding box center [191, 39] width 23 height 23
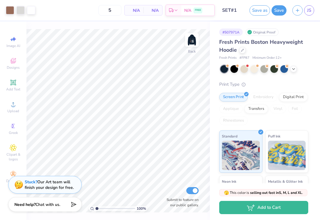
click at [190, 42] on img at bounding box center [192, 40] width 12 height 12
click at [193, 42] on img at bounding box center [191, 39] width 23 height 23
click at [193, 42] on img at bounding box center [192, 40] width 12 height 12
click at [192, 41] on img at bounding box center [191, 39] width 23 height 23
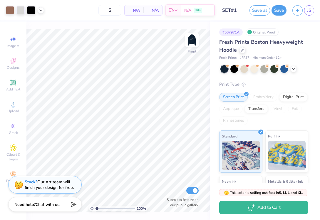
click at [192, 41] on img at bounding box center [192, 40] width 12 height 12
click at [194, 41] on img at bounding box center [191, 39] width 23 height 23
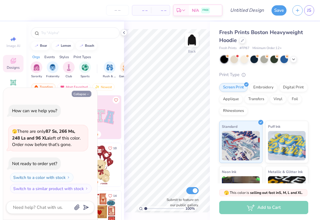
click at [75, 96] on button "Collapse" at bounding box center [82, 94] width 20 height 6
type textarea "x"
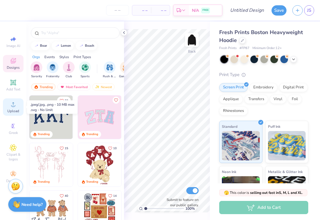
click at [13, 112] on span "Upload" at bounding box center [13, 111] width 12 height 5
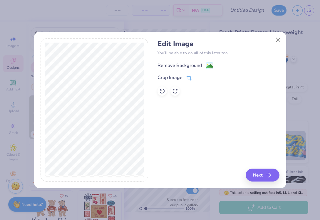
click at [184, 63] on div "Remove Background" at bounding box center [179, 65] width 44 height 7
click at [258, 181] on button "Next" at bounding box center [263, 174] width 34 height 13
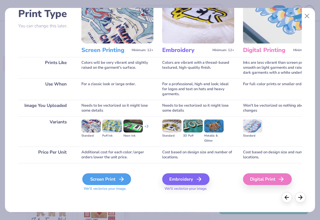
click at [113, 183] on div "Screen Print" at bounding box center [106, 179] width 49 height 12
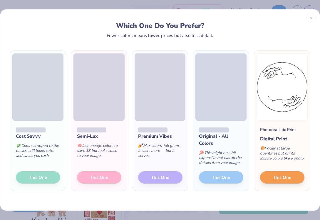
click at [44, 176] on div "Cost Savvy 💸 Colors stripped to the basics, still looks cute, and saves you cas…" at bounding box center [38, 156] width 56 height 70
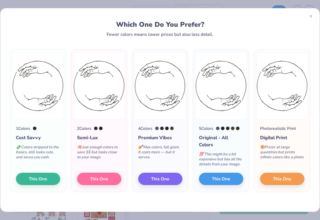
click at [44, 176] on span "This One" at bounding box center [38, 178] width 18 height 7
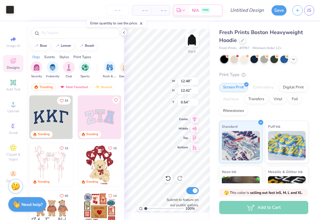
click at [10, 12] on div at bounding box center [10, 10] width 8 height 8
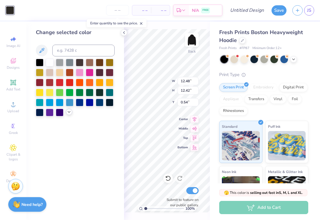
click at [68, 111] on icon at bounding box center [69, 111] width 5 height 5
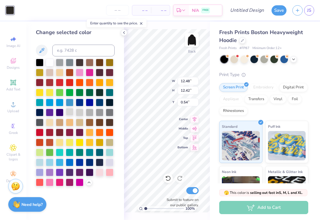
click at [70, 112] on div at bounding box center [70, 112] width 8 height 8
click at [123, 33] on icon at bounding box center [123, 32] width 5 height 5
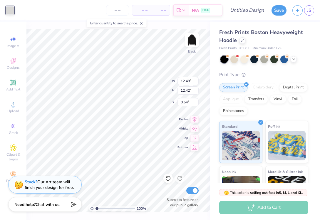
type input "9.01"
type input "8.96"
type input "3.38"
click at [253, 57] on div at bounding box center [254, 59] width 8 height 8
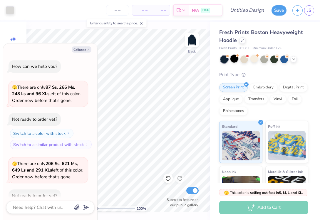
scroll to position [31, 0]
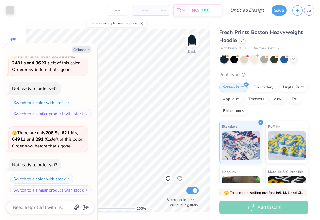
click at [77, 54] on div "Collapse How can we help you? 🫣 There are only 87 Ss, 266 Ms, 248 Ls and 96 XLs…" at bounding box center [50, 131] width 94 height 176
click at [77, 51] on button "Collapse" at bounding box center [82, 49] width 20 height 6
type textarea "x"
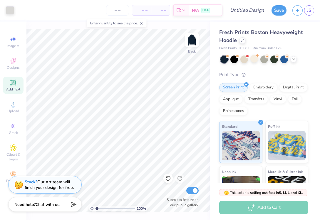
click at [13, 82] on icon at bounding box center [13, 83] width 6 height 6
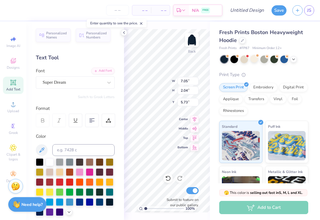
type textarea "S"
type textarea "Delta Gamma"
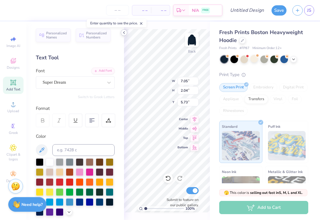
click at [123, 33] on icon at bounding box center [123, 32] width 5 height 5
type input "17.47"
type input "2.05"
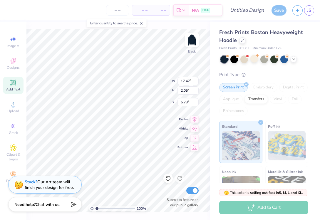
type input "8.93"
type input "1.05"
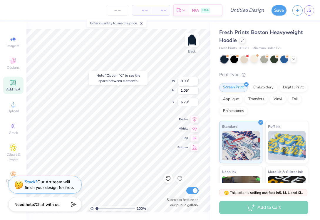
type input "6.75"
type input "7.19"
type input "0.84"
type input "7.44"
click at [16, 82] on icon at bounding box center [13, 82] width 7 height 7
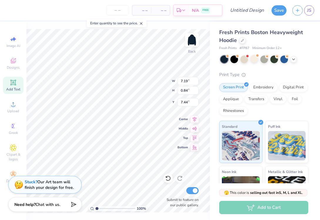
type input "7.05"
type input "2.04"
type input "5.73"
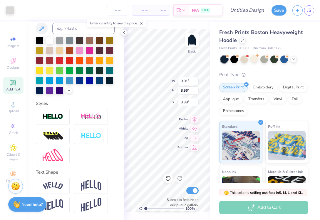
scroll to position [121, 0]
click at [60, 177] on div "Text Shape" at bounding box center [75, 191] width 79 height 44
click at [60, 184] on img at bounding box center [53, 186] width 21 height 8
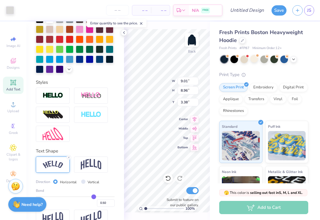
click at [54, 159] on div at bounding box center [53, 164] width 34 height 16
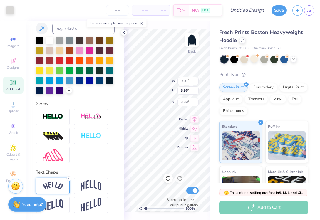
click at [54, 159] on img at bounding box center [53, 154] width 21 height 13
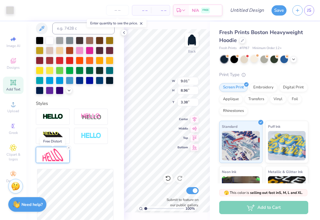
click at [54, 159] on img at bounding box center [53, 154] width 21 height 13
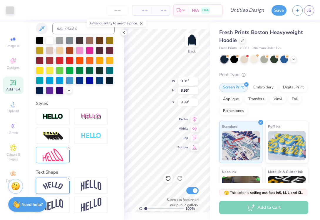
click at [60, 185] on img at bounding box center [53, 186] width 21 height 8
click at [67, 148] on icon at bounding box center [69, 148] width 4 height 4
click at [59, 187] on img at bounding box center [53, 186] width 21 height 8
type input "8.09"
type input "1.85"
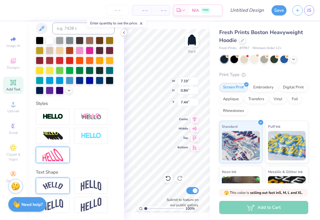
type input "6.94"
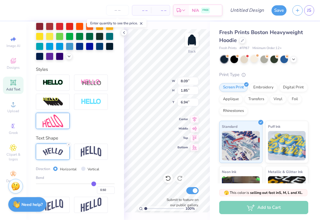
scroll to position [156, 0]
type input "0.49"
type input "0.48"
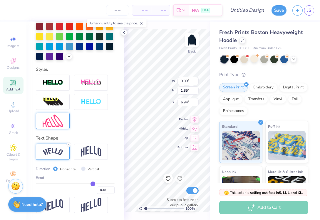
type input "0.47"
type input "0.45"
type input "0.44"
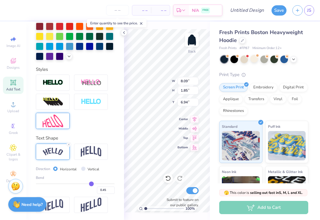
type input "0.44"
type input "0.43"
type input "0.42"
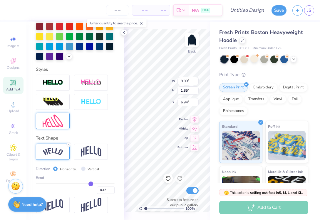
type input "0.41"
type input "0.4"
type input "0.40"
drag, startPoint x: 93, startPoint y: 183, endPoint x: 90, endPoint y: 183, distance: 3.2
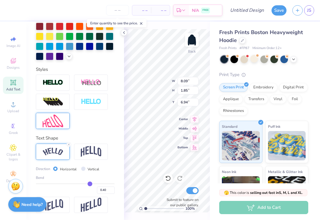
type input "0.4"
click at [90, 183] on input "range" at bounding box center [75, 183] width 79 height 1
type input "7.92"
type input "1.50"
type input "7.12"
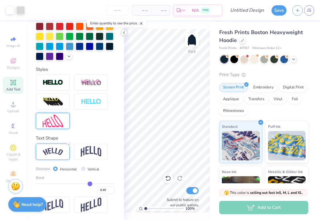
click at [125, 33] on icon at bounding box center [123, 32] width 5 height 5
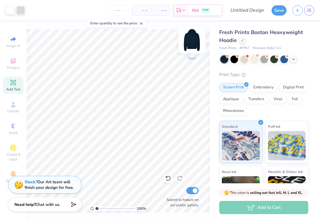
click at [192, 45] on img at bounding box center [191, 39] width 23 height 23
click at [191, 39] on img at bounding box center [191, 39] width 23 height 23
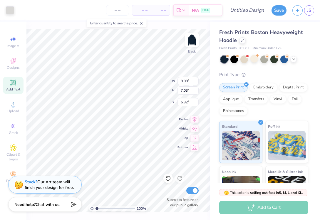
type input "7.78"
type input "6.77"
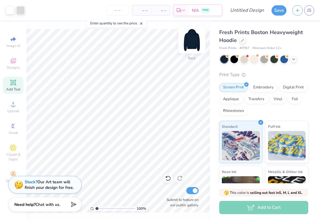
click at [196, 41] on img at bounding box center [191, 39] width 23 height 23
click at [195, 39] on img at bounding box center [191, 39] width 23 height 23
click at [190, 46] on img at bounding box center [191, 39] width 23 height 23
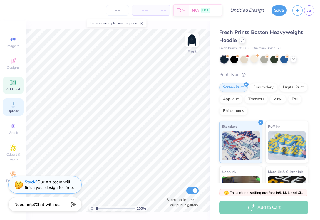
click at [11, 112] on span "Upload" at bounding box center [13, 111] width 12 height 5
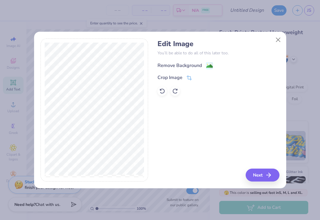
click at [173, 67] on div "Remove Background" at bounding box center [179, 65] width 44 height 7
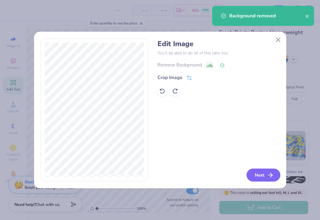
click at [269, 174] on icon "button" at bounding box center [269, 174] width 7 height 7
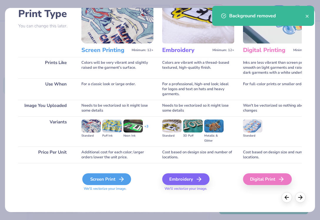
scroll to position [43, 0]
click at [109, 175] on div "Screen Print" at bounding box center [106, 179] width 49 height 12
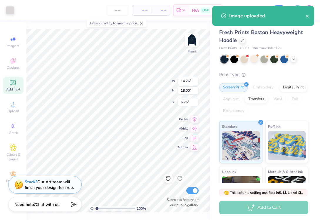
type input "6.75"
type input "8.23"
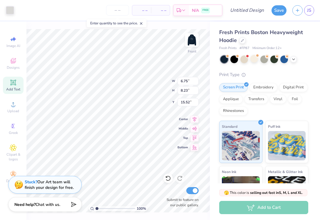
type input "13.00"
click at [13, 106] on circle at bounding box center [12, 105] width 3 height 3
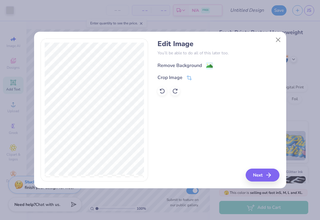
click at [179, 66] on div "Remove Background" at bounding box center [179, 65] width 44 height 7
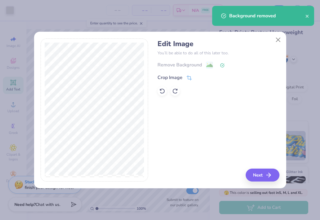
click at [256, 172] on button "Next" at bounding box center [262, 174] width 34 height 13
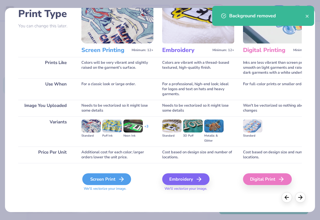
click at [106, 183] on div "Screen Print" at bounding box center [106, 179] width 49 height 12
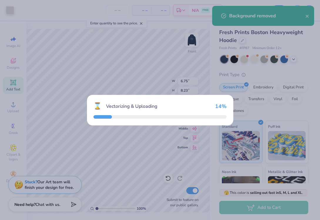
type input "9.64"
type input "15.40"
type input "7.05"
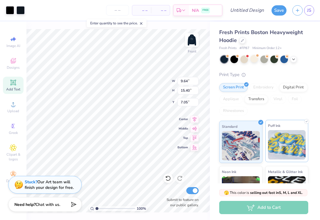
type input "6.44"
type input "10.28"
type input "10.22"
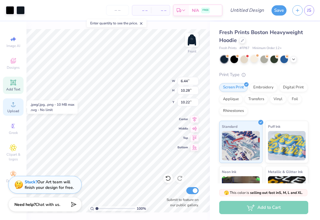
click at [14, 107] on circle at bounding box center [12, 105] width 3 height 3
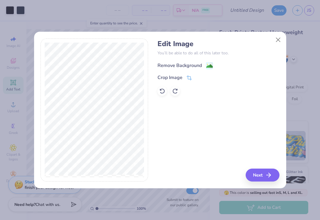
click at [170, 67] on div "Remove Background" at bounding box center [179, 65] width 44 height 7
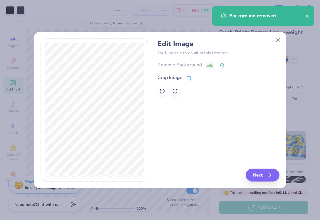
click at [270, 174] on icon "button" at bounding box center [268, 174] width 7 height 7
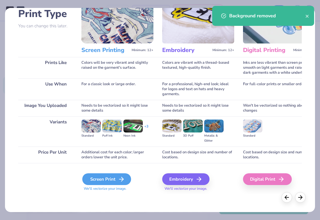
click at [104, 180] on div "Screen Print" at bounding box center [106, 179] width 49 height 12
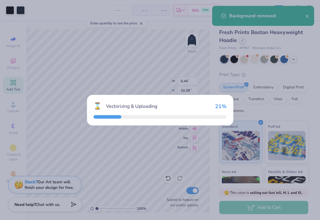
type input "15.00"
type input "6.38"
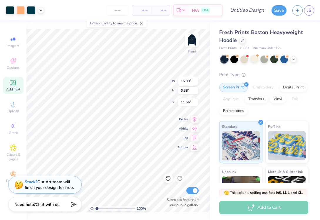
type input "5.40"
type input "15.00"
type input "6.38"
type input "5.40"
type input "9.39"
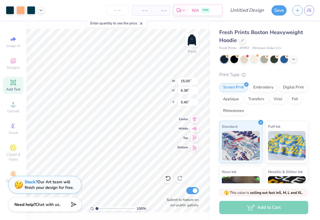
type input "3.99"
type input "6.22"
type input "11.12"
type input "4.73"
type input "5.91"
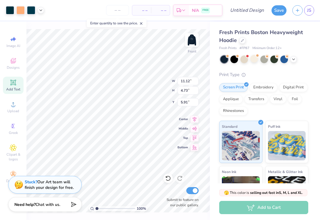
type input "6.75"
type input "8.23"
type input "12.27"
type input "6.44"
type input "10.28"
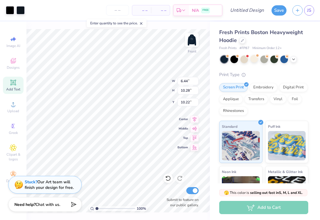
type input "12.73"
type input "6.75"
type input "8.23"
type input "12.27"
type input "8.10"
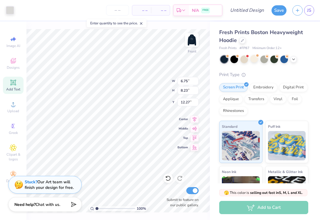
type input "9.88"
type input "12.08"
click at [16, 106] on icon at bounding box center [13, 104] width 7 height 7
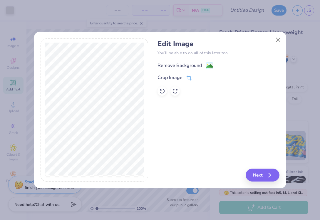
click at [185, 63] on div "Remove Background" at bounding box center [179, 65] width 44 height 7
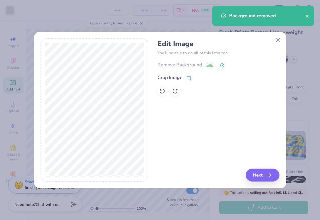
click at [268, 175] on icon "button" at bounding box center [268, 174] width 7 height 7
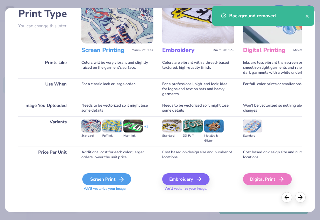
click at [117, 184] on div "Screen Print" at bounding box center [106, 179] width 49 height 12
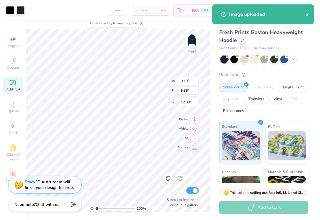
type input "15.00"
type input "14.28"
type input "7.61"
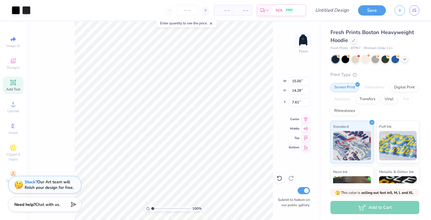
type input "12.97"
type input "12.35"
type input "9.54"
type input "5.99"
type input "5.70"
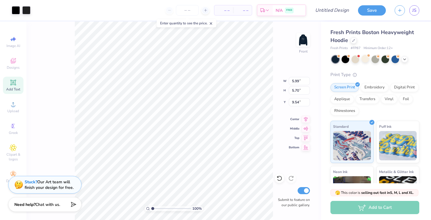
type input "6.38"
type input "7.92"
type input "7.54"
type input "5.57"
type input "8.39"
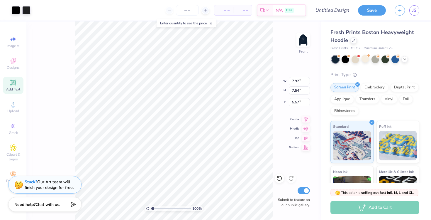
type input "7.98"
type input "8.10"
type input "9.88"
type input "11.79"
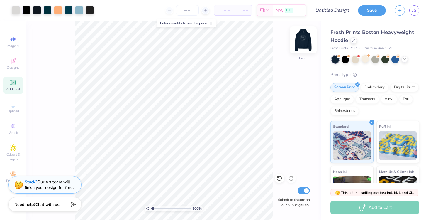
click at [303, 36] on img at bounding box center [303, 39] width 23 height 23
click at [306, 38] on img at bounding box center [303, 39] width 23 height 23
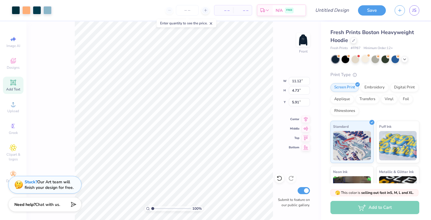
type input "6.44"
type input "10.28"
type input "12.73"
type input "11.12"
type input "4.73"
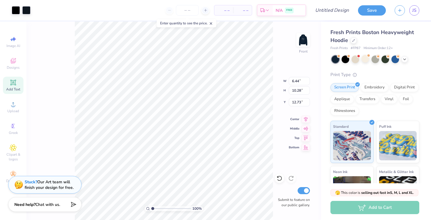
type input "5.91"
click at [23, 9] on div at bounding box center [26, 10] width 8 height 8
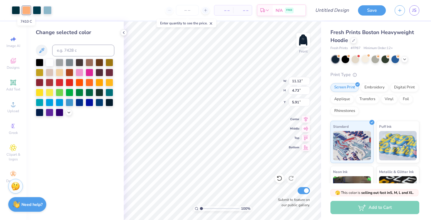
click at [23, 9] on div at bounding box center [26, 10] width 8 height 8
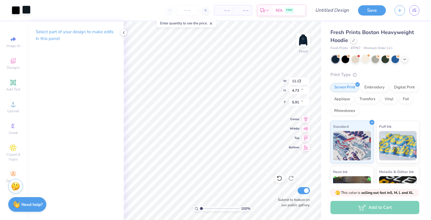
type input "6.44"
type input "10.28"
type input "12.73"
click at [17, 10] on div at bounding box center [16, 10] width 8 height 8
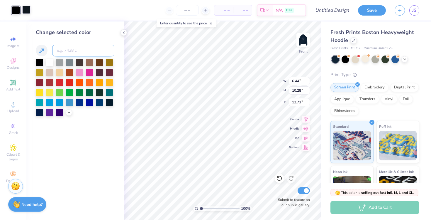
click at [70, 51] on input at bounding box center [83, 51] width 62 height 12
type input "7410"
type input "5.75"
type input "9.18"
type input "13.55"
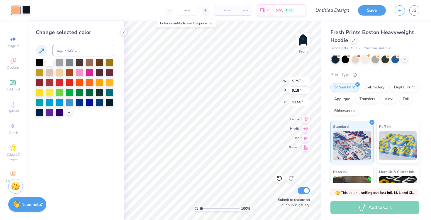
type input "11.12"
type input "4.73"
type input "5.91"
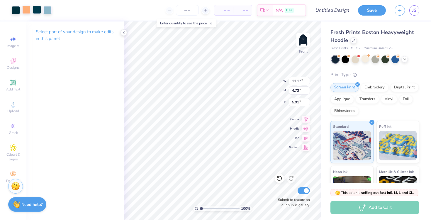
click at [35, 10] on div at bounding box center [37, 10] width 8 height 8
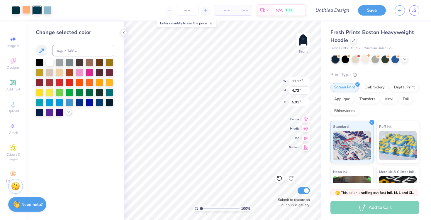
click at [66, 114] on div at bounding box center [69, 112] width 6 height 6
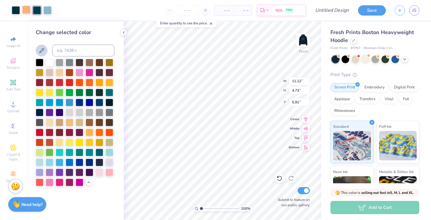
click at [45, 53] on icon at bounding box center [41, 50] width 7 height 7
click at [39, 53] on icon at bounding box center [41, 50] width 7 height 7
click at [97, 153] on div at bounding box center [100, 152] width 8 height 8
click at [14, 11] on div at bounding box center [16, 10] width 8 height 8
click at [99, 152] on div at bounding box center [100, 152] width 8 height 8
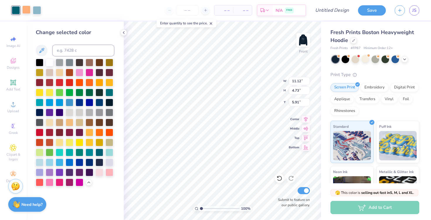
type input "8.39"
type input "7.98"
type input "5.57"
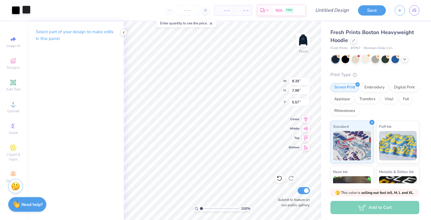
click at [26, 8] on div at bounding box center [26, 10] width 8 height 8
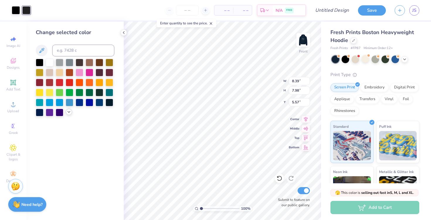
click at [67, 112] on icon at bounding box center [69, 111] width 5 height 5
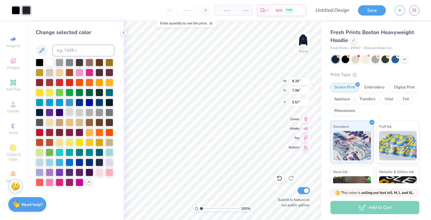
click at [69, 113] on div at bounding box center [70, 112] width 8 height 8
click at [15, 12] on div at bounding box center [16, 10] width 8 height 8
click at [92, 113] on div at bounding box center [90, 112] width 8 height 8
click at [101, 112] on div at bounding box center [100, 112] width 8 height 8
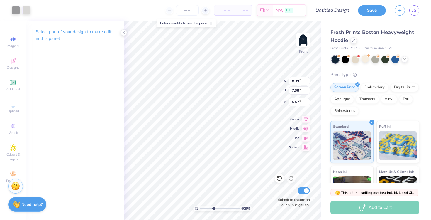
drag, startPoint x: 200, startPoint y: 207, endPoint x: 214, endPoint y: 207, distance: 13.2
click at [214, 207] on input "range" at bounding box center [220, 208] width 40 height 5
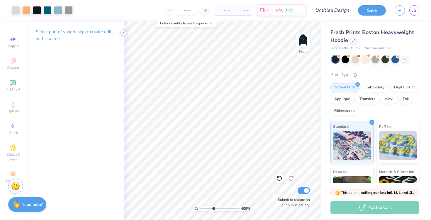
click at [124, 35] on div at bounding box center [124, 32] width 6 height 6
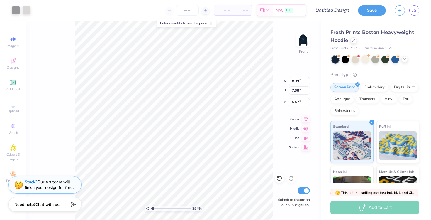
drag, startPoint x: 164, startPoint y: 206, endPoint x: 143, endPoint y: 206, distance: 21.1
type input "1"
click at [143, 206] on div "394 %" at bounding box center [174, 120] width 198 height 198
type input "5.97"
type input "0.88"
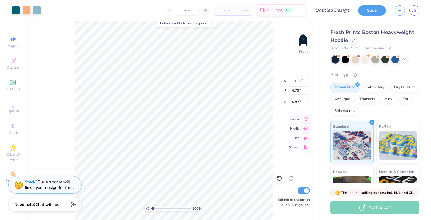
type input "0.94"
type input "6.34"
type input "9.49"
type input "2.53"
drag, startPoint x: 153, startPoint y: 207, endPoint x: 159, endPoint y: 207, distance: 6.2
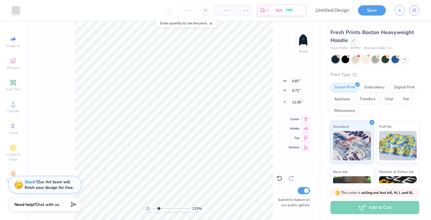
click at [159, 207] on input "range" at bounding box center [171, 208] width 40 height 5
type input "6.55"
type input "9.18"
type input "13.40"
type input "10.71"
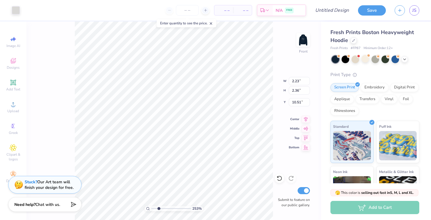
type input "10.26"
type input "10.11"
type input "5.75"
type input "9.18"
type input "14.06"
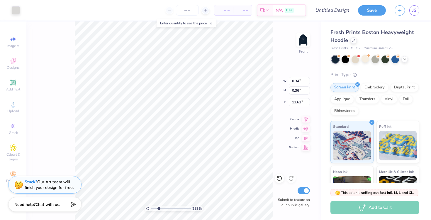
type input "12.33"
type input "0.25"
type input "12.69"
type input "8.71"
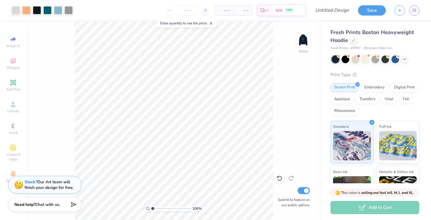
drag, startPoint x: 159, startPoint y: 207, endPoint x: 141, endPoint y: 207, distance: 17.9
type input "1"
click at [141, 207] on div "100 %" at bounding box center [174, 120] width 198 height 198
click at [305, 35] on img at bounding box center [303, 39] width 23 height 23
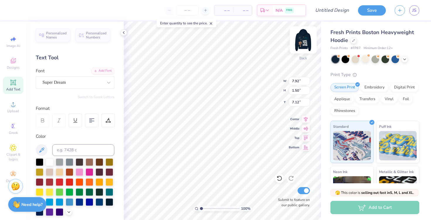
click at [302, 32] on img at bounding box center [303, 39] width 23 height 23
click at [304, 38] on img at bounding box center [303, 39] width 23 height 23
click at [83, 143] on div "Color" at bounding box center [75, 174] width 79 height 83
click at [83, 150] on input at bounding box center [83, 150] width 62 height 12
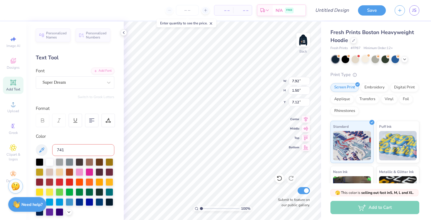
type input "7410"
type input "5.45"
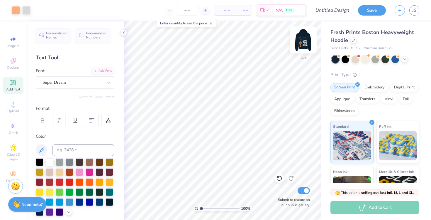
click at [307, 39] on img at bounding box center [303, 39] width 23 height 23
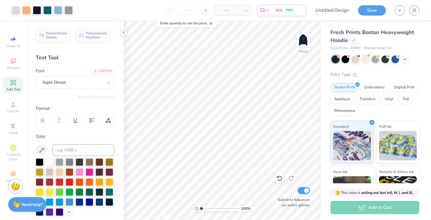
click at [307, 39] on img at bounding box center [304, 40] width 12 height 12
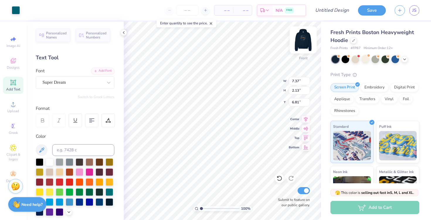
click at [302, 42] on img at bounding box center [303, 39] width 23 height 23
click at [71, 147] on input at bounding box center [83, 150] width 62 height 12
click at [301, 42] on img at bounding box center [303, 39] width 23 height 23
click at [308, 44] on img at bounding box center [303, 39] width 23 height 23
click at [70, 149] on input "3115" at bounding box center [83, 150] width 62 height 12
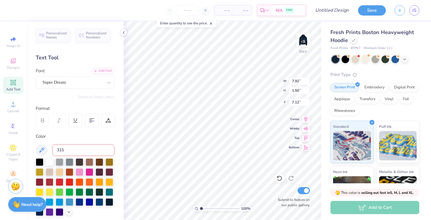
type input "3155"
click at [254, 86] on div "100 % Back W 7.92 7.92 " H 1.50 1.50 " Y 7.12 7.12 " Center Middle Top Bottom S…" at bounding box center [222, 120] width 197 height 198
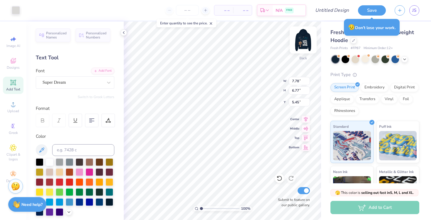
type input "7.04"
type input "6.12"
type input "5.53"
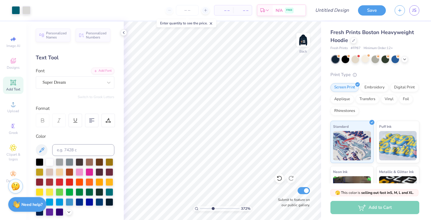
drag, startPoint x: 201, startPoint y: 209, endPoint x: 213, endPoint y: 209, distance: 11.8
click at [213, 209] on input "range" at bounding box center [220, 208] width 40 height 5
drag, startPoint x: 213, startPoint y: 210, endPoint x: 195, endPoint y: 210, distance: 17.9
type input "1"
click at [195, 210] on div "394 %" at bounding box center [222, 208] width 59 height 5
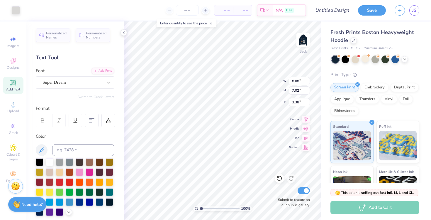
type input "3.24"
type input "8.19"
type input "7.13"
type input "5.21"
click at [261, 76] on div "100 % Back W 8.19 H 7.13 Y 5.21 Center Middle Top Bottom Submit to feature on o…" at bounding box center [222, 120] width 197 height 198
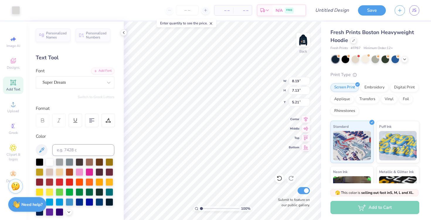
type input "7.66"
type input "6.67"
type input "7.92"
type input "1.50"
type input "6.75"
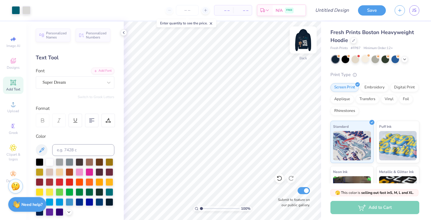
click at [299, 47] on img at bounding box center [303, 39] width 23 height 23
type input "13.55"
click at [305, 44] on img at bounding box center [303, 39] width 23 height 23
click at [301, 38] on img at bounding box center [303, 39] width 23 height 23
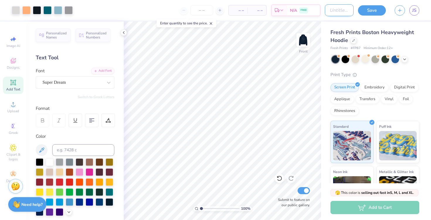
click at [319, 11] on input "Design Title" at bounding box center [339, 10] width 29 height 12
type input "SET #3"
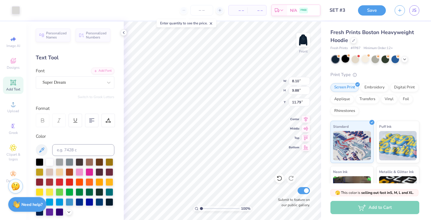
type input "11.40"
type input "5.75"
type input "9.18"
type input "13.55"
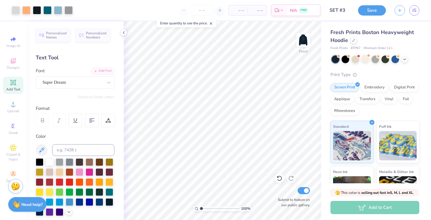
click at [17, 83] on div "Add Text" at bounding box center [13, 85] width 21 height 17
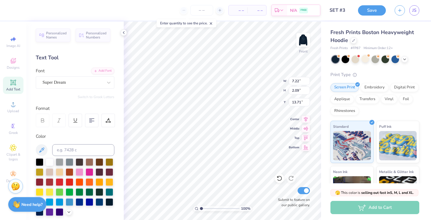
type input "9.31"
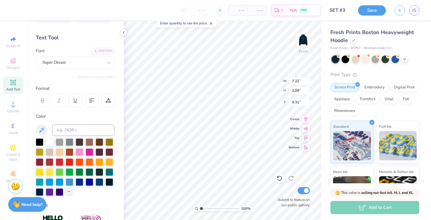
type textarea "Denver, CO"
click at [69, 194] on icon at bounding box center [69, 191] width 5 height 5
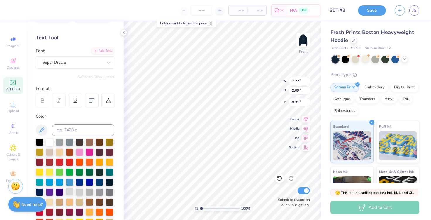
click at [71, 191] on div at bounding box center [70, 192] width 8 height 8
type input "8.10"
type input "9.88"
type input "11.40"
type input "14.81"
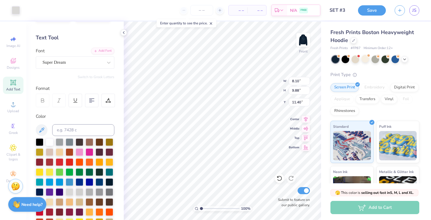
type input "2.48"
type input "9.11"
type input "3.47"
type input "0.58"
type input "9.24"
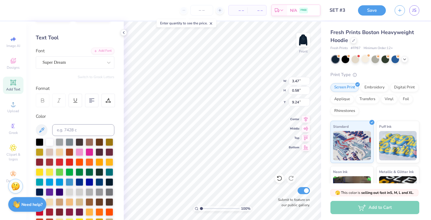
type input "7.37"
type input "2.13"
type input "6.81"
type input "2.67"
type input "0.45"
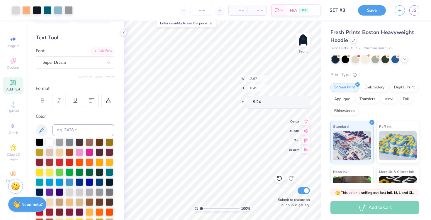
click at [258, 82] on div "100 % Front W 2.67 H 0.45 Y 9.24 Center Middle Top Bottom Submit to feature on …" at bounding box center [222, 120] width 197 height 198
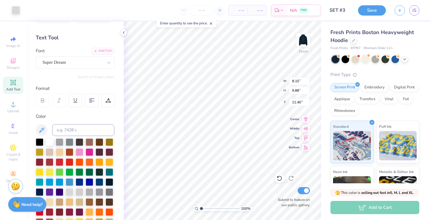
type input "5.75"
type input "9.18"
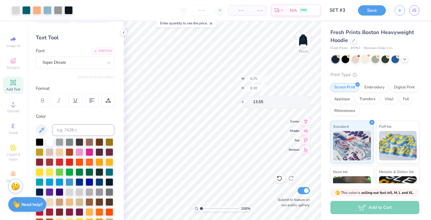
type input "6.29"
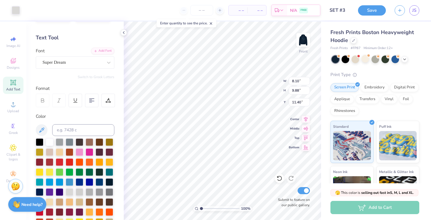
type input "13.40"
type input "1.24"
type input "13.51"
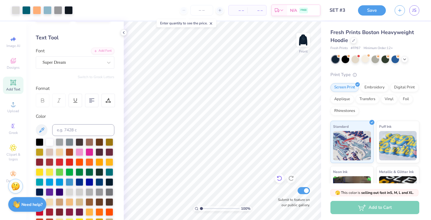
click at [277, 180] on icon at bounding box center [280, 178] width 6 height 6
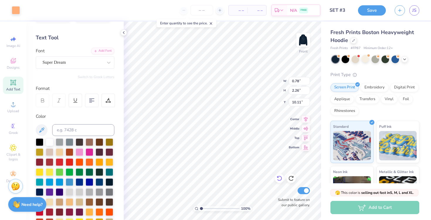
type input "1.92"
type input "2.93"
type input "12.54"
type input "1.92"
type input "2.93"
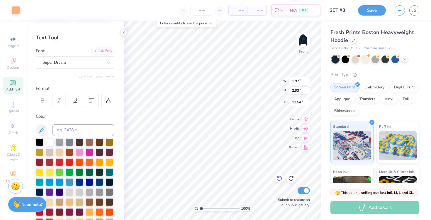
type input "18.34"
click at [277, 178] on icon at bounding box center [280, 178] width 6 height 6
type input "6.29"
click at [277, 178] on icon at bounding box center [280, 178] width 6 height 6
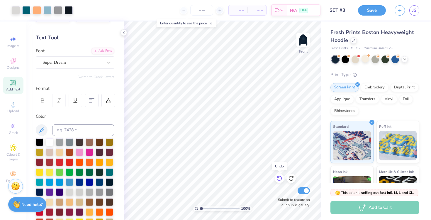
click at [277, 178] on icon at bounding box center [280, 178] width 6 height 6
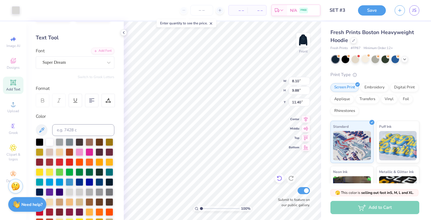
type input "1.72"
type input "2.10"
type input "19.17"
type input "5.75"
type input "9.18"
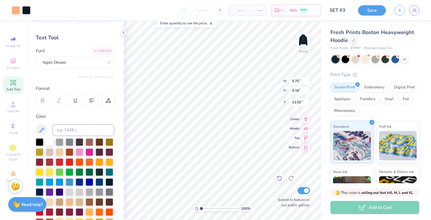
type input "13.25"
type input "1.72"
type input "2.10"
type input "14.75"
click at [279, 177] on icon at bounding box center [280, 178] width 6 height 6
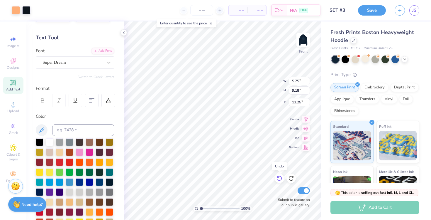
click at [279, 177] on icon at bounding box center [280, 178] width 6 height 6
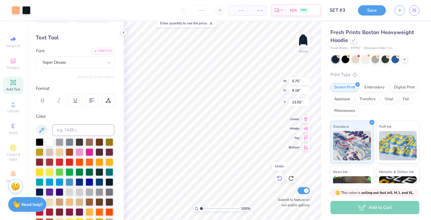
click at [279, 177] on icon at bounding box center [280, 178] width 6 height 6
click at [291, 179] on icon at bounding box center [291, 178] width 6 height 6
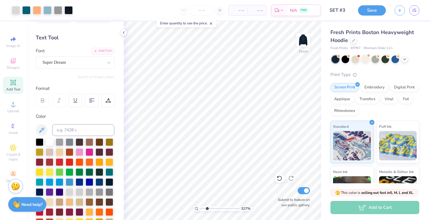
drag, startPoint x: 200, startPoint y: 208, endPoint x: 207, endPoint y: 209, distance: 6.8
click at [207, 209] on input "range" at bounding box center [220, 208] width 40 height 5
drag, startPoint x: 207, startPoint y: 208, endPoint x: 200, endPoint y: 208, distance: 7.6
click at [200, 208] on div "100 %" at bounding box center [222, 208] width 59 height 5
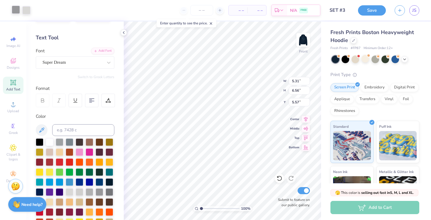
click at [15, 10] on div at bounding box center [16, 10] width 8 height 8
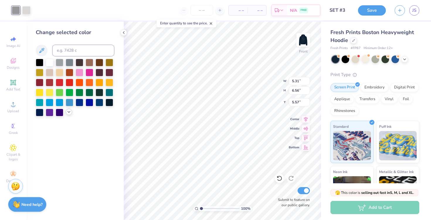
click at [68, 114] on icon at bounding box center [69, 111] width 5 height 5
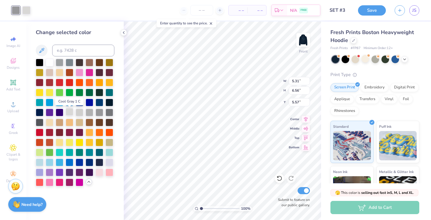
click at [70, 114] on div at bounding box center [70, 112] width 8 height 8
click at [269, 80] on div "100 % Front W 5.31 5.31 " H 6.56 6.56 " Y 5.57 5.57 " Center Middle Top Bottom …" at bounding box center [222, 120] width 197 height 198
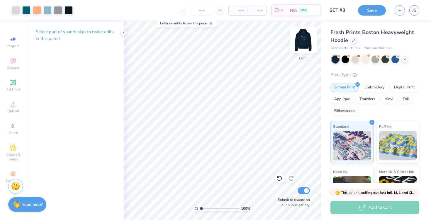
click at [307, 44] on img at bounding box center [303, 39] width 23 height 23
click at [311, 44] on img at bounding box center [303, 39] width 23 height 23
click at [301, 43] on img at bounding box center [303, 39] width 23 height 23
click at [302, 48] on img at bounding box center [303, 39] width 23 height 23
click at [302, 46] on img at bounding box center [304, 40] width 12 height 12
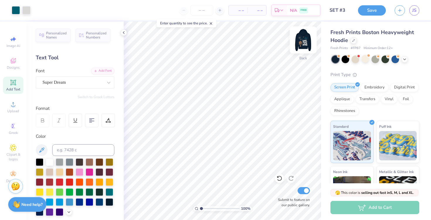
click at [304, 43] on img at bounding box center [303, 39] width 23 height 23
click at [304, 48] on img at bounding box center [303, 39] width 23 height 23
click at [319, 11] on button "Save" at bounding box center [372, 9] width 28 height 10
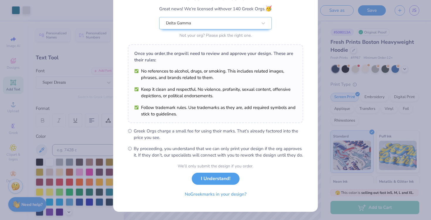
scroll to position [55, 0]
click at [226, 181] on button "I Understand!" at bounding box center [216, 177] width 48 height 12
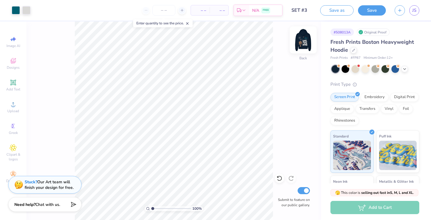
click at [303, 43] on img at bounding box center [303, 39] width 23 height 23
click at [303, 45] on img at bounding box center [303, 39] width 23 height 23
click at [319, 9] on button "Save" at bounding box center [372, 9] width 28 height 10
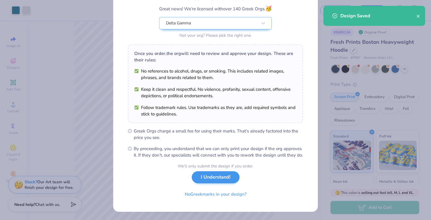
scroll to position [55, 0]
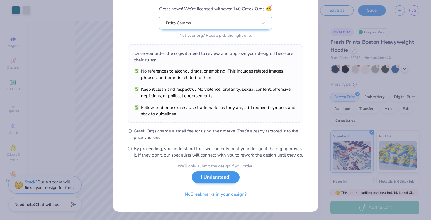
click at [212, 173] on button "I Understand!" at bounding box center [216, 177] width 48 height 12
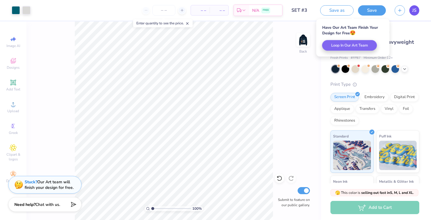
click at [319, 13] on span "JS" at bounding box center [415, 10] width 4 height 7
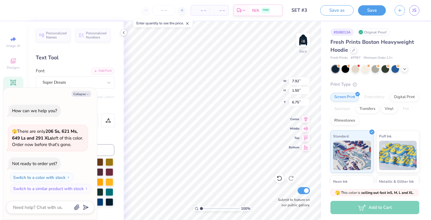
type textarea "x"
type input "10.21"
click at [79, 93] on button "Collapse" at bounding box center [82, 94] width 20 height 6
type textarea "x"
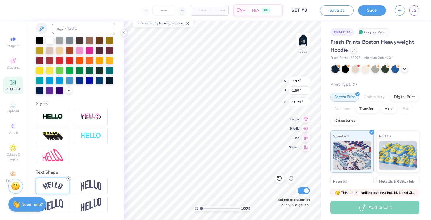
scroll to position [121, 0]
click at [68, 178] on line at bounding box center [69, 179] width 2 height 2
type input "7.19"
type input "0.84"
type input "11.27"
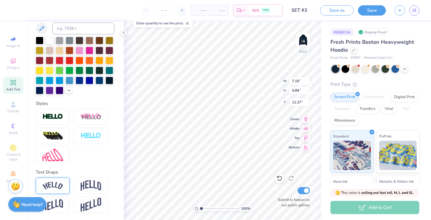
type input "10.76"
type input "8.26"
type input "0.97"
type input "11.16"
type input "10.88"
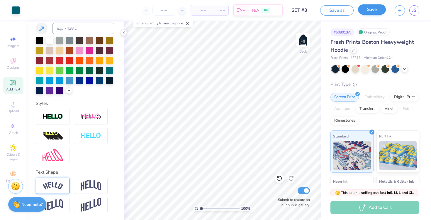
click at [372, 10] on button "Save" at bounding box center [372, 9] width 28 height 10
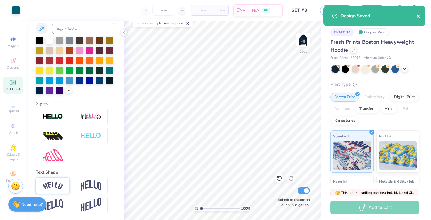
click at [419, 16] on icon "close" at bounding box center [418, 16] width 3 height 3
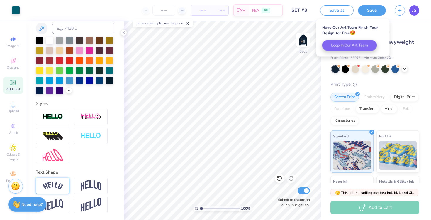
click at [417, 9] on link "JS" at bounding box center [415, 10] width 10 height 10
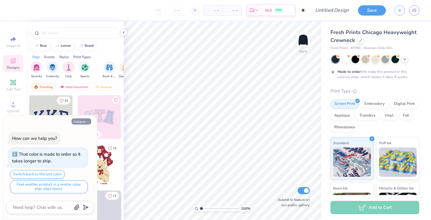
click at [80, 122] on button "Collapse" at bounding box center [82, 121] width 20 height 6
type textarea "x"
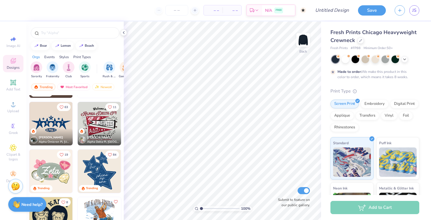
scroll to position [301, 0]
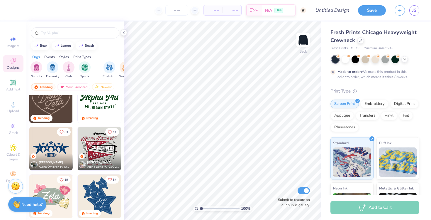
click at [52, 145] on img at bounding box center [50, 148] width 43 height 43
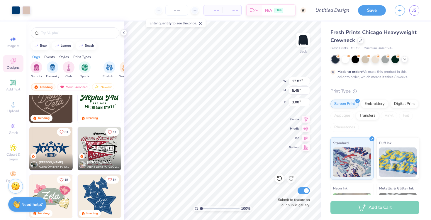
type input "5.53"
type input "2.35"
type input "4.47"
type input "5.66"
drag, startPoint x: 201, startPoint y: 207, endPoint x: 220, endPoint y: 207, distance: 18.5
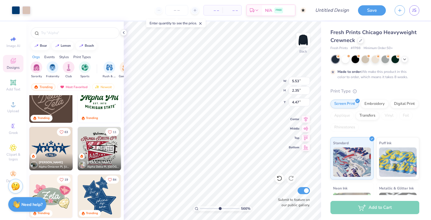
click at [220, 207] on input "range" at bounding box center [220, 208] width 40 height 5
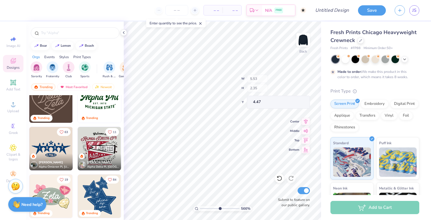
type input "4.48"
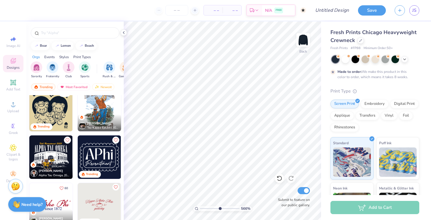
scroll to position [500, 0]
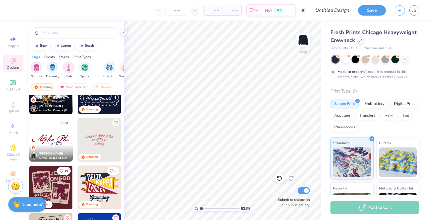
drag, startPoint x: 221, startPoint y: 207, endPoint x: 187, endPoint y: 207, distance: 34.0
type input "1"
click at [187, 207] on div "521 %" at bounding box center [223, 120] width 198 height 198
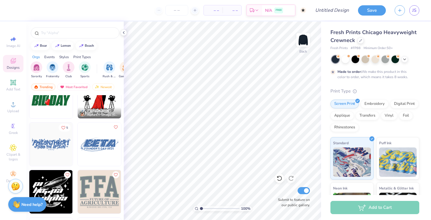
scroll to position [2256, 0]
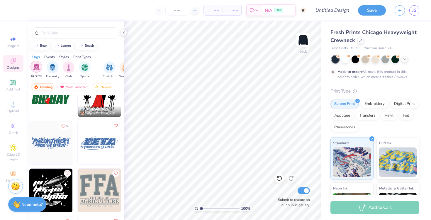
click at [36, 68] on img "filter for Sorority" at bounding box center [36, 66] width 7 height 7
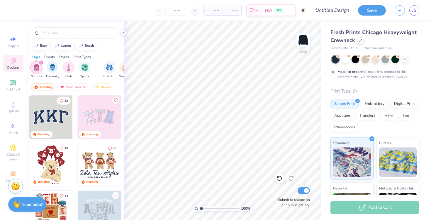
scroll to position [3, 0]
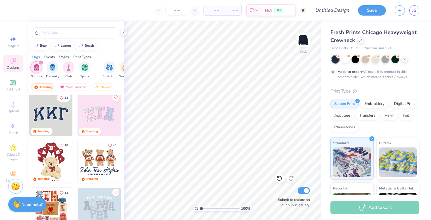
click at [50, 112] on img at bounding box center [50, 113] width 43 height 43
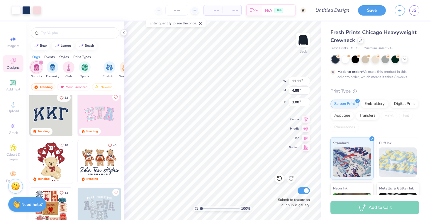
type input "6.73"
type input "10.92"
type input "4.66"
type input "6.83"
click at [13, 125] on icon at bounding box center [13, 126] width 3 height 4
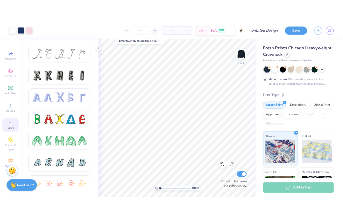
scroll to position [0, 0]
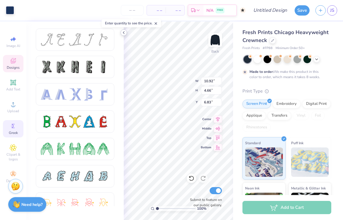
click at [125, 33] on icon at bounding box center [123, 32] width 5 height 5
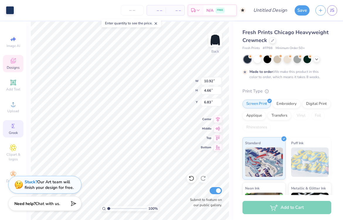
click at [55, 205] on span "Chat with us." at bounding box center [48, 204] width 25 height 6
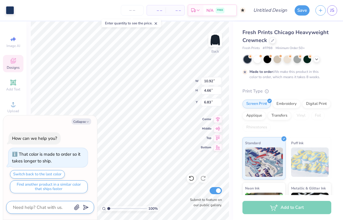
click at [55, 204] on textarea at bounding box center [42, 207] width 60 height 8
type textarea "x"
type textarea "h"
type textarea "x"
type textarea "hi"
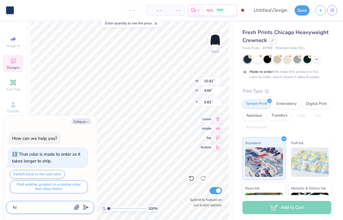
type textarea "x"
type textarea "hi"
type textarea "x"
type textarea "hi h"
type textarea "x"
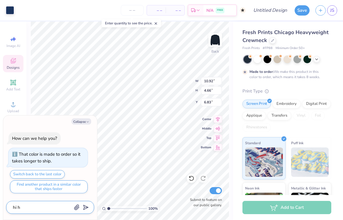
type textarea "hi [PERSON_NAME]"
type textarea "x"
type textarea "hi how"
type textarea "x"
type textarea "hi how"
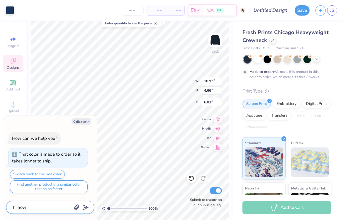
type textarea "x"
type textarea "hi how c"
type textarea "x"
type textarea "hi how ca"
type textarea "x"
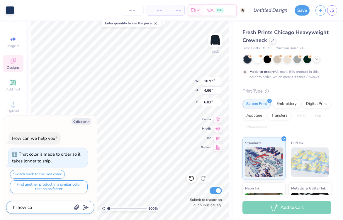
type textarea "hi how can"
type textarea "x"
type textarea "hi how can"
type textarea "x"
type textarea "hi how can i"
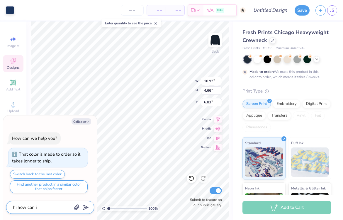
type textarea "x"
type textarea "hi how can I"
type textarea "x"
type textarea "hi how can I c"
type textarea "x"
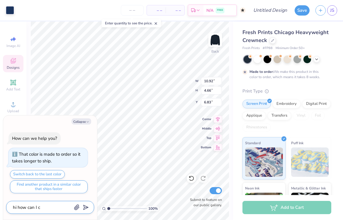
type textarea "hi how can I ch"
type textarea "x"
type textarea "hi how can I cha"
type textarea "x"
type textarea "hi how can I chan"
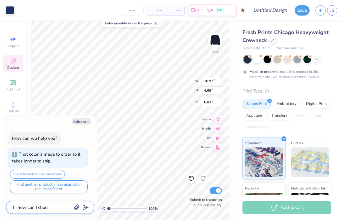
type textarea "x"
type textarea "hi how can I [PERSON_NAME]"
type textarea "x"
type textarea "hi how can I change"
type textarea "x"
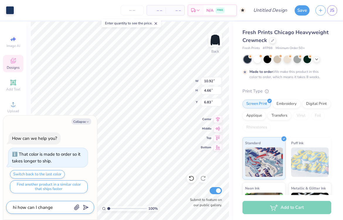
type textarea "hi how can I change"
type textarea "x"
type textarea "hi how can I change t"
type textarea "x"
type textarea "hi how can I change th"
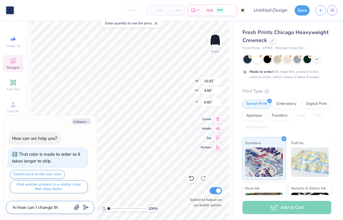
type textarea "x"
type textarea "hi how can I change the"
type textarea "x"
type textarea "hi how can I change th"
type textarea "x"
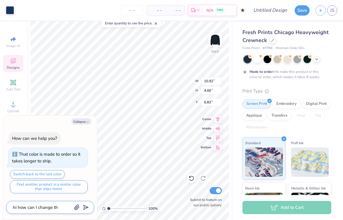
type textarea "hi how can I change tha"
type textarea "x"
type textarea "hi how can I change that"
type textarea "x"
type textarea "hi how can I change that"
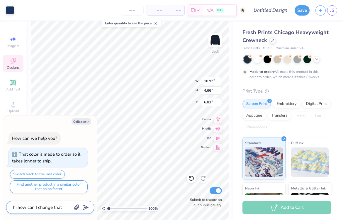
type textarea "x"
type textarea "hi how can I change that l"
type textarea "x"
type textarea "hi how can I change that le"
type textarea "x"
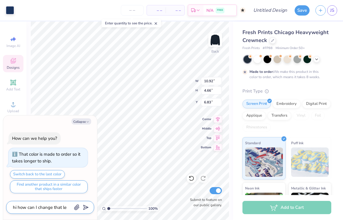
type textarea "hi how can I change that let"
type textarea "x"
type textarea "hi how can I change that lett"
type textarea "x"
type textarea "hi how can I change that lette"
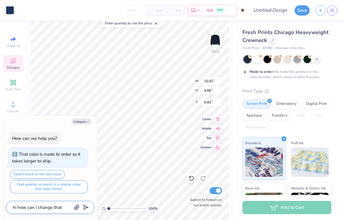
type textarea "x"
type textarea "hi how can I change that letter"
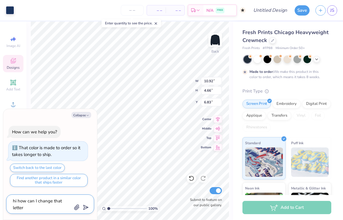
type textarea "x"
type textarea "hi how can I change that [PERSON_NAME]"
type textarea "x"
type textarea "hi how can I change that letterin"
type textarea "x"
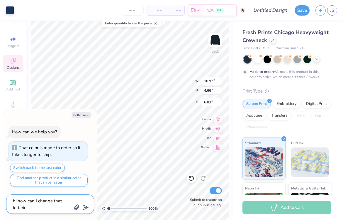
type textarea "hi how can I change that lettering"
type textarea "x"
type textarea "hi how can I change that lettering"
type textarea "x"
type textarea "hi how can I change that lettering t"
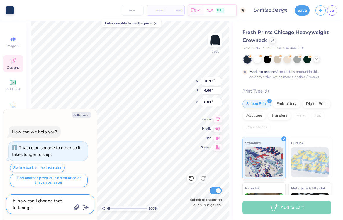
type textarea "x"
type textarea "hi how can I change that lettering to"
type textarea "x"
type textarea "hi how can I change that lettering to"
type textarea "x"
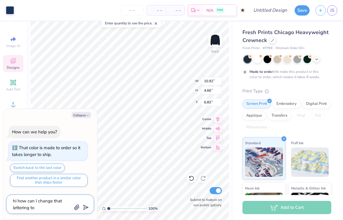
type textarea "hi how can I change that lettering to t"
type textarea "x"
type textarea "hi how can I change that lettering to th"
type textarea "x"
type textarea "hi how can I change that lettering to the"
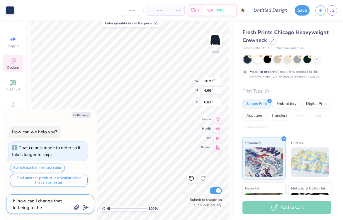
type textarea "x"
type textarea "hi how can I change that lettering to the"
type textarea "x"
type textarea "hi how can I change that lettering to the d"
type textarea "x"
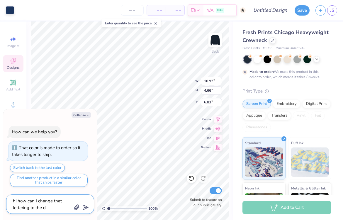
type textarea "hi how can I change that lettering to the de"
type textarea "x"
type textarea "hi how can I change that lettering to the del"
type textarea "x"
type textarea "hi how can I change that lettering to the delt"
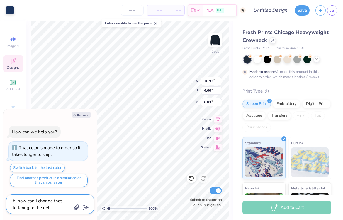
type textarea "x"
type textarea "hi how can I change that lettering to the delta"
type textarea "x"
type textarea "hi how can I change that lettering to the delta"
type textarea "x"
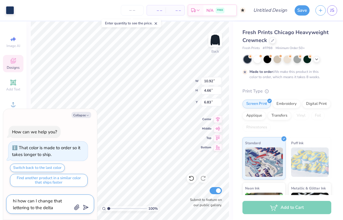
type textarea "hi how can I change that lettering to the delta g"
type textarea "x"
type textarea "hi how can I change that lettering to the delta ga"
type textarea "x"
type textarea "hi how can I change that lettering to the delta gam"
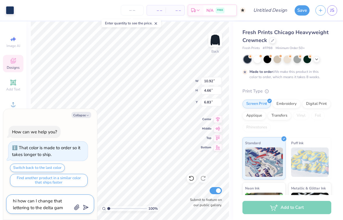
type textarea "x"
type textarea "hi how can I change that lettering to the delta [PERSON_NAME]"
type textarea "x"
type textarea "hi how can I change that lettering to the delta gamma"
type textarea "x"
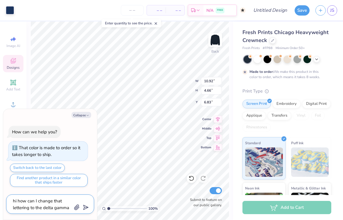
type textarea "hi how can I change that lettering to the delta gamma"
type textarea "x"
type textarea "hi how can I change that lettering to the delta gamma l"
type textarea "x"
type textarea "hi how can I change that lettering to the delta gamma le"
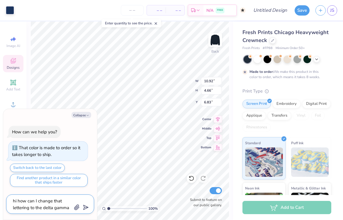
type textarea "x"
type textarea "hi how can I change that lettering to the delta gamma let"
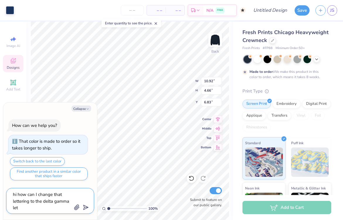
type textarea "x"
type textarea "hi how can I change that lettering to the delta gamma lett"
type textarea "x"
type textarea "hi how can I change that lettering to the delta gamma lette"
type textarea "x"
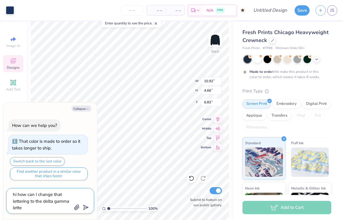
type textarea "hi how can I change that lettering to the delta gamma letter"
type textarea "x"
type textarea "hi how can I change that lettering to the delta gamma [PERSON_NAME]"
type textarea "x"
type textarea "hi how can I change that lettering to the delta gamma letterig"
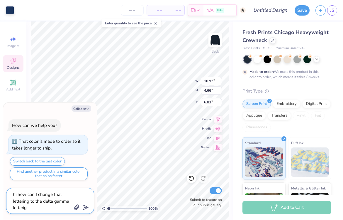
type textarea "x"
type textarea "hi how can I change that lettering to the delta gamma letterign"
type textarea "x"
type textarea "hi how can I change that lettering to the delta gamma letterig"
type textarea "x"
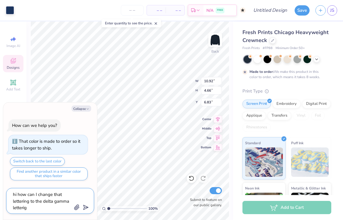
type textarea "hi how can I change that lettering to the delta gamma [PERSON_NAME]"
type textarea "x"
type textarea "hi how can I change that lettering to the delta gamma letterin"
type textarea "x"
type textarea "hi how can I change that lettering to the delta gamma lettering"
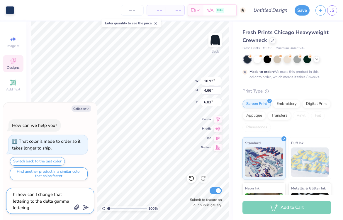
type textarea "x"
type textarea "hi how can I change that lettering to the delta gamma lettering"
type textarea "x"
type textarea "hi how can I change that lettering to the delta gamma lettering b"
type textarea "x"
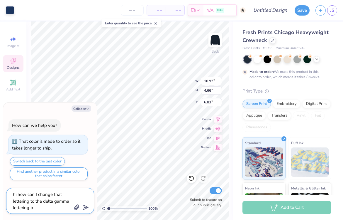
type textarea "hi how can I change that lettering to the delta gamma lettering bu"
type textarea "x"
type textarea "hi how can I change that lettering to the delta gamma lettering but"
type textarea "x"
type textarea "hi how can I change that lettering to the delta gamma lettering but"
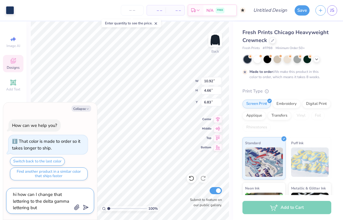
type textarea "x"
type textarea "hi how can I change that lettering to the delta gamma lettering but k"
type textarea "x"
type textarea "hi how can I change that lettering to the delta gamma lettering but ke"
type textarea "x"
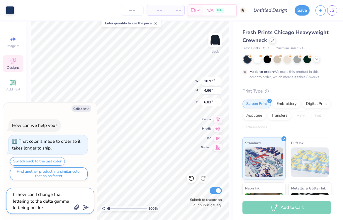
type textarea "hi how can I change that lettering to the delta gamma lettering but [PERSON_NAM…"
type textarea "x"
type textarea "hi how can I change that lettering to the delta gamma lettering but keep"
type textarea "x"
type textarea "hi how can I change that lettering to the delta gamma lettering but keep"
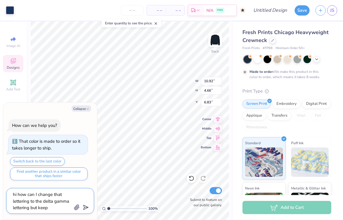
type textarea "x"
type textarea "hi how can I change that lettering to the delta gamma lettering but keep i"
type textarea "x"
type textarea "hi how can I change that lettering to the delta gamma lettering but keep it"
type textarea "x"
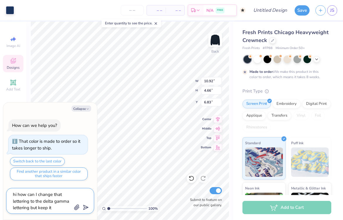
type textarea "hi how can I change that lettering to the delta gamma lettering but keep it"
type textarea "x"
type textarea "hi how can I change that lettering to the delta gamma lettering but keep it t"
type textarea "x"
type textarea "hi how can I change that lettering to the delta gamma lettering but keep it th"
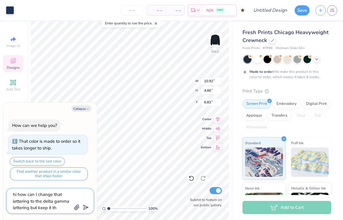
type textarea "x"
type textarea "hi how can I change that lettering to the delta gamma lettering but keep it the"
type textarea "x"
type textarea "hi how can I change that lettering to the delta gamma lettering but keep it the"
type textarea "x"
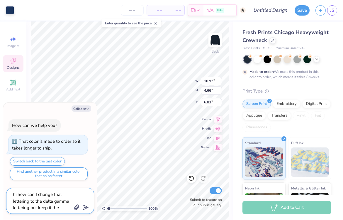
type textarea "hi how can I change that lettering to the delta gamma lettering but keep it the…"
type textarea "x"
type textarea "hi how can I change that lettering to the delta gamma lettering but keep it the…"
type textarea "x"
type textarea "hi how can I change that lettering to the delta gamma lettering but keep it the…"
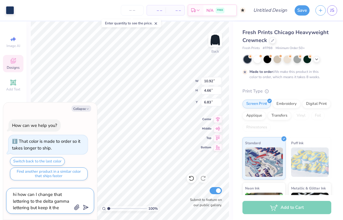
type textarea "x"
type textarea "hi how can I change that lettering to the delta gamma lettering but keep it the…"
type textarea "x"
type textarea "hi how can I change that lettering to the delta gamma lettering but keep it the…"
type textarea "x"
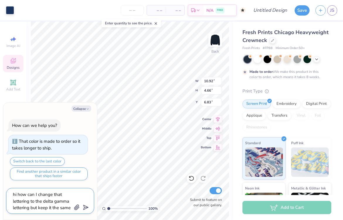
type textarea "hi how can I change that lettering to the delta gamma lettering but keep it the…"
type textarea "x"
type textarea "hi how can I change that lettering to the delta gamma lettering but keep it the…"
type textarea "x"
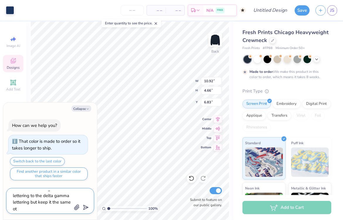
type textarea "hi how can I change that lettering to the delta gamma lettering but keep it the…"
type textarea "x"
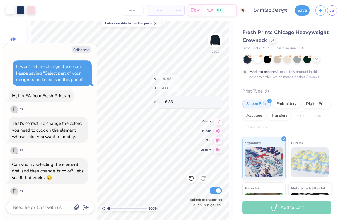
scroll to position [258, 0]
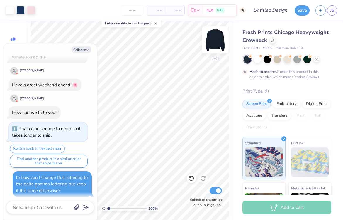
click at [212, 40] on img at bounding box center [215, 39] width 23 height 23
click at [212, 40] on img at bounding box center [216, 40] width 12 height 12
click at [77, 48] on button "Collapse" at bounding box center [82, 49] width 20 height 6
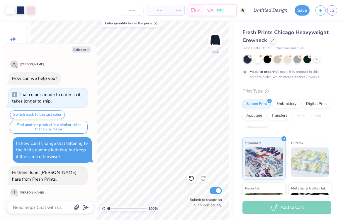
scroll to position [333, 0]
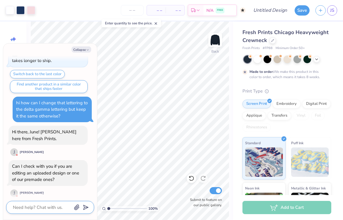
click at [47, 205] on textarea at bounding box center [42, 207] width 60 height 8
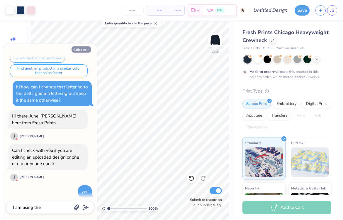
click at [79, 50] on button "Collapse" at bounding box center [82, 49] width 20 height 6
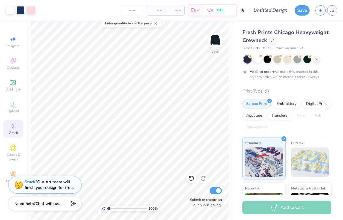
click at [56, 204] on span "Chat with us." at bounding box center [48, 204] width 25 height 6
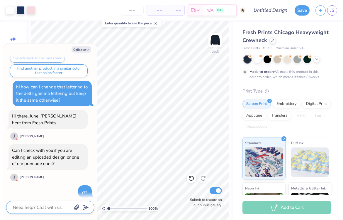
click at [54, 204] on textarea at bounding box center [42, 207] width 60 height 8
click at [80, 50] on button "Collapse" at bounding box center [82, 49] width 20 height 6
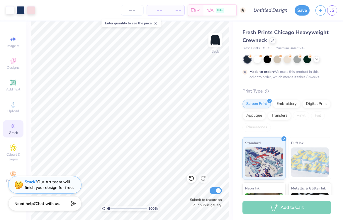
click at [49, 207] on div "Need help? Chat with us." at bounding box center [44, 203] width 73 height 15
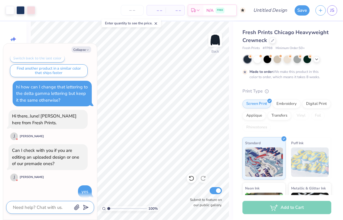
click at [49, 207] on textarea at bounding box center [42, 207] width 60 height 8
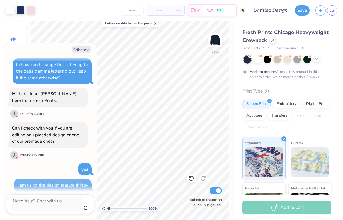
scroll to position [364, 0]
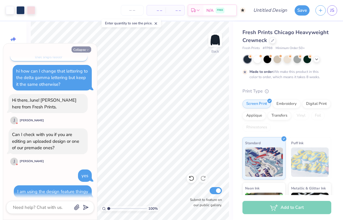
click at [80, 50] on button "Collapse" at bounding box center [82, 49] width 20 height 6
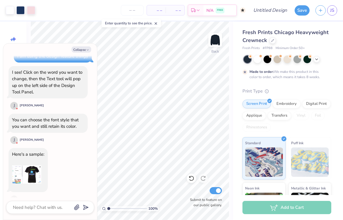
scroll to position [501, 0]
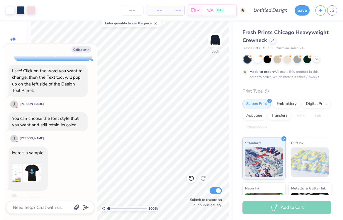
click at [38, 177] on img at bounding box center [26, 172] width 29 height 29
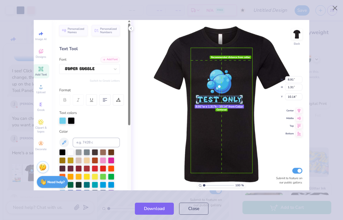
click at [325, 33] on div at bounding box center [171, 105] width 343 height 184
click at [334, 9] on button "Close" at bounding box center [335, 8] width 11 height 11
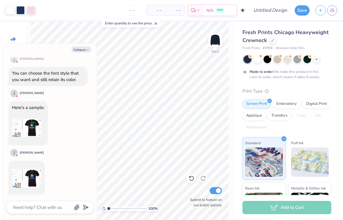
scroll to position [553, 0]
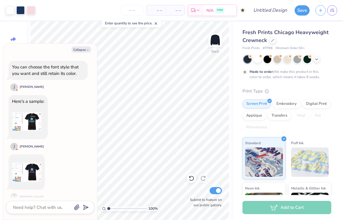
click at [30, 170] on img at bounding box center [26, 171] width 29 height 29
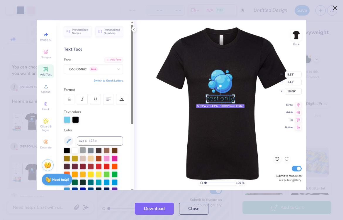
click at [335, 9] on button "Close" at bounding box center [335, 8] width 11 height 11
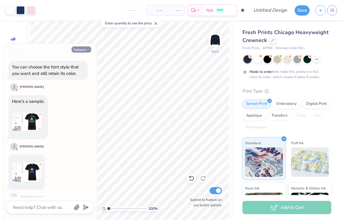
click at [81, 49] on button "Collapse" at bounding box center [82, 49] width 20 height 6
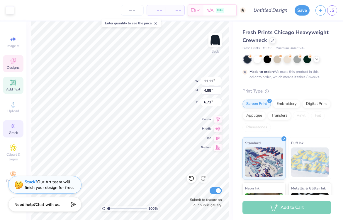
click at [16, 82] on icon at bounding box center [13, 83] width 6 height 6
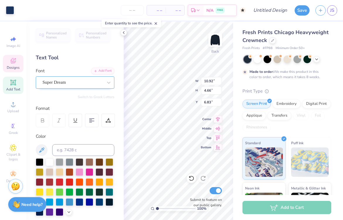
click at [77, 83] on div "Super Dream" at bounding box center [73, 82] width 62 height 9
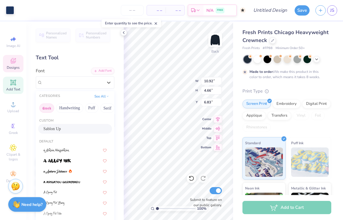
click at [46, 111] on button "Greek" at bounding box center [46, 107] width 15 height 9
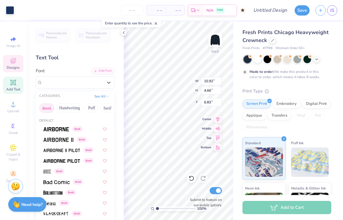
scroll to position [0, 0]
click at [49, 108] on button "Greek" at bounding box center [46, 107] width 15 height 9
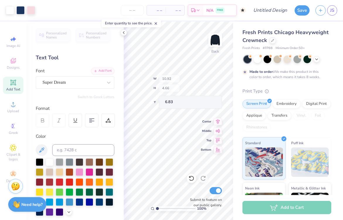
click at [125, 31] on icon at bounding box center [123, 32] width 5 height 5
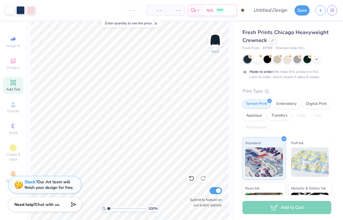
click at [10, 41] on icon at bounding box center [13, 39] width 7 height 7
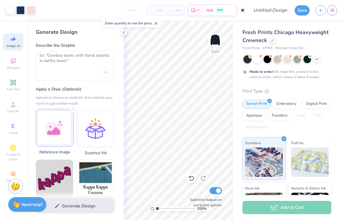
click at [56, 128] on div at bounding box center [55, 128] width 38 height 38
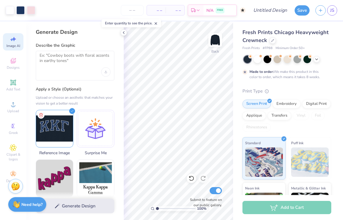
click at [85, 70] on div at bounding box center [75, 66] width 79 height 30
click at [81, 67] on textarea at bounding box center [75, 60] width 71 height 15
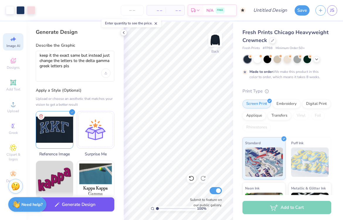
click at [70, 211] on div "Generate Design" at bounding box center [74, 206] width 97 height 28
click at [72, 204] on button "Generate Design" at bounding box center [75, 204] width 79 height 14
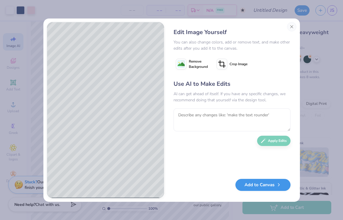
click at [252, 181] on button "Add to Canvas" at bounding box center [263, 185] width 55 height 12
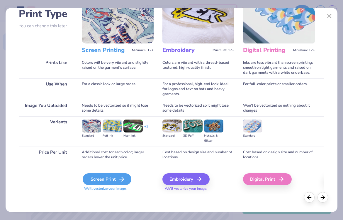
click at [111, 179] on div "Screen Print" at bounding box center [107, 179] width 49 height 12
click at [117, 178] on div "Screen Print" at bounding box center [107, 179] width 49 height 12
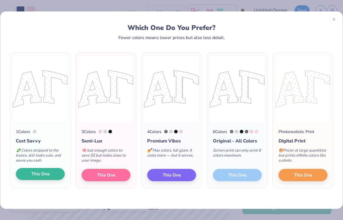
click at [48, 176] on span "This One" at bounding box center [40, 173] width 18 height 7
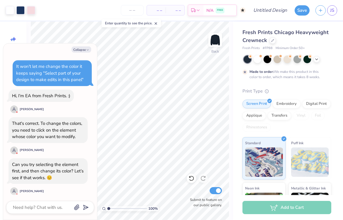
scroll to position [617, 0]
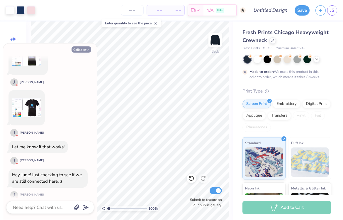
click at [80, 50] on button "Collapse" at bounding box center [82, 49] width 20 height 6
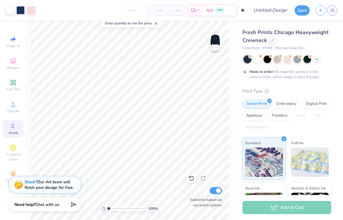
click at [14, 134] on span "Greek" at bounding box center [13, 132] width 9 height 5
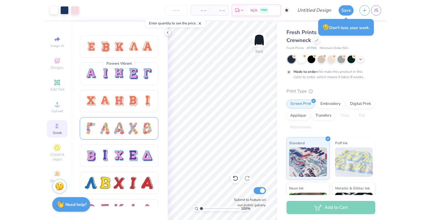
scroll to position [425, 0]
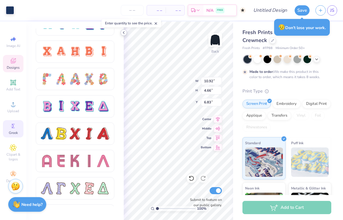
click at [125, 32] on icon at bounding box center [123, 32] width 5 height 5
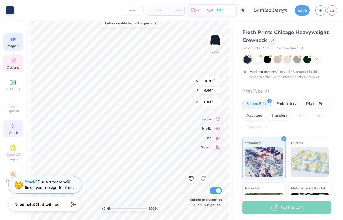
click at [15, 48] on div "Image AI" at bounding box center [13, 41] width 21 height 17
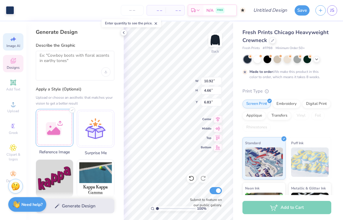
click at [49, 128] on div at bounding box center [55, 128] width 38 height 38
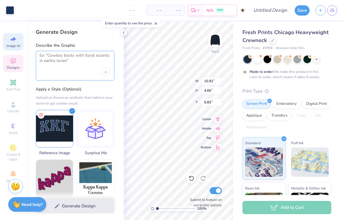
click at [63, 63] on textarea at bounding box center [75, 60] width 71 height 15
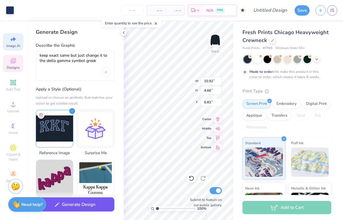
click at [68, 208] on button "Generate Design" at bounding box center [75, 204] width 79 height 14
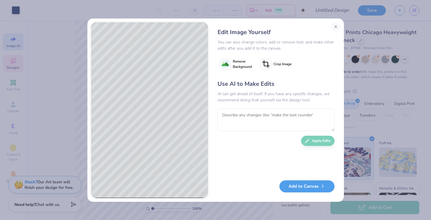
click at [314, 139] on div "Use AI to Make Edits AI can get ahead of itself. If you have any specific chang…" at bounding box center [276, 127] width 117 height 95
click at [309, 191] on button "Add to Canvas" at bounding box center [307, 186] width 55 height 12
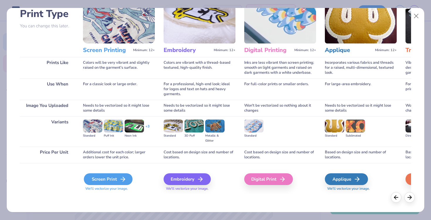
scroll to position [43, 0]
click at [117, 177] on div "Screen Print" at bounding box center [108, 179] width 49 height 12
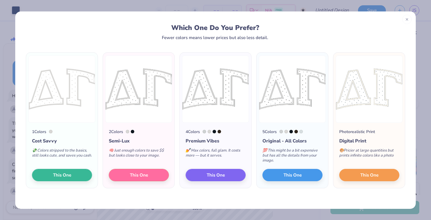
scroll to position [657, 0]
click at [73, 176] on button "This One" at bounding box center [62, 174] width 60 height 12
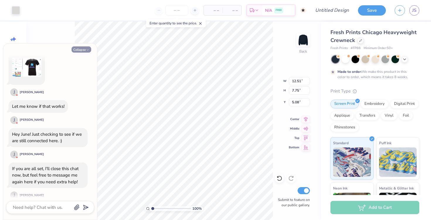
click at [81, 50] on button "Collapse" at bounding box center [82, 49] width 20 height 6
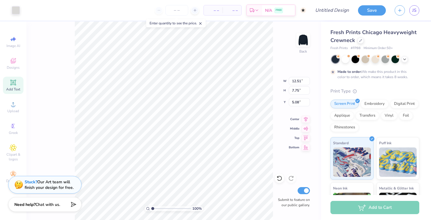
click at [12, 85] on icon at bounding box center [13, 83] width 6 height 6
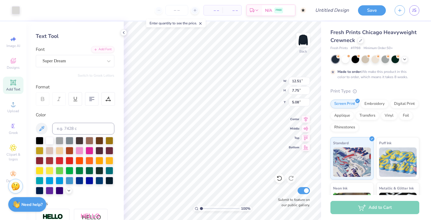
scroll to position [24, 0]
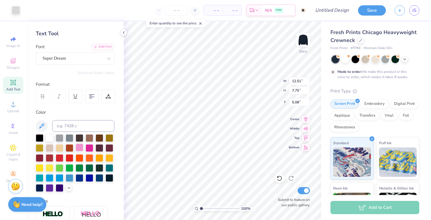
click at [79, 146] on div at bounding box center [80, 147] width 8 height 8
click at [89, 147] on div at bounding box center [90, 147] width 8 height 8
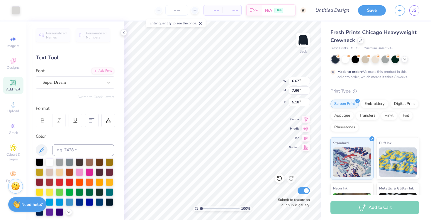
scroll to position [0, 0]
click at [15, 4] on div "Art colors" at bounding box center [10, 10] width 20 height 21
click at [15, 8] on div at bounding box center [16, 10] width 8 height 8
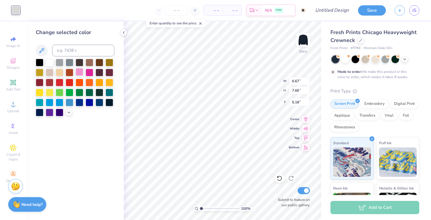
click at [76, 73] on div at bounding box center [80, 72] width 8 height 8
click at [62, 63] on div at bounding box center [60, 62] width 8 height 8
click at [69, 64] on div at bounding box center [70, 62] width 8 height 8
click at [90, 102] on div at bounding box center [90, 102] width 8 height 8
click at [83, 102] on div at bounding box center [80, 102] width 8 height 8
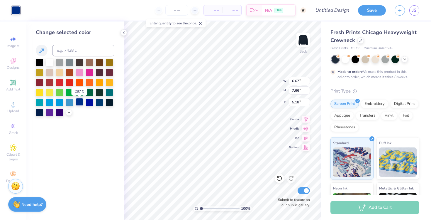
click at [80, 102] on div at bounding box center [80, 102] width 8 height 8
click at [69, 103] on div at bounding box center [70, 102] width 8 height 8
click at [76, 103] on div at bounding box center [80, 102] width 8 height 8
click at [68, 112] on icon at bounding box center [69, 111] width 5 height 5
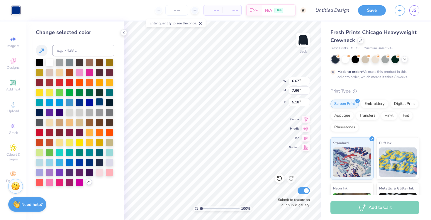
click at [99, 103] on div at bounding box center [100, 102] width 8 height 8
click at [88, 102] on div at bounding box center [90, 102] width 8 height 8
click at [76, 102] on div at bounding box center [80, 102] width 8 height 8
click at [64, 102] on div at bounding box center [75, 122] width 79 height 127
click at [69, 102] on div at bounding box center [70, 102] width 8 height 8
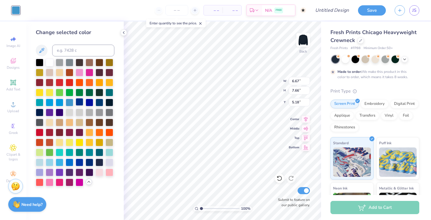
click at [80, 102] on div at bounding box center [80, 102] width 8 height 8
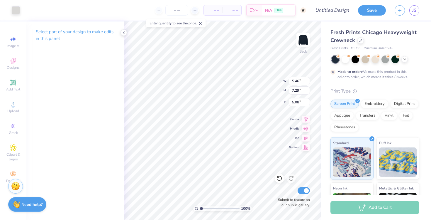
click at [11, 9] on div "Art colors" at bounding box center [10, 10] width 20 height 21
click at [13, 9] on div at bounding box center [16, 10] width 8 height 8
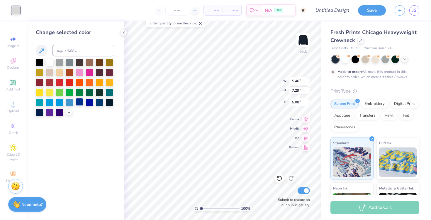
click at [78, 101] on div at bounding box center [80, 102] width 8 height 8
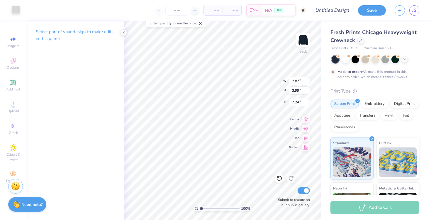
click at [15, 9] on div at bounding box center [16, 10] width 8 height 8
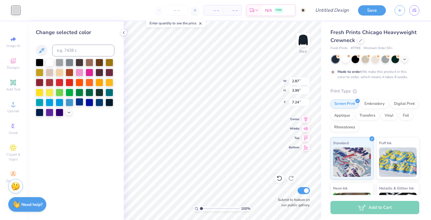
click at [79, 104] on div at bounding box center [80, 102] width 8 height 8
click at [109, 141] on div "Change selected color" at bounding box center [74, 120] width 97 height 198
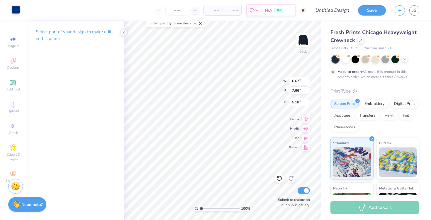
click at [12, 11] on div at bounding box center [16, 10] width 8 height 8
click at [13, 129] on div "Greek" at bounding box center [13, 128] width 21 height 17
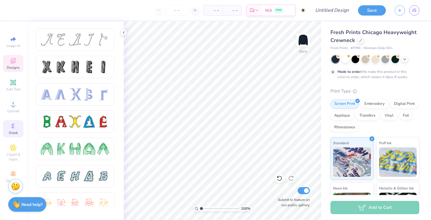
click at [16, 66] on span "Designs" at bounding box center [13, 67] width 13 height 5
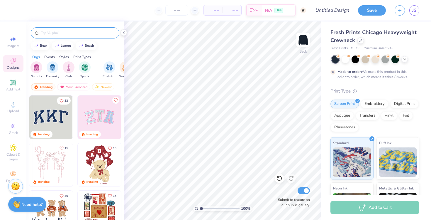
click at [73, 32] on input "text" at bounding box center [77, 33] width 75 height 6
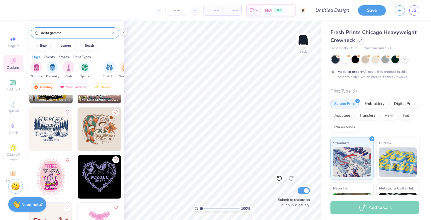
scroll to position [749, 0]
drag, startPoint x: 56, startPoint y: 129, endPoint x: 58, endPoint y: 122, distance: 6.9
click at [58, 122] on div at bounding box center [94, 128] width 130 height 43
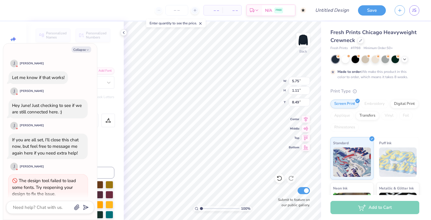
scroll to position [0, 0]
click at [278, 181] on icon at bounding box center [280, 178] width 6 height 6
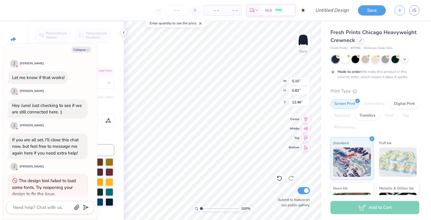
drag, startPoint x: 201, startPoint y: 207, endPoint x: 212, endPoint y: 208, distance: 11.2
click at [212, 208] on div "100 %" at bounding box center [222, 208] width 59 height 5
drag, startPoint x: 202, startPoint y: 207, endPoint x: 206, endPoint y: 206, distance: 4.8
click at [206, 206] on input "range" at bounding box center [220, 208] width 40 height 5
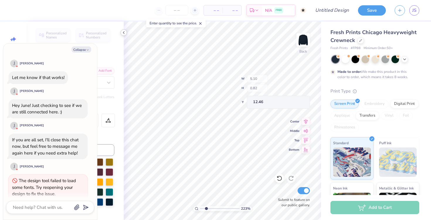
click at [124, 33] on icon at bounding box center [123, 32] width 5 height 5
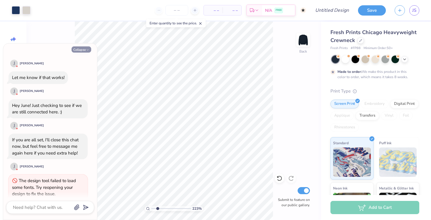
click at [79, 49] on button "Collapse" at bounding box center [82, 49] width 20 height 6
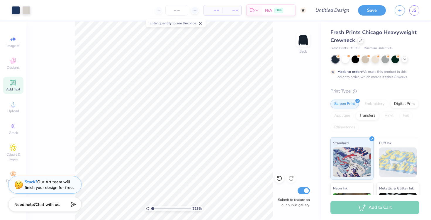
drag, startPoint x: 158, startPoint y: 207, endPoint x: 140, endPoint y: 207, distance: 17.9
click at [140, 207] on div "223 %" at bounding box center [174, 120] width 198 height 198
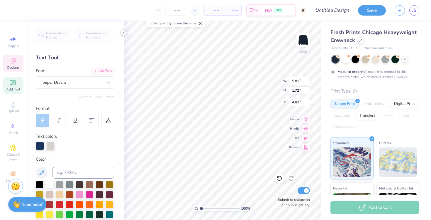
click at [125, 33] on icon at bounding box center [123, 32] width 5 height 5
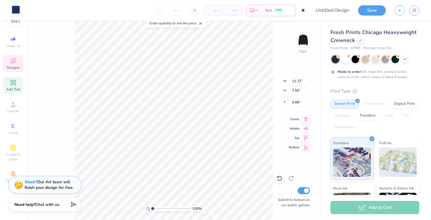
click at [18, 12] on div at bounding box center [16, 10] width 8 height 8
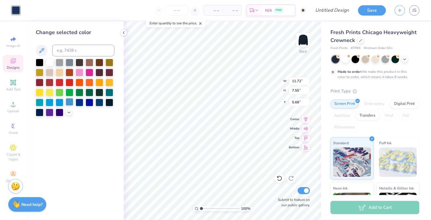
click at [70, 104] on div at bounding box center [70, 102] width 8 height 8
click at [76, 103] on div at bounding box center [80, 102] width 8 height 8
click at [68, 115] on div at bounding box center [69, 112] width 6 height 6
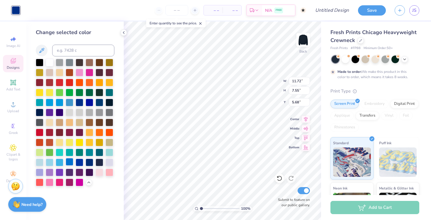
click at [70, 162] on div at bounding box center [70, 162] width 8 height 8
click at [124, 32] on icon at bounding box center [123, 32] width 5 height 5
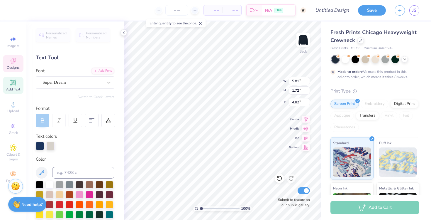
click at [328, 17] on div "Design Title" at bounding box center [332, 10] width 43 height 21
click at [328, 9] on input "Design Title" at bounding box center [339, 10] width 29 height 12
click at [377, 11] on button "Save" at bounding box center [372, 9] width 28 height 10
click at [377, 11] on div "Save" at bounding box center [372, 10] width 28 height 10
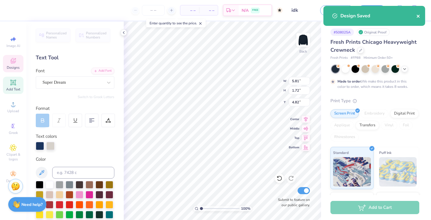
click at [417, 15] on icon "close" at bounding box center [419, 16] width 4 height 5
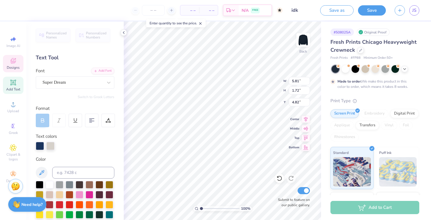
click at [415, 9] on div "– – Per Item – – Total Est. Delivery N/A FREE Design Title idk Save as Save JS …" at bounding box center [215, 110] width 431 height 220
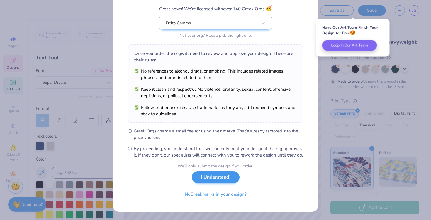
scroll to position [55, 0]
click at [210, 175] on button "I Understand!" at bounding box center [216, 177] width 48 height 12
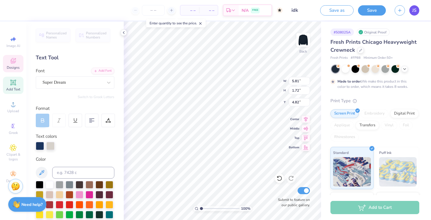
click at [416, 12] on span "JS" at bounding box center [415, 10] width 4 height 7
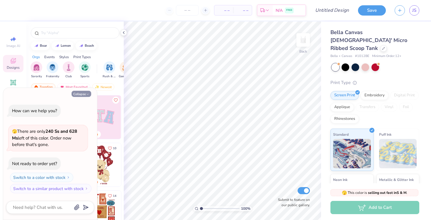
click at [80, 95] on button "Collapse" at bounding box center [82, 94] width 20 height 6
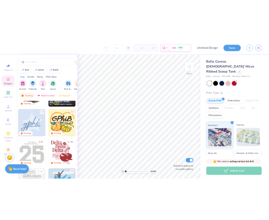
scroll to position [1082, 0]
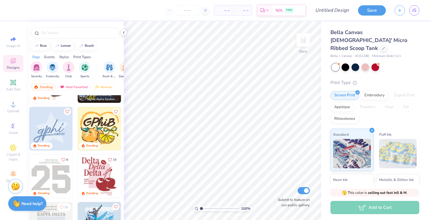
click at [27, 203] on strong "Need help?" at bounding box center [31, 204] width 21 height 6
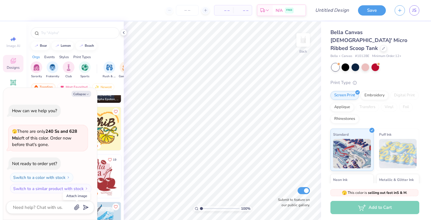
click at [76, 205] on icon "button" at bounding box center [77, 207] width 6 height 6
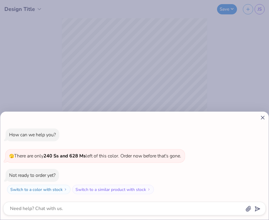
click at [249, 211] on icon "button" at bounding box center [248, 209] width 6 height 6
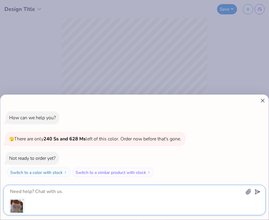
click at [138, 191] on textarea at bounding box center [126, 191] width 234 height 8
type textarea "x"
type textarea "d"
type textarea "x"
type textarea "do"
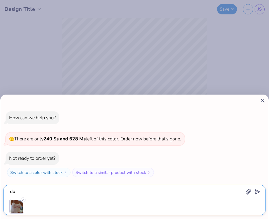
type textarea "x"
type textarea "do"
type textarea "x"
type textarea "do y"
type textarea "x"
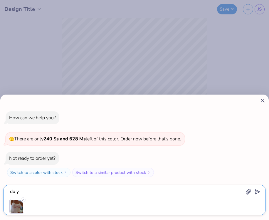
type textarea "do yo"
type textarea "x"
type textarea "do you"
type textarea "x"
type textarea "do you"
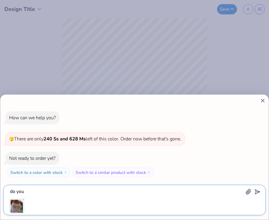
type textarea "x"
type textarea "do you g"
type textarea "x"
type textarea "do you gu"
type textarea "x"
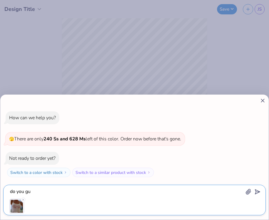
type textarea "do you gut"
type textarea "x"
type textarea "do you guts"
type textarea "x"
type textarea "do you guts"
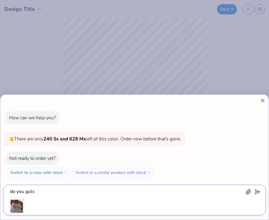
type textarea "x"
type textarea "do you guts h"
type textarea "x"
type textarea "do you guts"
type textarea "x"
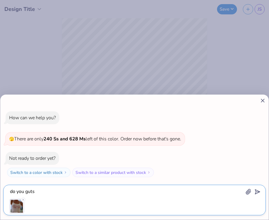
type textarea "do you guts"
type textarea "x"
type textarea "do you gut"
type textarea "x"
type textarea "do you guty"
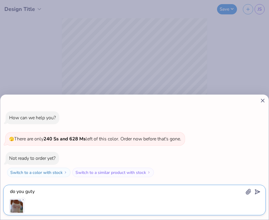
type textarea "x"
type textarea "do you gut"
type textarea "x"
type textarea "do you gu"
type textarea "x"
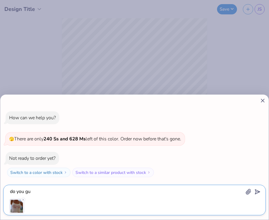
type textarea "do you guy"
type textarea "x"
type textarea "do you guys"
type textarea "x"
type textarea "do you guys"
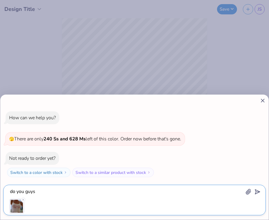
type textarea "x"
type textarea "do you guys h"
type textarea "x"
type textarea "do you guys ha"
type textarea "x"
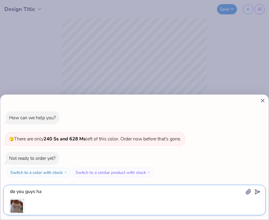
type textarea "do you guys hav"
type textarea "x"
type textarea "do you guys hava"
type textarea "x"
type textarea "do you guys havae"
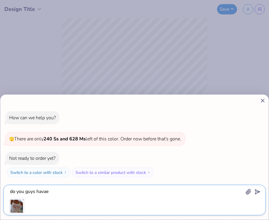
type textarea "x"
type textarea "do you guys have"
type textarea "x"
type textarea "do you guys have t"
type textarea "x"
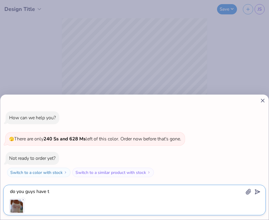
type textarea "do you guys have th"
type textarea "x"
type textarea "do you guys have the"
type textarea "x"
type textarea "do you guys have th"
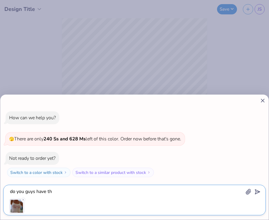
type textarea "x"
type textarea "do you guys have thi"
type textarea "x"
type textarea "do you guys have this"
type textarea "x"
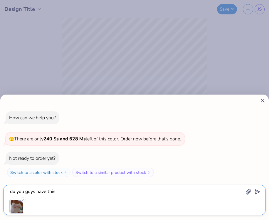
type textarea "do you guys have thisd"
type textarea "x"
type textarea "do you guys have this"
type textarea "x"
type textarea "do you guys have this"
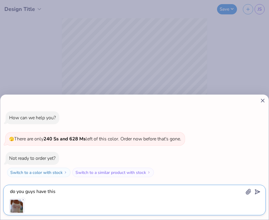
type textarea "x"
type textarea "do you guys have this d"
type textarea "x"
type textarea "do you guys have this de"
type textarea "x"
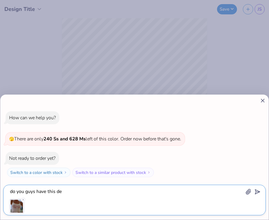
type textarea "do you guys have this des"
type textarea "x"
type textarea "do you guys have this desi"
type textarea "x"
type textarea "do you guys have this desig"
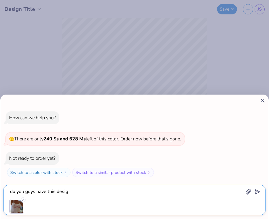
type textarea "x"
type textarea "do you guys have this design"
type textarea "x"
type textarea "do you guys have this design>"
type textarea "x"
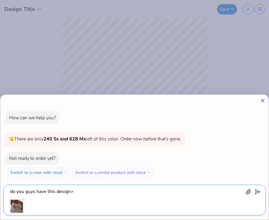
type textarea "do you guys have this design"
type textarea "x"
type textarea "do you guys have this design?"
type textarea "x"
type textarea "do you guys have this design?"
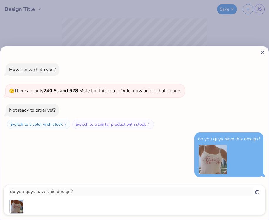
type textarea "x"
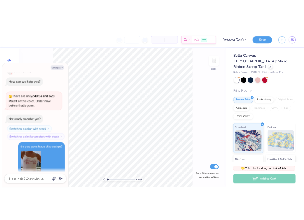
scroll to position [786, 0]
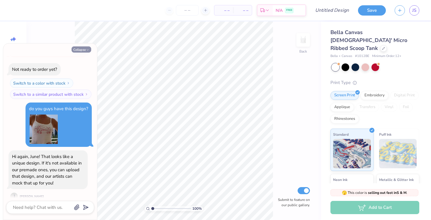
click at [79, 50] on button "Collapse" at bounding box center [82, 49] width 20 height 6
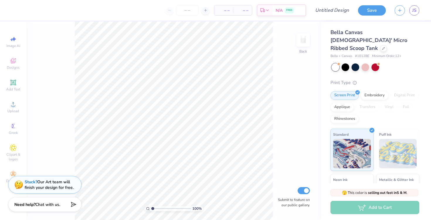
type textarea "x"
click at [11, 64] on div "Designs" at bounding box center [13, 63] width 21 height 17
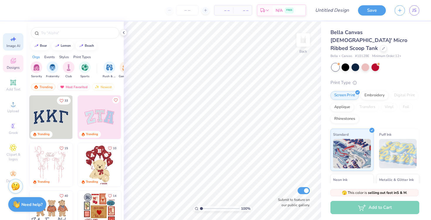
click at [10, 44] on span "Image AI" at bounding box center [13, 45] width 14 height 5
select select "4"
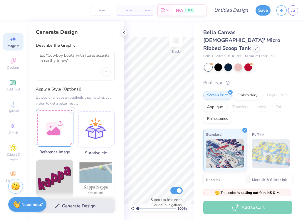
click at [48, 118] on div at bounding box center [55, 128] width 38 height 38
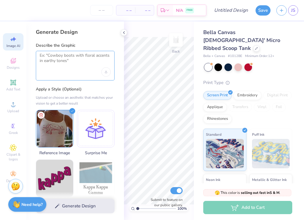
click at [61, 67] on textarea at bounding box center [75, 60] width 71 height 15
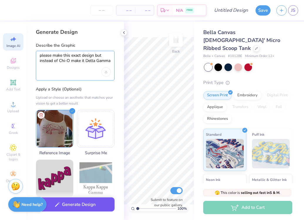
type textarea "please make this exact design but instead of Chi-O make it Delta Gamma"
click at [67, 208] on button "Generate Design" at bounding box center [75, 204] width 79 height 14
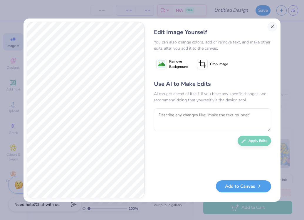
click at [270, 27] on button "Close" at bounding box center [271, 26] width 9 height 9
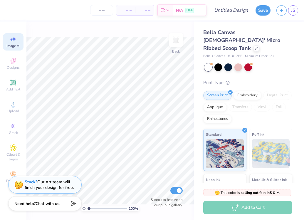
click at [37, 207] on div "Need help? Chat with us." at bounding box center [44, 203] width 73 height 15
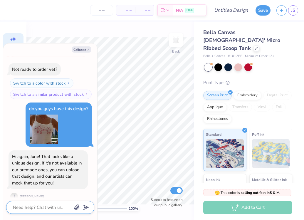
click at [41, 206] on textarea at bounding box center [42, 207] width 60 height 8
type textarea "x"
type textarea "O"
type textarea "x"
type textarea "Ok"
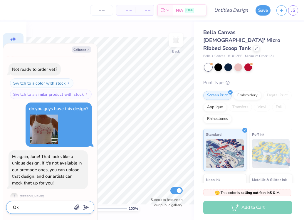
type textarea "x"
type textarea "Ok"
type textarea "x"
type textarea "Ok a"
type textarea "x"
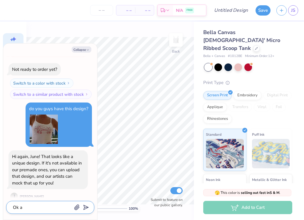
type textarea "Ok aw"
type textarea "x"
type textarea "Ok awe"
type textarea "x"
type textarea "Ok awes"
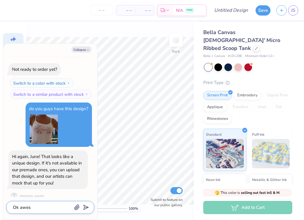
type textarea "x"
type textarea "Ok aweso"
type textarea "x"
type textarea "Ok awesom"
type textarea "x"
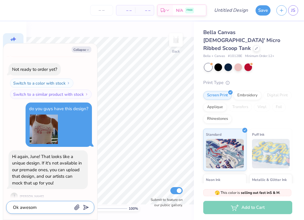
type textarea "Ok awesome"
type textarea "x"
type textarea "Ok awesome"
type textarea "x"
type textarea "Ok awesome"
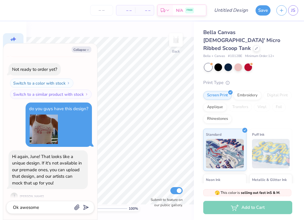
scroll to position [801, 0]
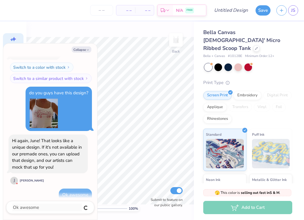
type textarea "x"
type textarea "w"
type textarea "x"
type textarea "we"
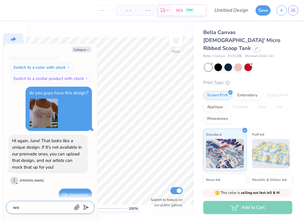
type textarea "x"
type textarea "w"
type textarea "x"
type textarea "wh"
type textarea "x"
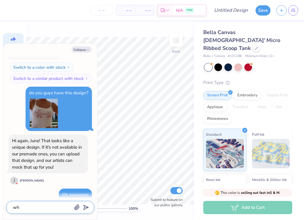
type textarea "whe"
type textarea "x"
type textarea "wher"
type textarea "x"
type textarea "where"
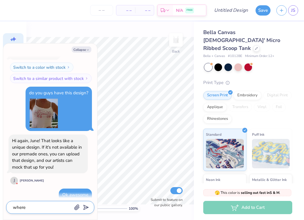
type textarea "x"
type textarea "where"
type textarea "x"
type textarea "where a"
type textarea "x"
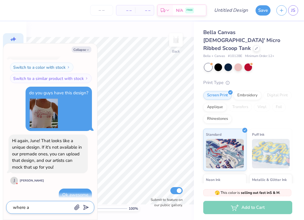
type textarea "where an"
type textarea "x"
type textarea "where and"
type textarea "x"
type textarea "where and"
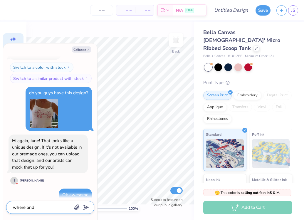
type textarea "x"
type textarea "where and h"
type textarea "x"
type textarea "where and ho"
type textarea "x"
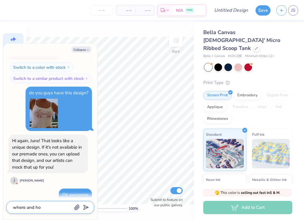
type textarea "where and how"
type textarea "x"
type textarea "where and how"
type textarea "x"
type textarea "where and how c"
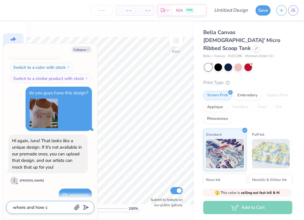
type textarea "x"
type textarea "where and how ca"
type textarea "x"
type textarea "where and how can"
type textarea "x"
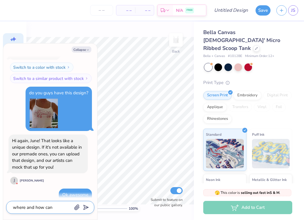
type textarea "where and how can"
type textarea "x"
type textarea "where and how can i"
type textarea "x"
type textarea "where and how can I"
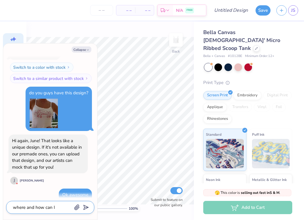
type textarea "x"
type textarea "where and how can I u"
type textarea "x"
type textarea "where and how can I up"
type textarea "x"
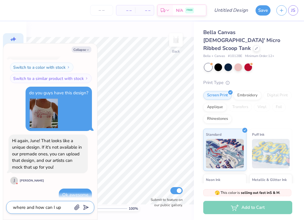
type textarea "where and how can I upd"
type textarea "x"
type textarea "where and how can I up"
type textarea "x"
type textarea "where and how can I upl"
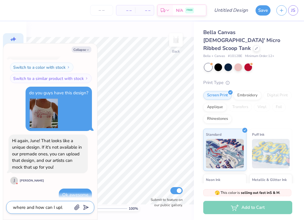
type textarea "x"
type textarea "where and how can I uplo"
type textarea "x"
type textarea "where and how can I uploa"
type textarea "x"
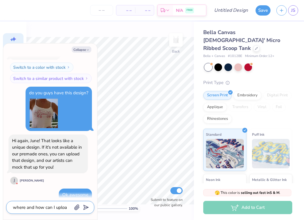
type textarea "where and how can I upload"
type textarea "x"
type textarea "where and how can I upload"
type textarea "x"
type textarea "where and how can I upload t"
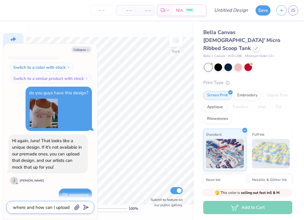
type textarea "x"
type textarea "where and how can I upload th"
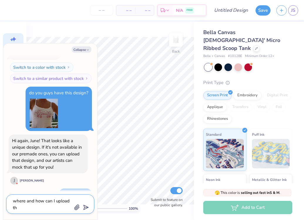
type textarea "x"
type textarea "where and how can I upload the"
type textarea "x"
type textarea "where and how can I upload the"
type textarea "x"
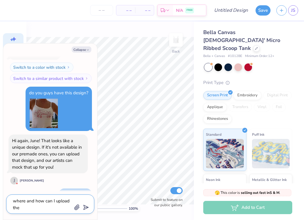
type textarea "where and how can I upload the d"
type textarea "x"
type textarea "where and how can I upload the de"
type textarea "x"
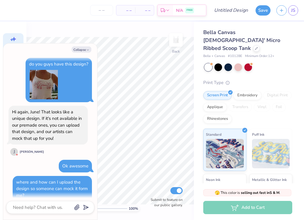
scroll to position [877, 0]
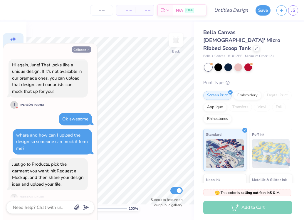
click at [76, 49] on button "Collapse" at bounding box center [82, 49] width 20 height 6
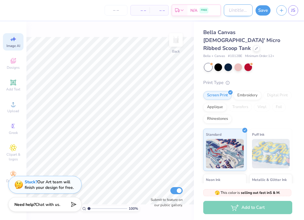
click at [235, 8] on input "Design Title" at bounding box center [238, 10] width 29 height 12
drag, startPoint x: 249, startPoint y: 10, endPoint x: 264, endPoint y: 14, distance: 15.5
click at [264, 14] on button "Save" at bounding box center [262, 9] width 15 height 10
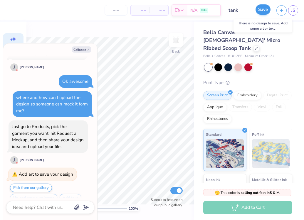
scroll to position [965, 0]
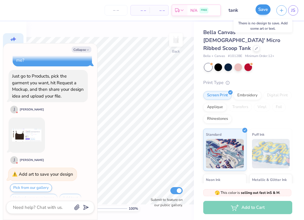
click at [263, 11] on button "Save" at bounding box center [262, 9] width 15 height 10
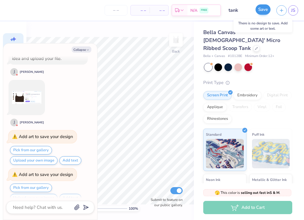
click at [263, 11] on button "Save" at bounding box center [262, 9] width 15 height 10
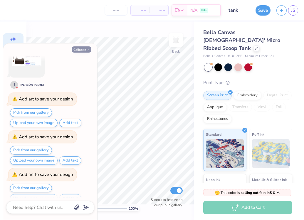
click at [80, 50] on button "Collapse" at bounding box center [82, 49] width 20 height 6
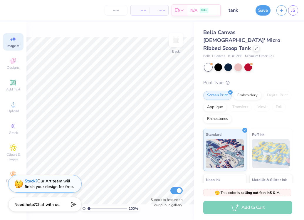
click at [50, 188] on div "Stuck? Our Art team will finish your design for free." at bounding box center [49, 183] width 49 height 11
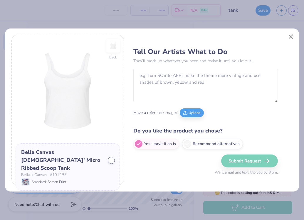
click at [295, 35] on button "Close" at bounding box center [290, 36] width 11 height 11
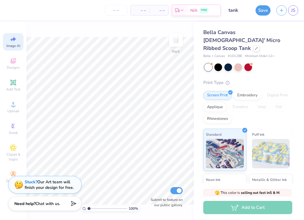
click at [34, 205] on strong "Need help?" at bounding box center [24, 204] width 21 height 6
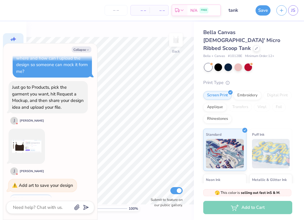
scroll to position [953, 0]
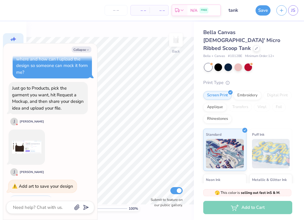
click at [46, 87] on div "Just go to Products, pick the garment you want, hit Request a Mockup, and then …" at bounding box center [48, 98] width 72 height 26
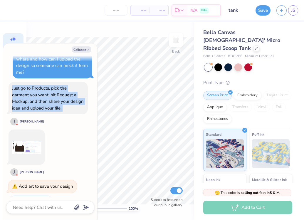
click at [46, 87] on div "Just go to Products, pick the garment you want, hit Request a Mockup, and then …" at bounding box center [48, 98] width 72 height 26
copy div "Just go to Products, pick the garment you want, hit Request a Mockup, and then …"
click at [83, 48] on button "Collapse" at bounding box center [82, 49] width 20 height 6
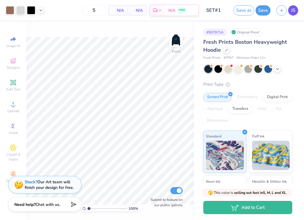
click at [294, 12] on span "JS" at bounding box center [293, 10] width 4 height 7
